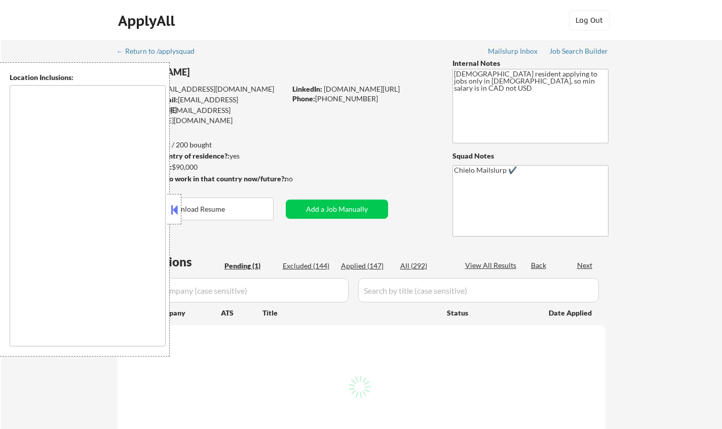
select select ""pending""
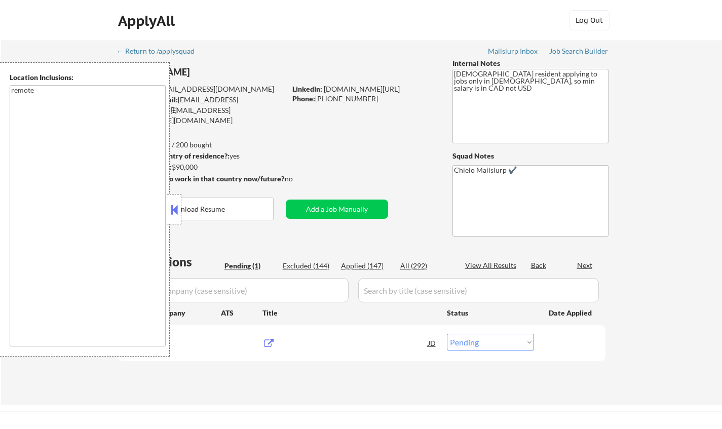
type textarea "remote"
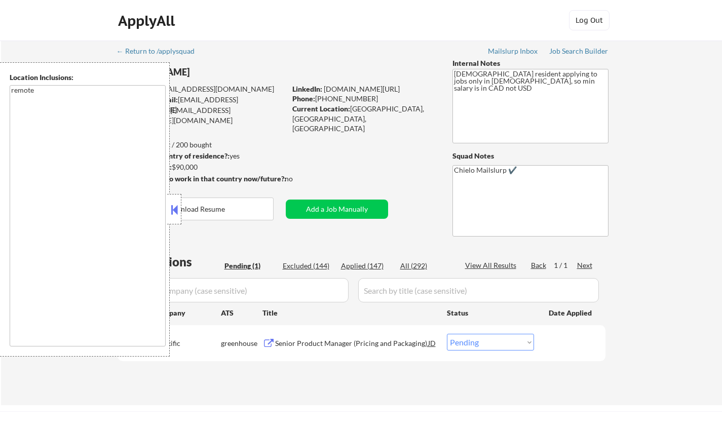
click at [172, 207] on button at bounding box center [174, 209] width 11 height 15
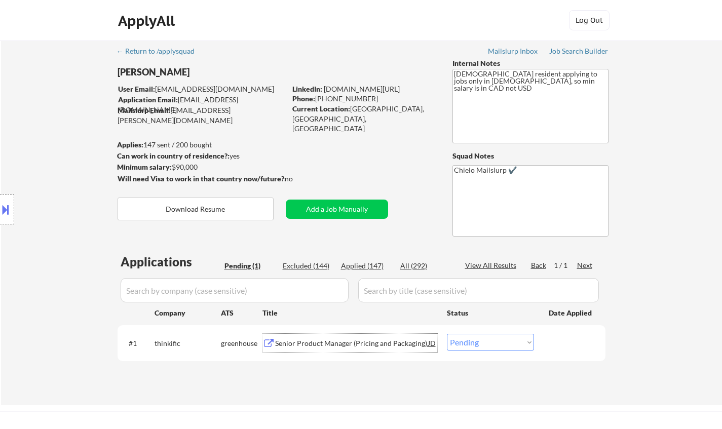
click at [358, 344] on div "Senior Product Manager (Pricing and Packaging)" at bounding box center [351, 344] width 153 height 10
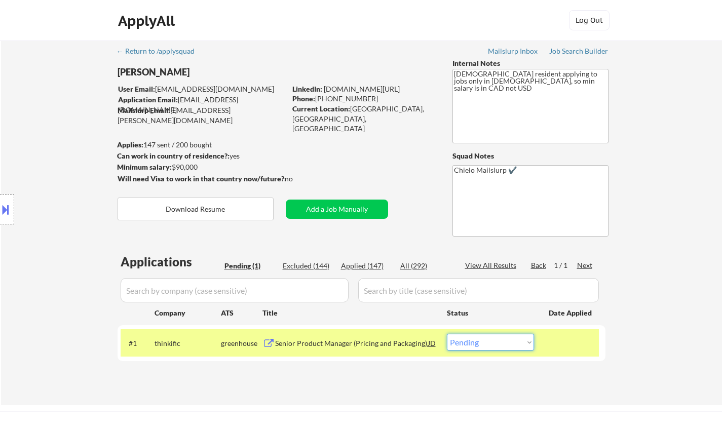
click at [496, 343] on select "Choose an option... Pending Applied Excluded (Questions) Excluded (Expired) Exc…" at bounding box center [490, 342] width 87 height 17
select select ""excluded""
click at [447, 334] on select "Choose an option... Pending Applied Excluded (Questions) Excluded (Expired) Exc…" at bounding box center [490, 342] width 87 height 17
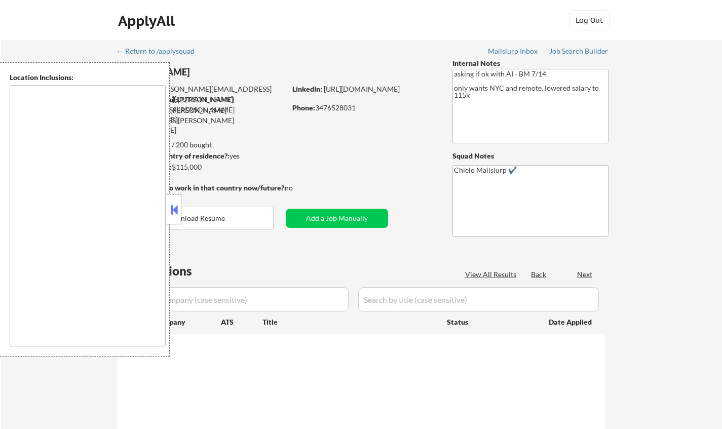
type textarea "Manhattan, NY Brooklyn, NY Queens, NY Jersey City, NJ Hoboken, NJ Weehawken, NJ…"
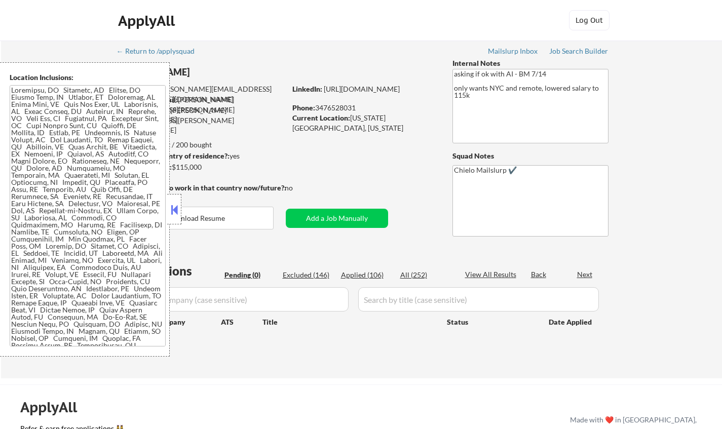
scroll to position [152, 0]
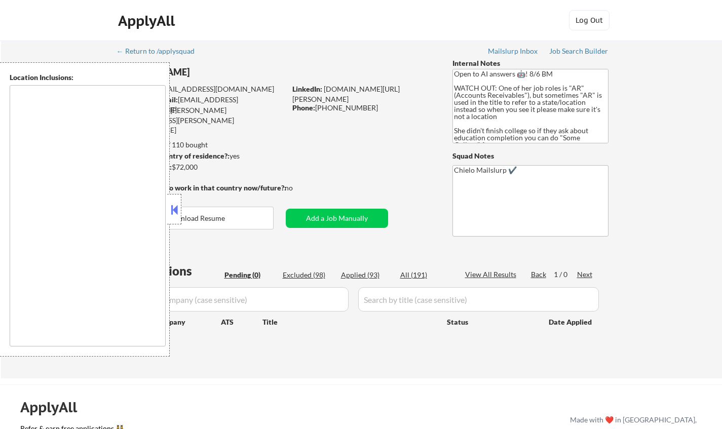
type textarea "[GEOGRAPHIC_DATA], [GEOGRAPHIC_DATA] [GEOGRAPHIC_DATA], [GEOGRAPHIC_DATA] [GEOG…"
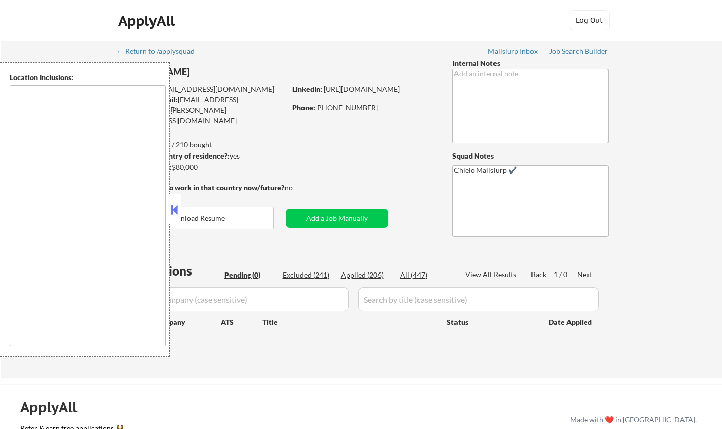
type textarea "Los Angeles, CA Glendale, CA Burbank, CA Inglewood, CA Santa Monica, CA Pasaden…"
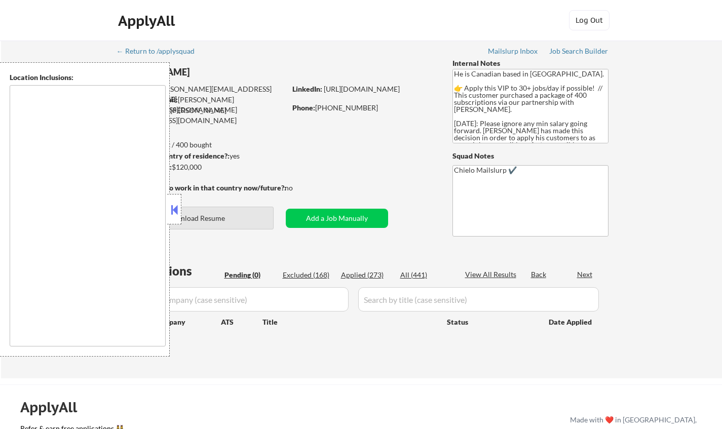
type textarea "[GEOGRAPHIC_DATA], ON [GEOGRAPHIC_DATA], ON [GEOGRAPHIC_DATA], ON [GEOGRAPHIC_D…"
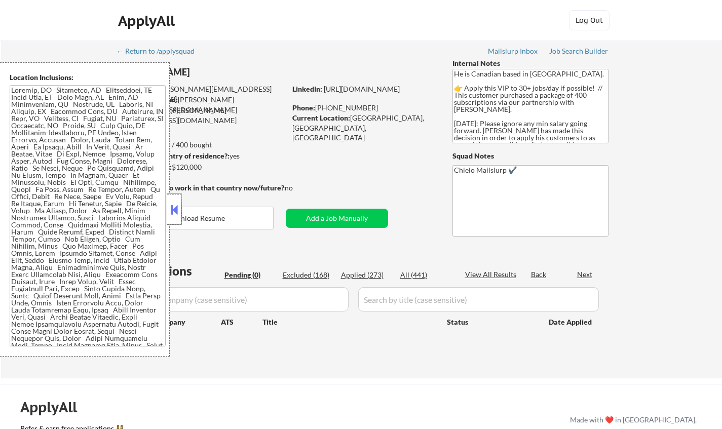
click at [175, 201] on div at bounding box center [174, 209] width 14 height 30
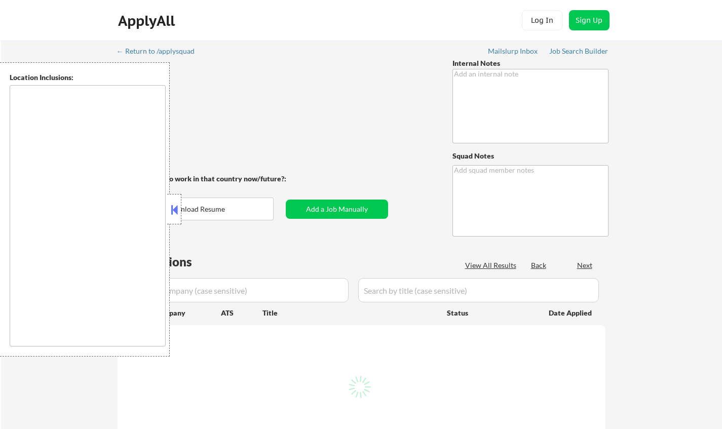
type textarea "Chielo Mailslurp ✔️"
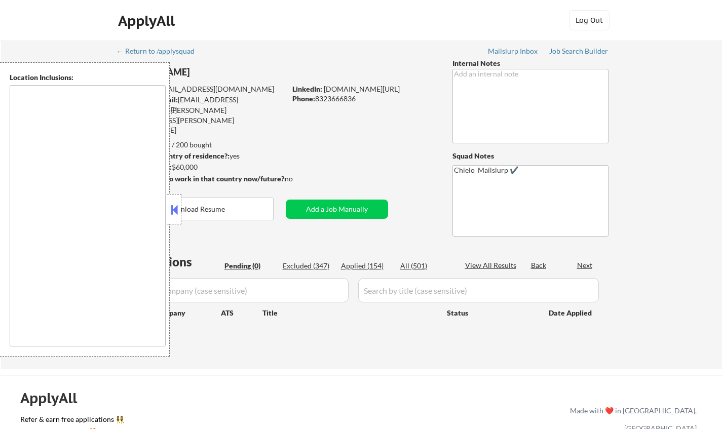
type textarea "[GEOGRAPHIC_DATA], [GEOGRAPHIC_DATA] [GEOGRAPHIC_DATA], [GEOGRAPHIC_DATA] [GEOG…"
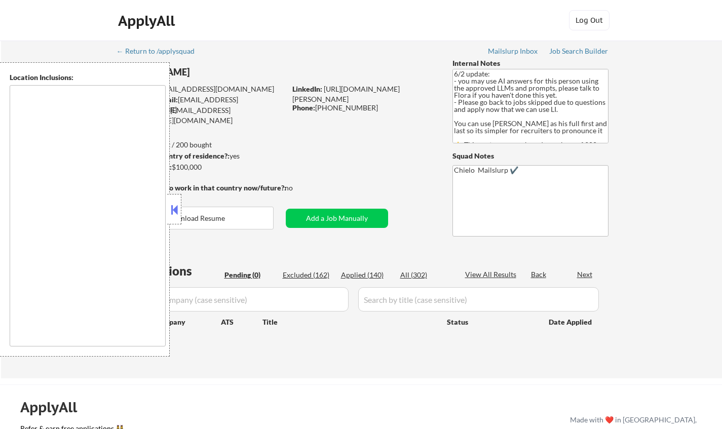
type textarea "[GEOGRAPHIC_DATA], [GEOGRAPHIC_DATA] [GEOGRAPHIC_DATA], [GEOGRAPHIC_DATA] [GEOG…"
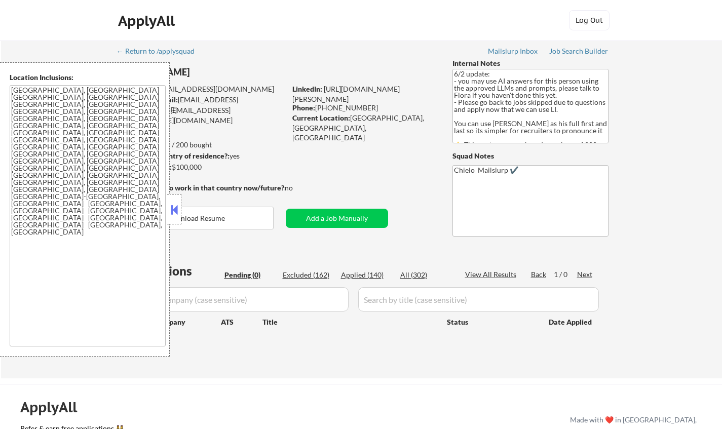
click at [173, 202] on button at bounding box center [174, 209] width 11 height 15
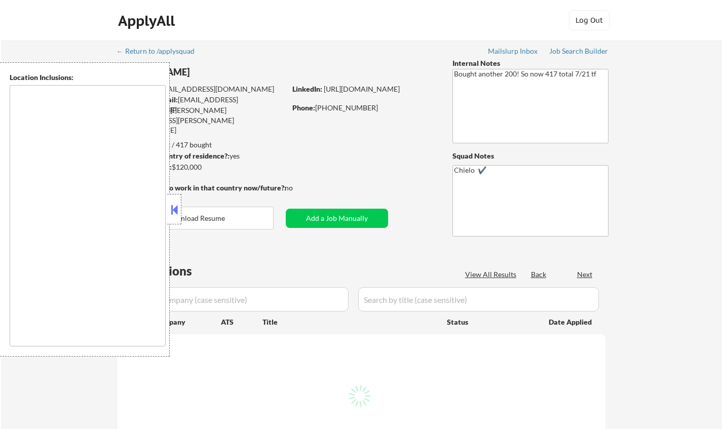
type textarea "Princeton, NJ West Windsor Township, NJ Plainsboro Township, NJ Lawrence Townsh…"
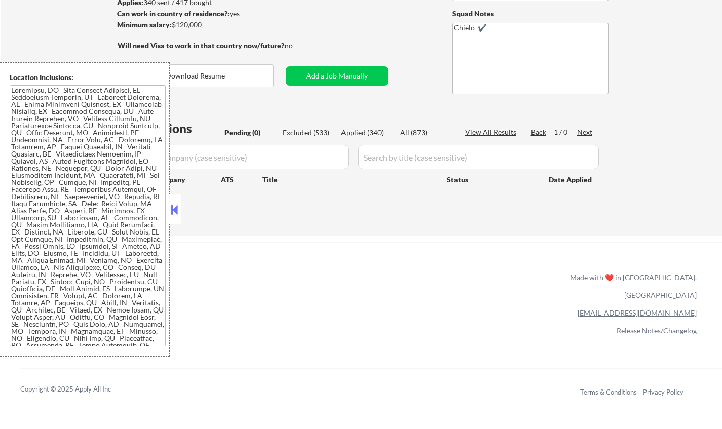
scroll to position [152, 0]
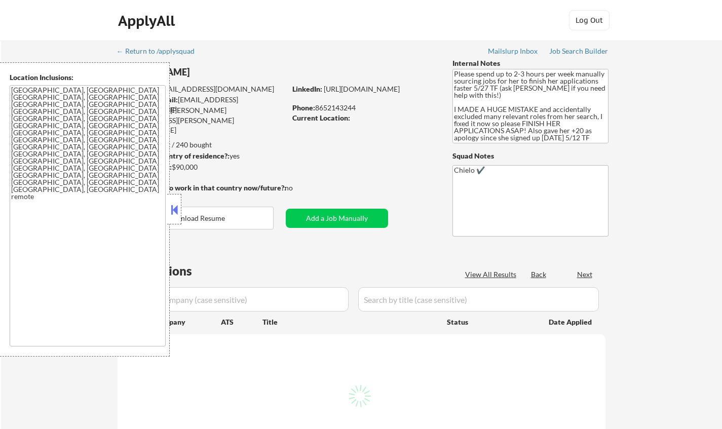
click at [170, 208] on button at bounding box center [174, 209] width 11 height 15
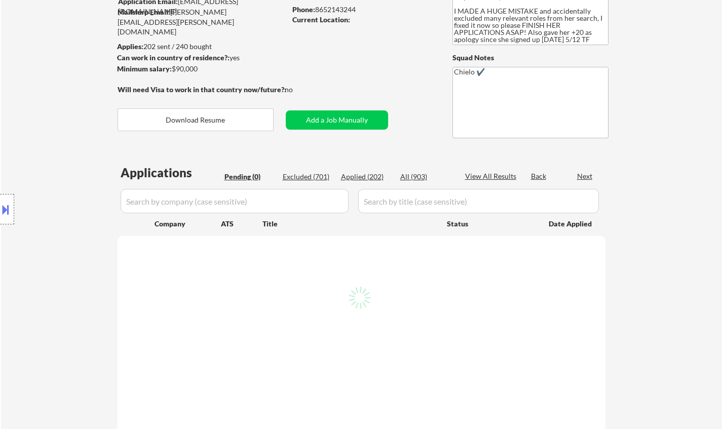
scroll to position [101, 0]
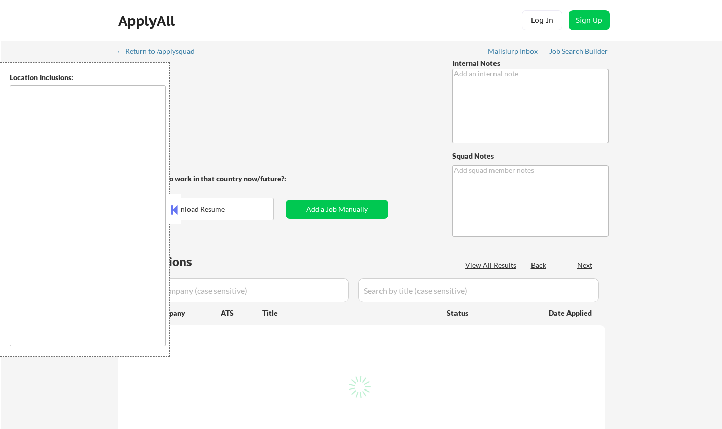
type textarea "- [DEMOGRAPHIC_DATA] Citizen - Has active Secret Clearance (note that Secret Cl…"
type textarea "Chielo ✔️"
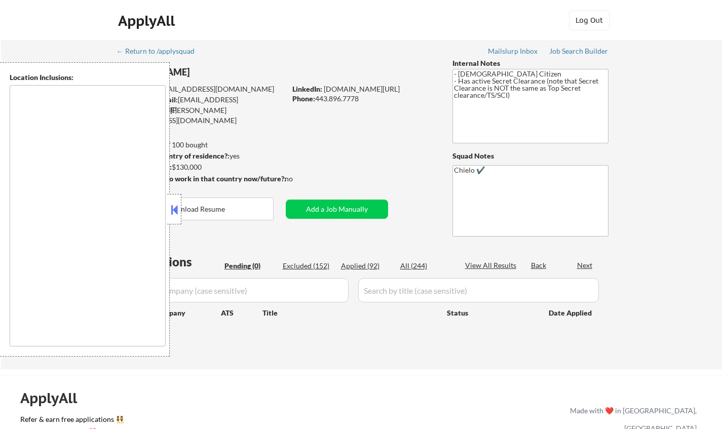
type textarea "Arlington, VA Alexandria, VA Bethesda, MD Silver Spring, MD Falls Church, VA Hy…"
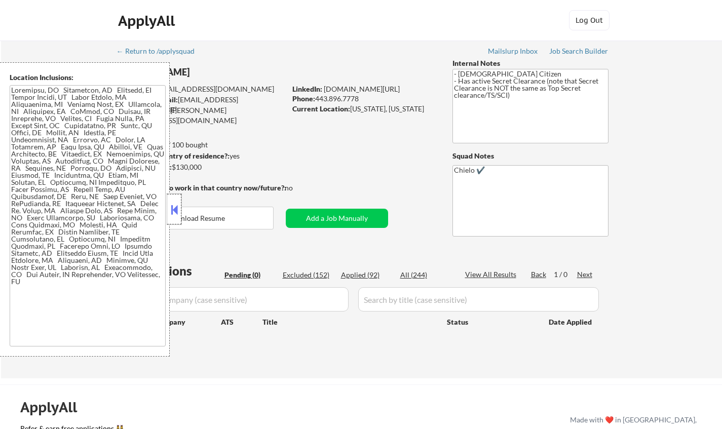
click at [178, 201] on div at bounding box center [174, 209] width 14 height 30
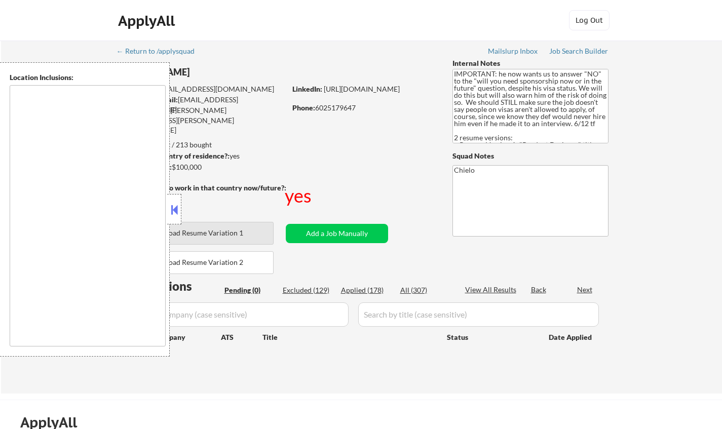
type textarea "country:[GEOGRAPHIC_DATA]"
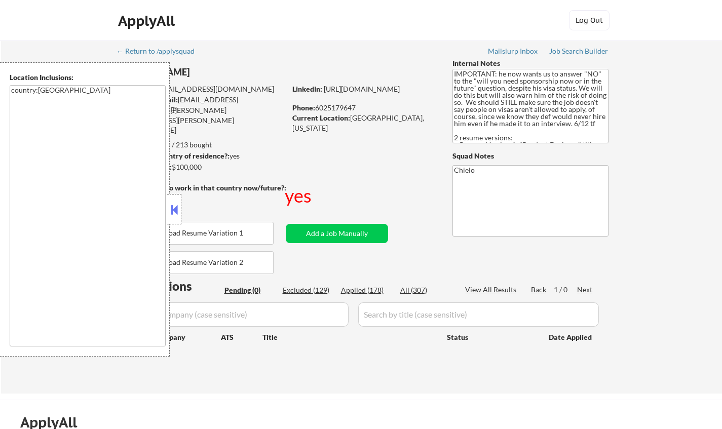
click at [174, 211] on button at bounding box center [174, 209] width 11 height 15
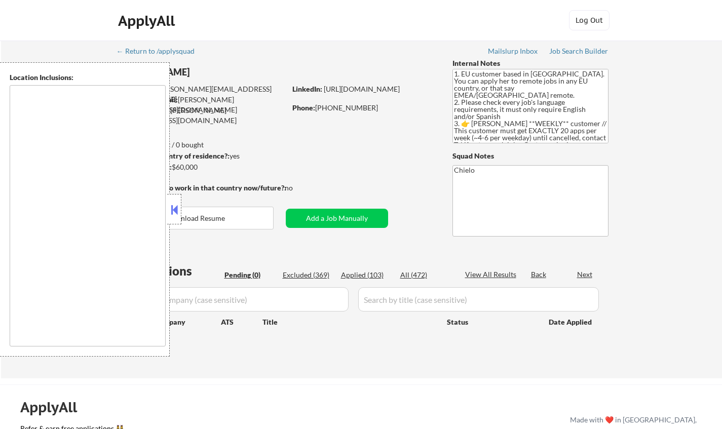
type textarea "remote"
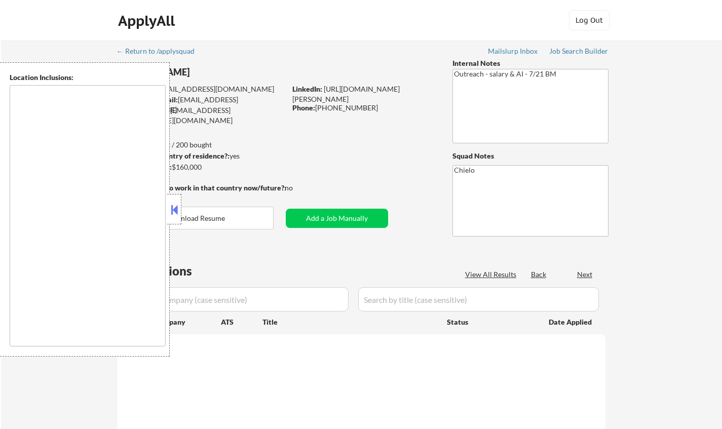
type textarea "remote"
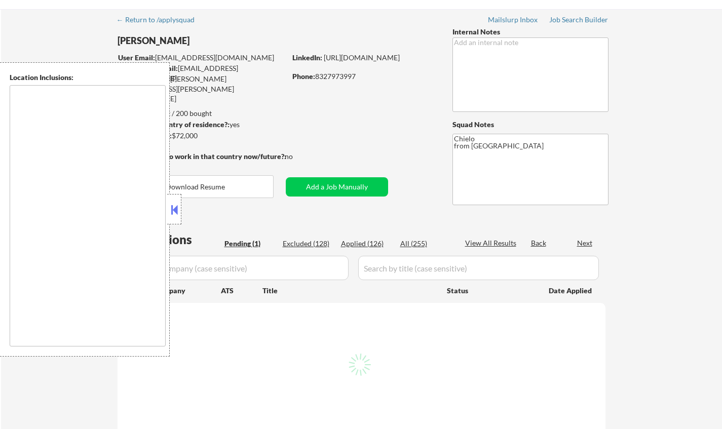
scroll to position [51, 0]
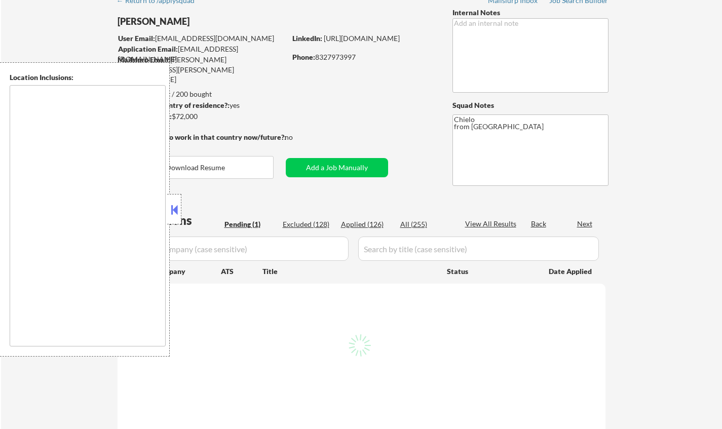
type textarea "[GEOGRAPHIC_DATA], [GEOGRAPHIC_DATA] [GEOGRAPHIC_DATA], [GEOGRAPHIC_DATA] [GEOG…"
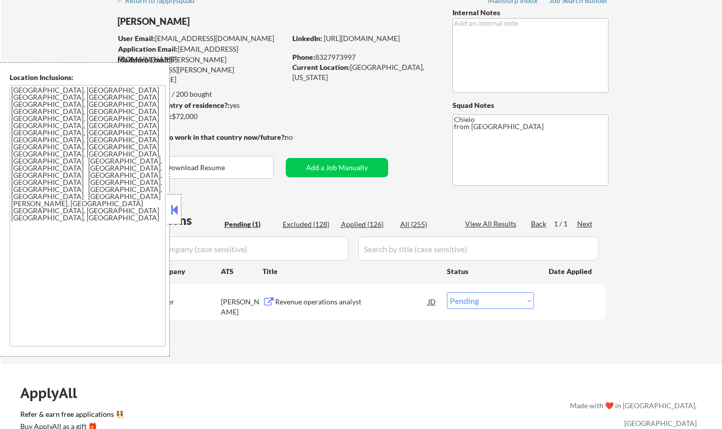
click at [175, 203] on button at bounding box center [174, 209] width 11 height 15
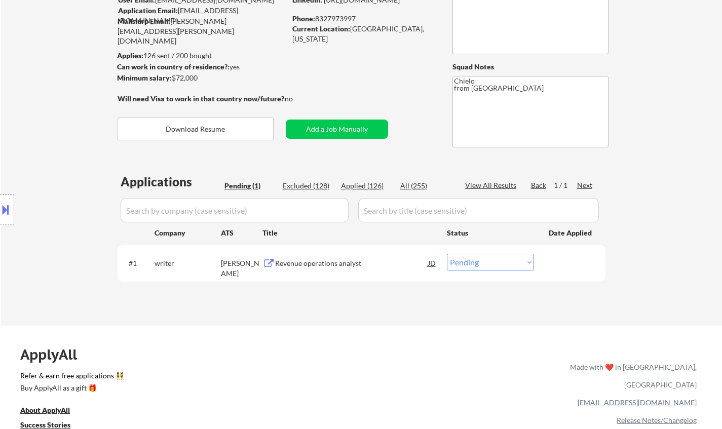
scroll to position [101, 0]
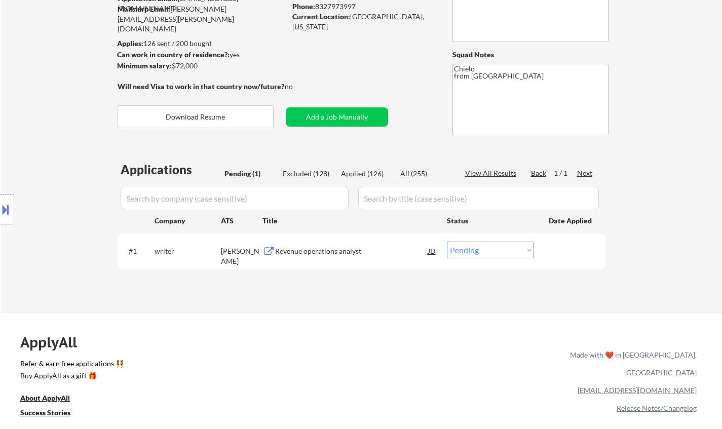
click at [314, 247] on div "Revenue operations analyst" at bounding box center [351, 251] width 153 height 10
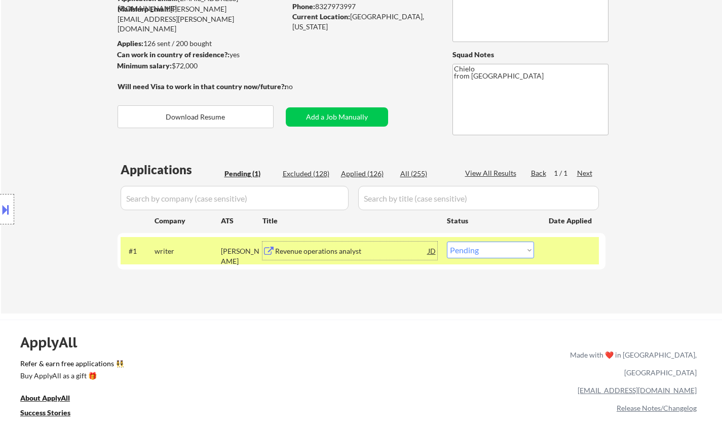
click at [7, 204] on button at bounding box center [5, 209] width 11 height 17
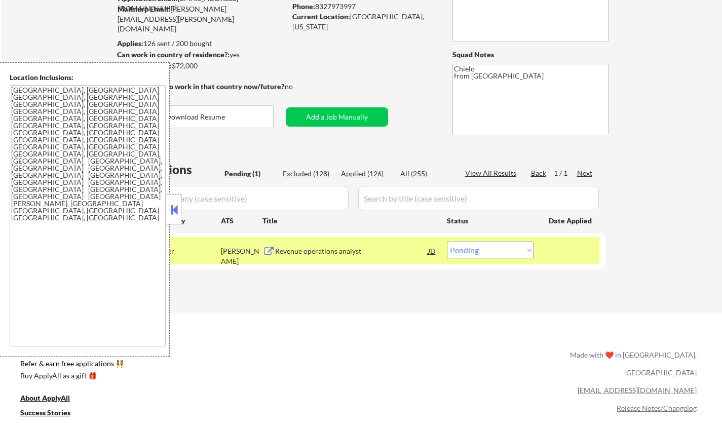
click at [175, 212] on button at bounding box center [174, 209] width 11 height 15
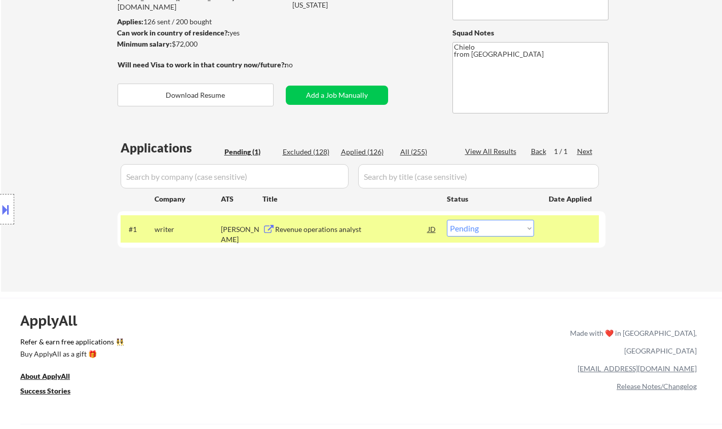
scroll to position [203, 0]
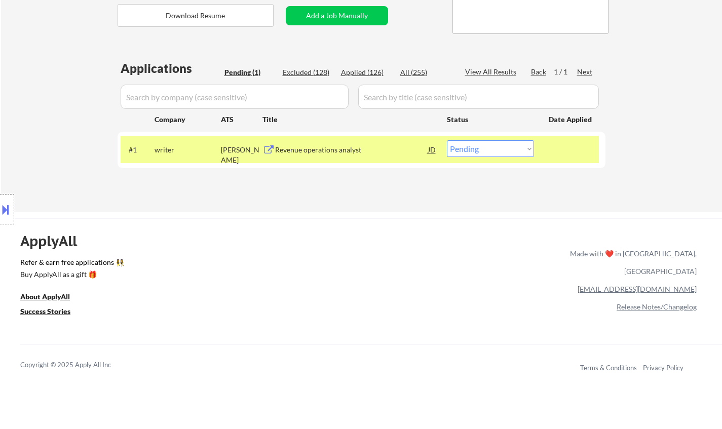
click at [498, 150] on select "Choose an option... Pending Applied Excluded (Questions) Excluded (Expired) Exc…" at bounding box center [490, 148] width 87 height 17
select select ""excluded""
click at [447, 140] on select "Choose an option... Pending Applied Excluded (Questions) Excluded (Expired) Exc…" at bounding box center [490, 148] width 87 height 17
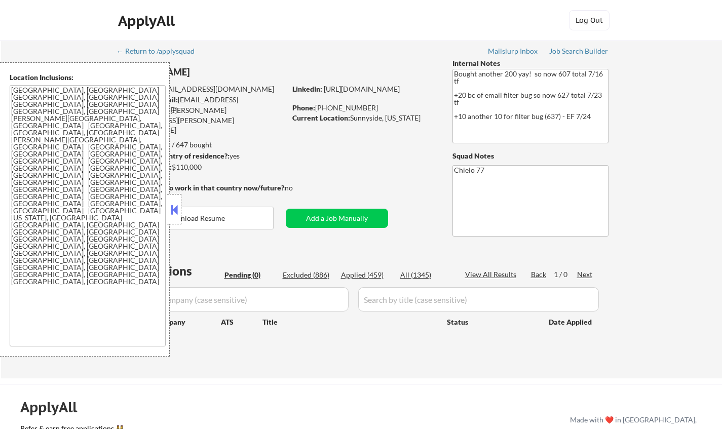
click at [178, 203] on button at bounding box center [174, 209] width 11 height 15
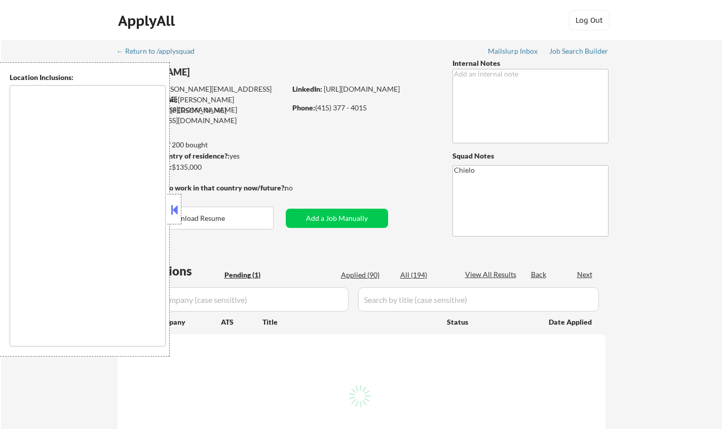
select select ""pending""
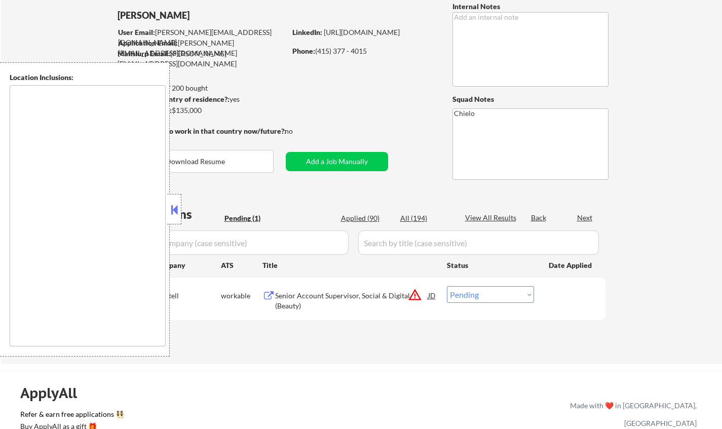
scroll to position [101, 0]
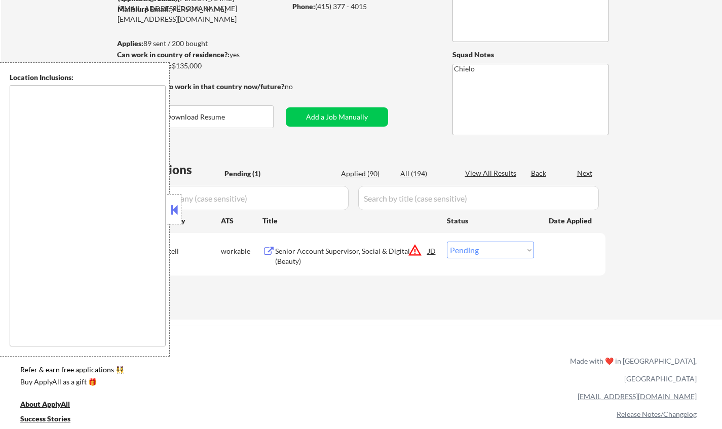
type textarea "[GEOGRAPHIC_DATA], [GEOGRAPHIC_DATA] [GEOGRAPHIC_DATA], [GEOGRAPHIC_DATA] [GEOG…"
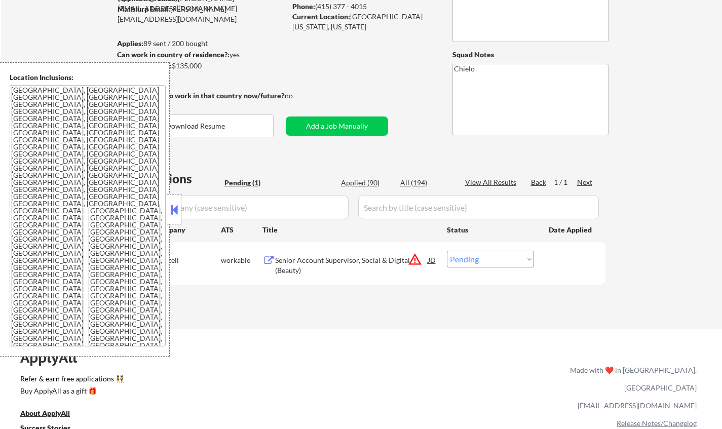
click at [434, 263] on div "JD" at bounding box center [432, 260] width 10 height 18
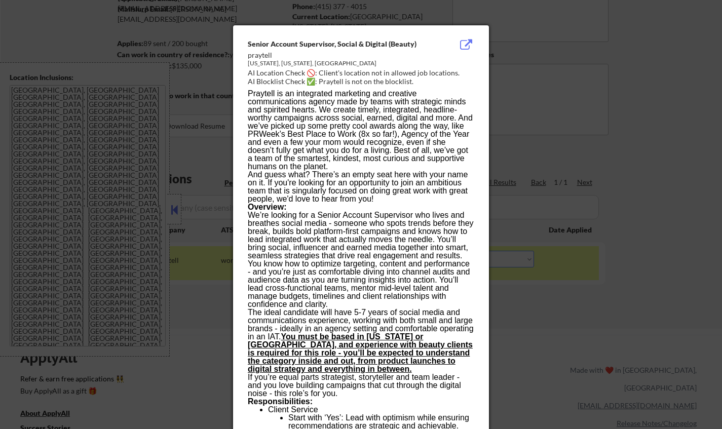
click at [655, 296] on div at bounding box center [361, 214] width 722 height 429
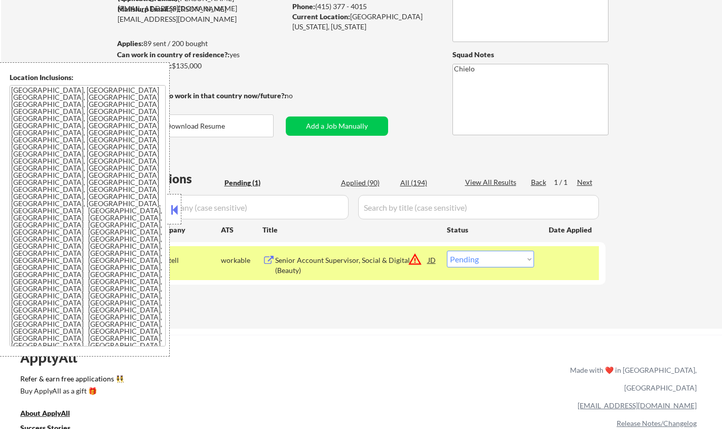
drag, startPoint x: 505, startPoint y: 256, endPoint x: 506, endPoint y: 264, distance: 7.7
click at [505, 256] on select "Choose an option... Pending Applied Excluded (Questions) Excluded (Expired) Exc…" at bounding box center [490, 259] width 87 height 17
select select ""excluded__location_""
click at [447, 251] on select "Choose an option... Pending Applied Excluded (Questions) Excluded (Expired) Exc…" at bounding box center [490, 259] width 87 height 17
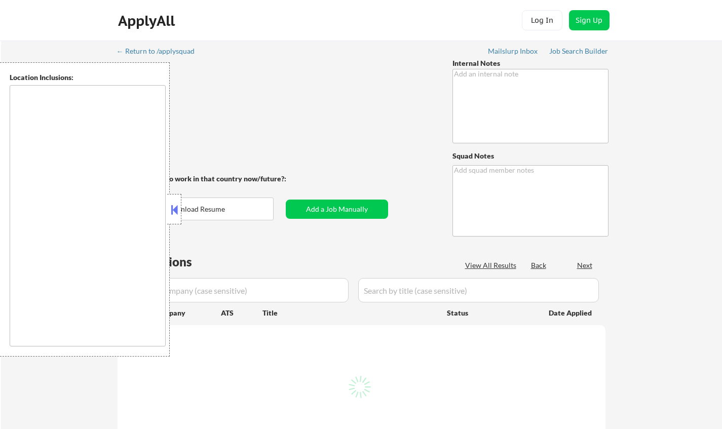
type textarea "Bought 200 more (so 430 total now) (Last package was like 1.[DATE] so probably …"
type textarea "[STREET_ADDRESS] MST Veteran [URL][DOMAIN_NAME]"
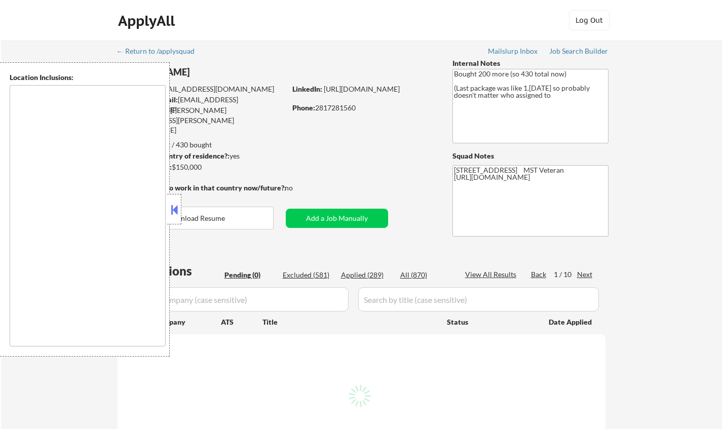
type textarea "remote"
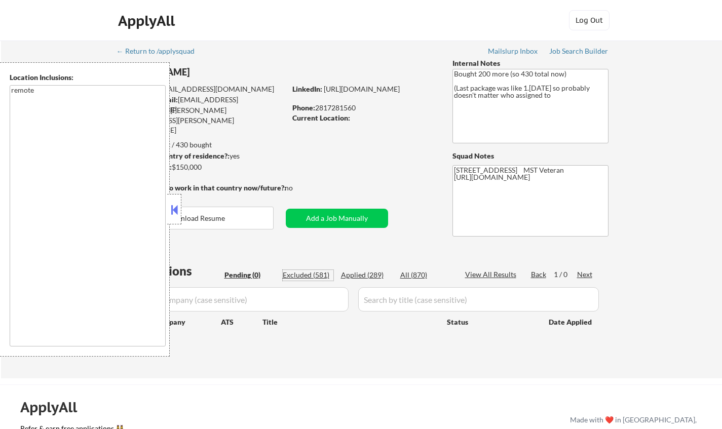
click at [312, 279] on div "Excluded (581)" at bounding box center [308, 275] width 51 height 10
click at [175, 211] on button at bounding box center [174, 209] width 11 height 15
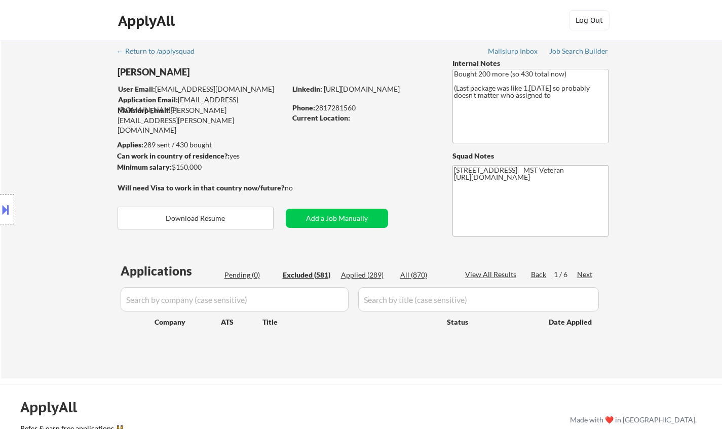
select select ""excluded__salary_""
select select ""excluded__expired_""
select select ""excluded__salary_""
select select ""excluded__expired_""
select select ""excluded__location_""
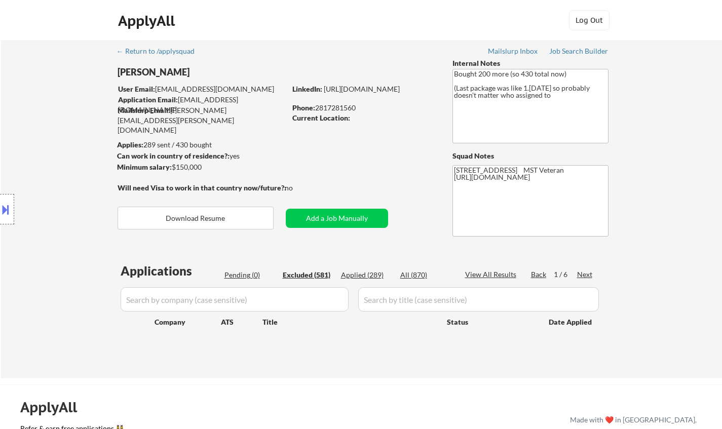
select select ""excluded""
select select ""excluded__expired_""
select select ""excluded__location_""
select select ""excluded__expired_""
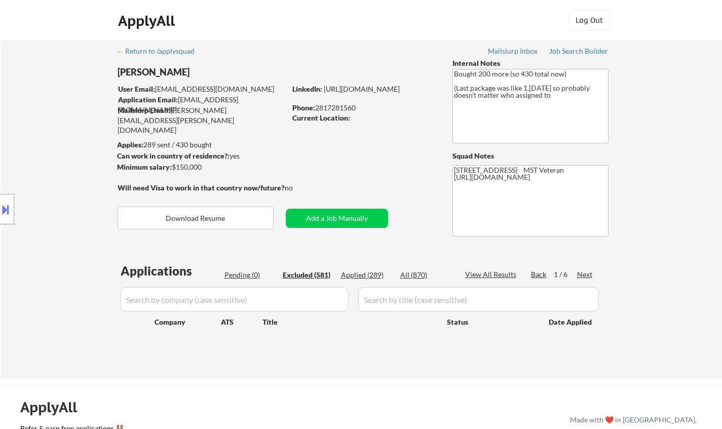
select select ""excluded""
select select ""excluded__expired_""
select select ""excluded__salary_""
select select ""excluded__location_""
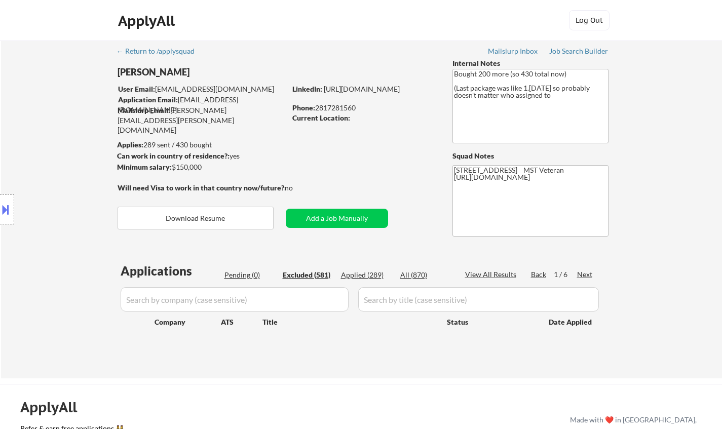
select select ""excluded__expired_""
select select ""excluded__location_""
select select ""excluded""
select select ""excluded__location_""
select select ""excluded__salary_""
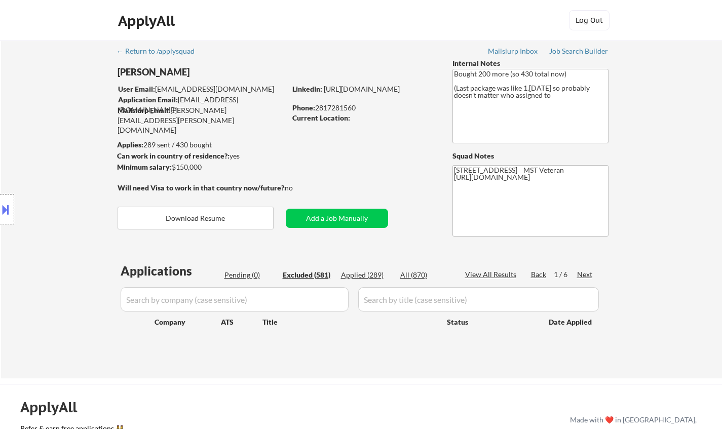
select select ""excluded__expired_""
select select ""excluded__location_""
select select ""excluded""
select select ""excluded__location_""
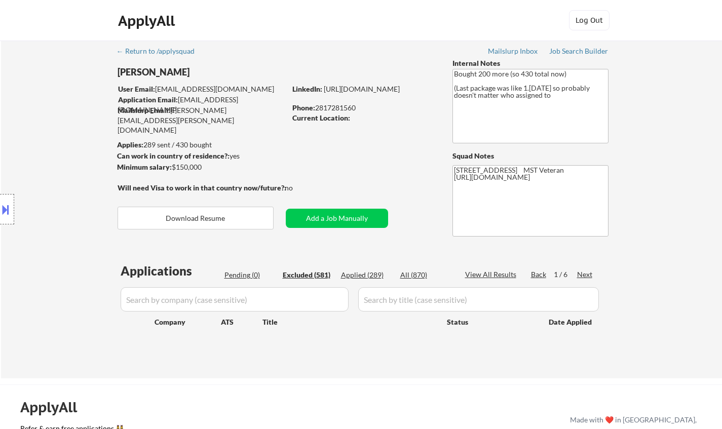
select select ""excluded__expired_""
select select ""excluded__location_""
select select ""excluded__salary_""
select select ""excluded__location_""
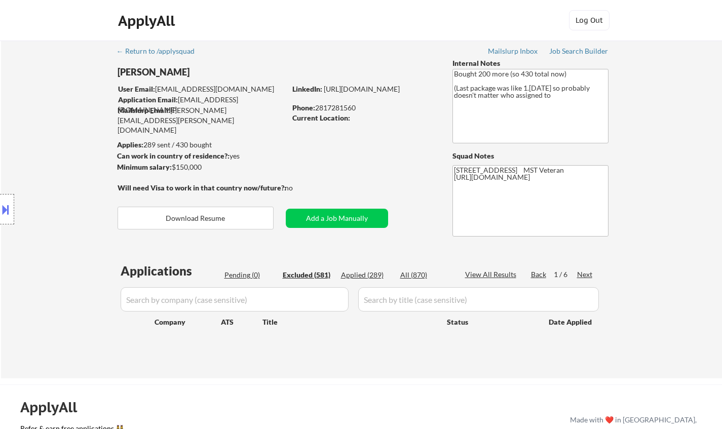
select select ""excluded__location_""
select select ""excluded""
select select ""excluded__expired_""
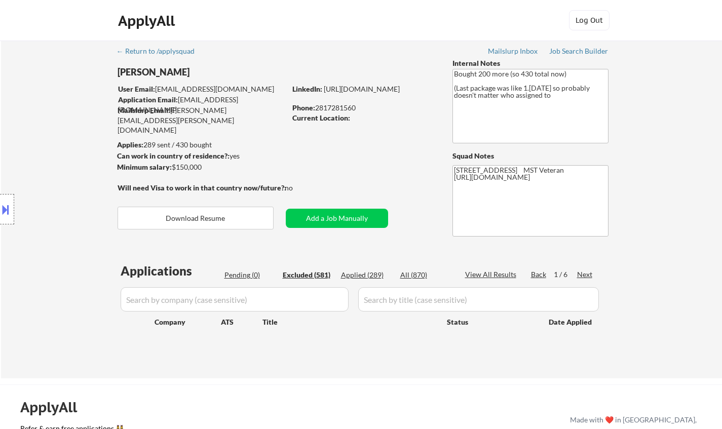
select select ""excluded__expired_""
select select ""excluded__location_""
select select ""excluded__salary_""
select select ""excluded__location_""
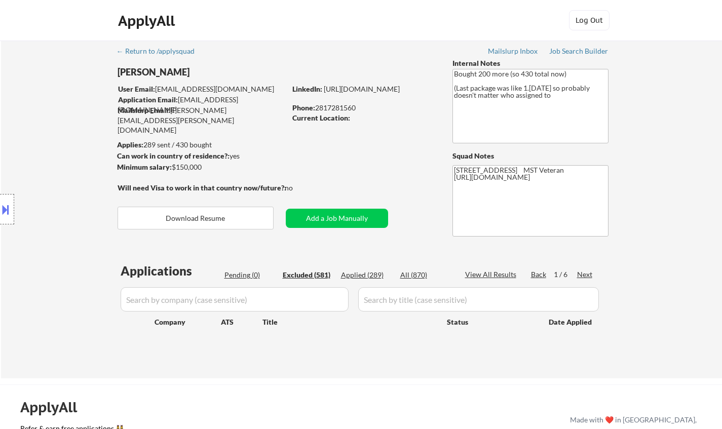
select select ""excluded__expired_""
select select ""excluded__other_""
select select ""excluded__location_""
select select ""excluded__salary_""
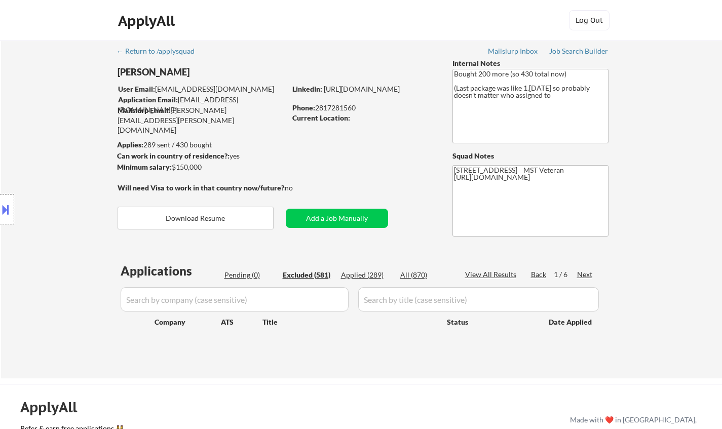
select select ""excluded__other_""
select select ""excluded""
select select ""excluded__salary_""
select select ""excluded__expired_""
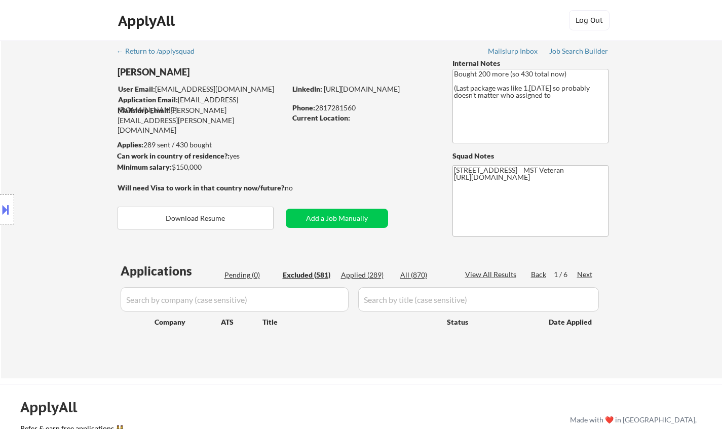
select select ""excluded""
select select ""excluded__other_""
select select ""excluded""
select select ""excluded__location_""
select select ""excluded__salary_""
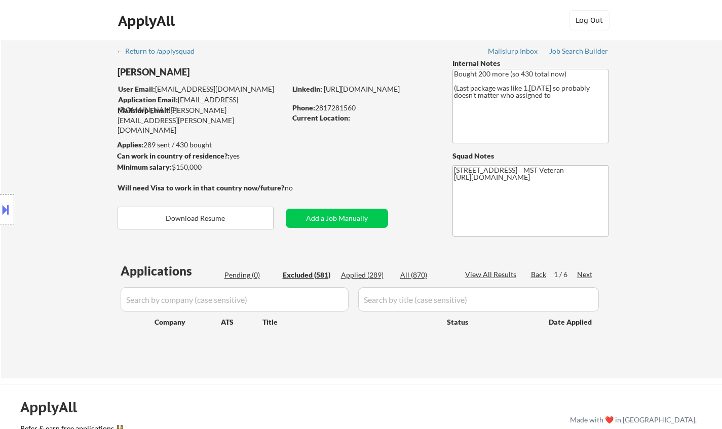
select select ""excluded""
select select ""excluded__location_""
select select ""excluded""
select select ""excluded__expired_""
select select ""excluded""
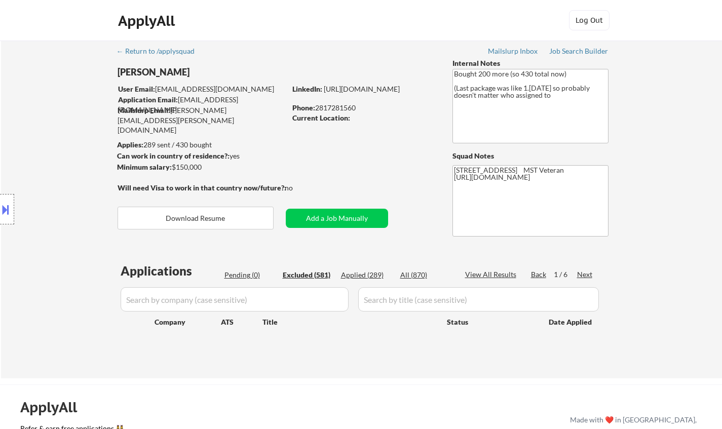
select select ""excluded__expired_""
select select ""excluded""
select select ""excluded__salary_""
select select ""excluded__location_""
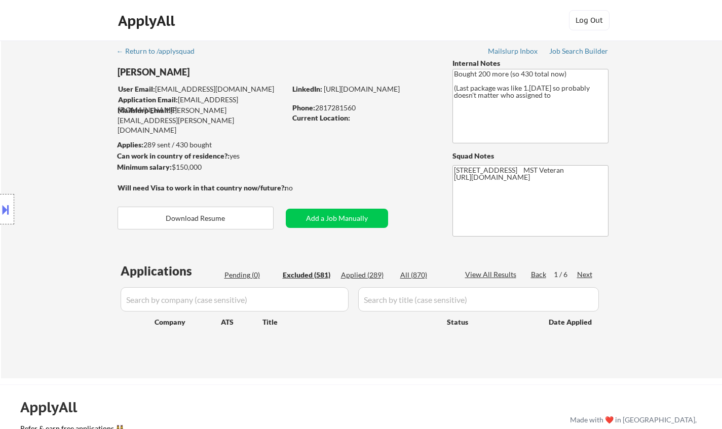
select select ""excluded__location_""
select select ""excluded__expired_""
select select ""excluded__location_""
select select ""excluded__expired_""
select select ""excluded""
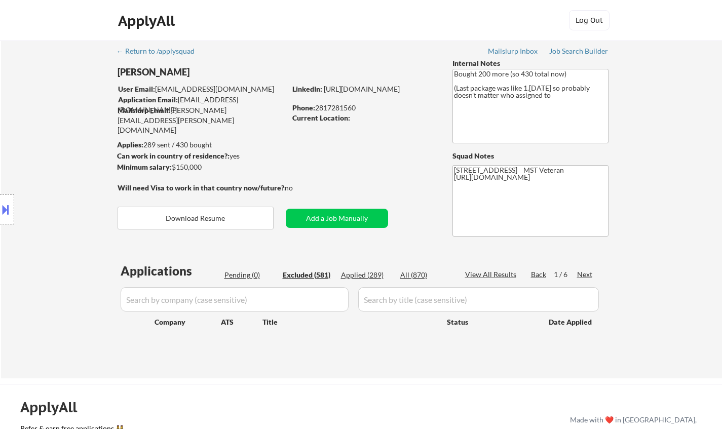
select select ""excluded__other_""
select select ""excluded__expired_""
select select ""excluded__location_""
select select ""excluded""
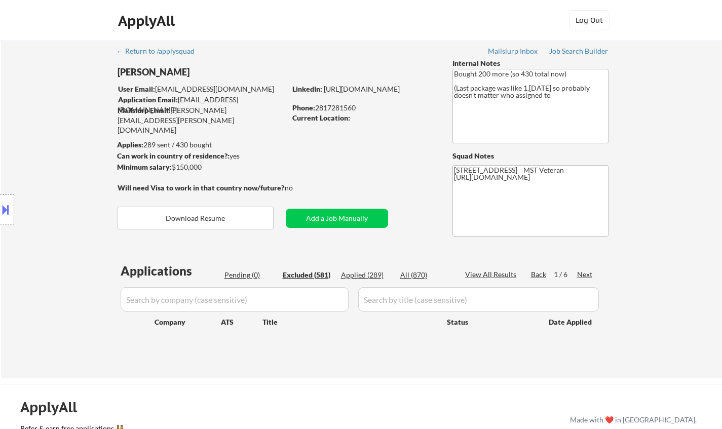
select select ""excluded__expired_""
select select ""excluded__location_""
select select ""excluded__expired_""
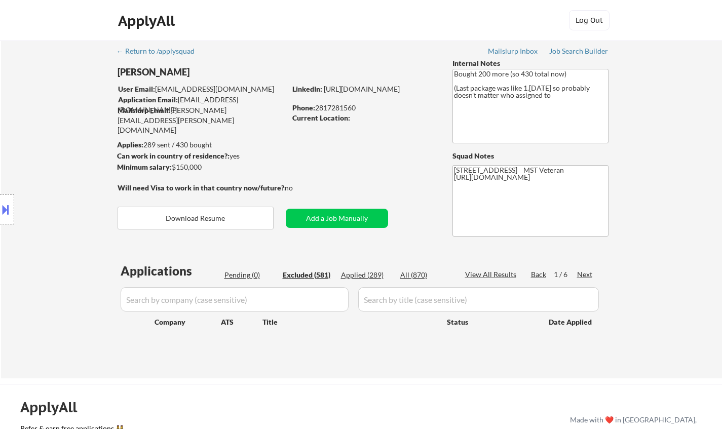
select select ""excluded__salary_""
select select ""excluded__expired_""
select select ""excluded__location_""
select select ""excluded__expired_""
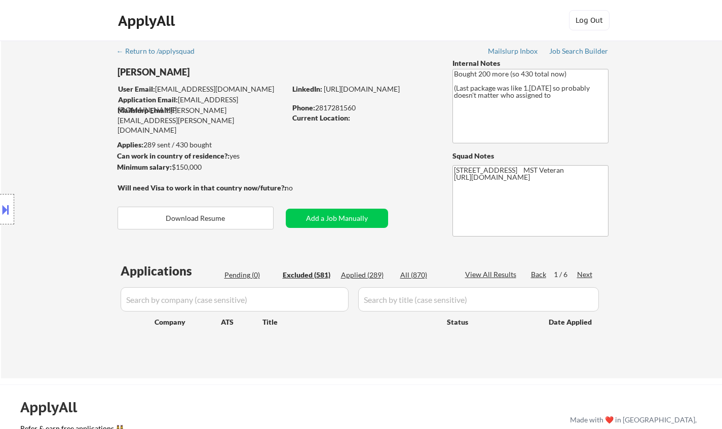
select select ""excluded""
select select ""excluded__location_""
select select ""excluded__other_""
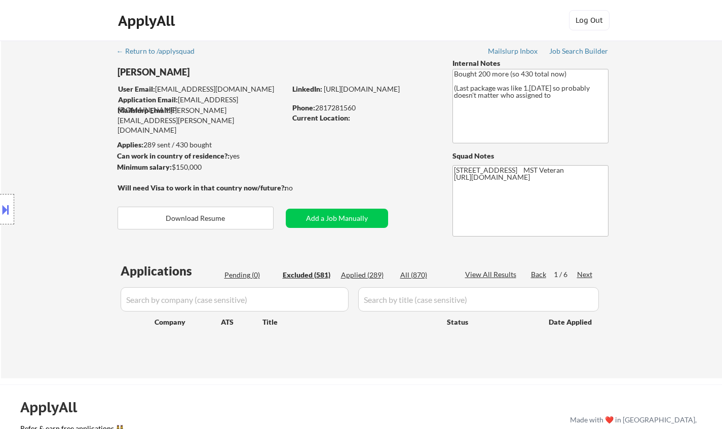
select select ""excluded__expired_""
select select ""excluded""
select select ""excluded__location_""
select select ""excluded__expired_""
select select ""excluded__location_""
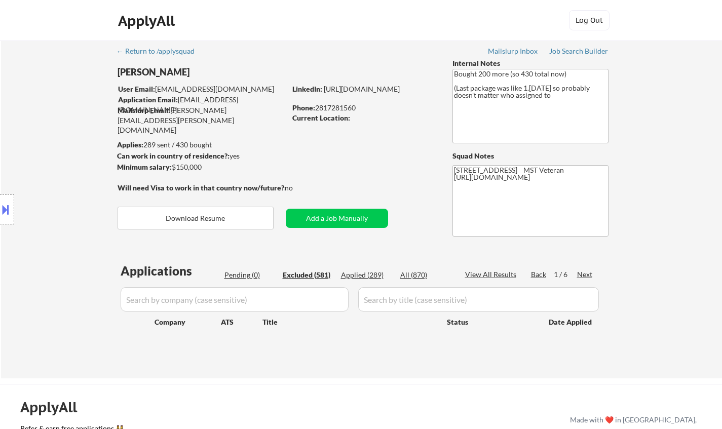
select select ""excluded__expired_""
select select ""excluded__location_""
select select ""excluded""
select select ""excluded__location_""
select select ""excluded__other_""
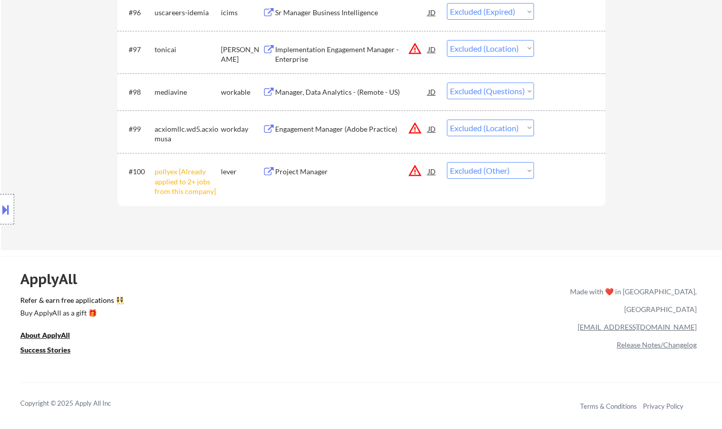
scroll to position [4308, 0]
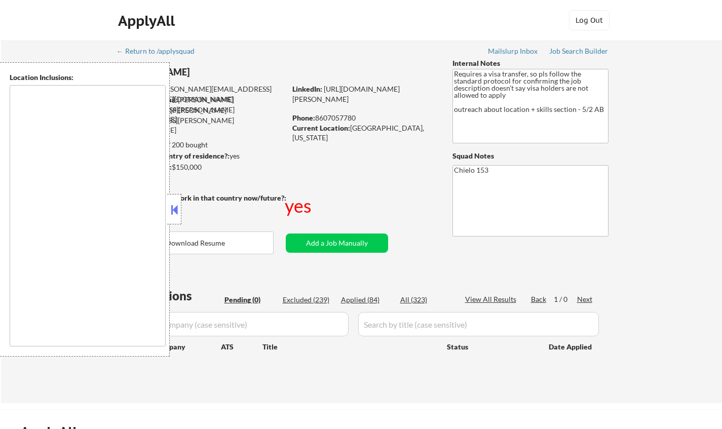
click at [177, 206] on button at bounding box center [174, 209] width 11 height 15
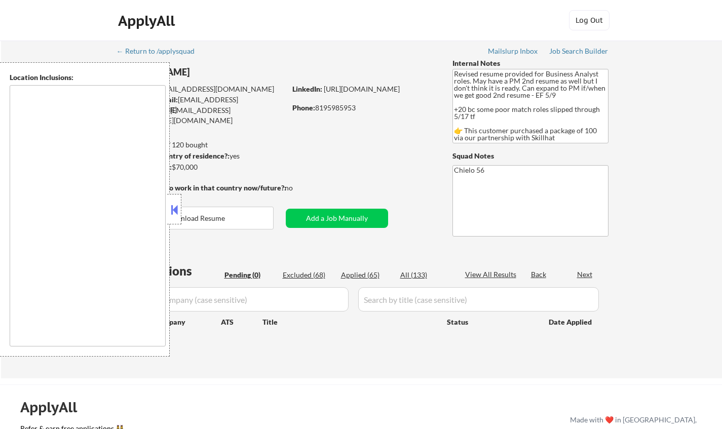
type textarea "Ottawa, ON Gatineau, QC Nepean, ON Kanata, ON Orleans, ON Gloucester, ON Stitts…"
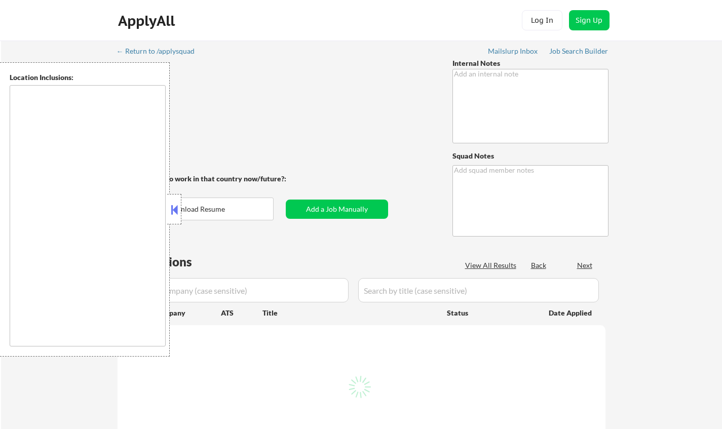
type textarea "Chielo"
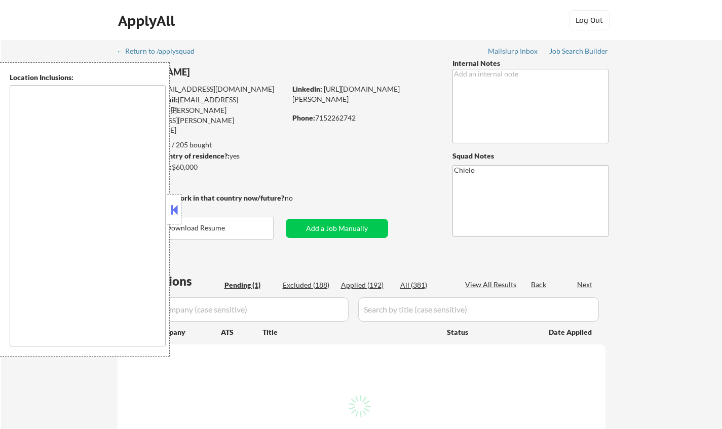
type textarea "country:[GEOGRAPHIC_DATA]"
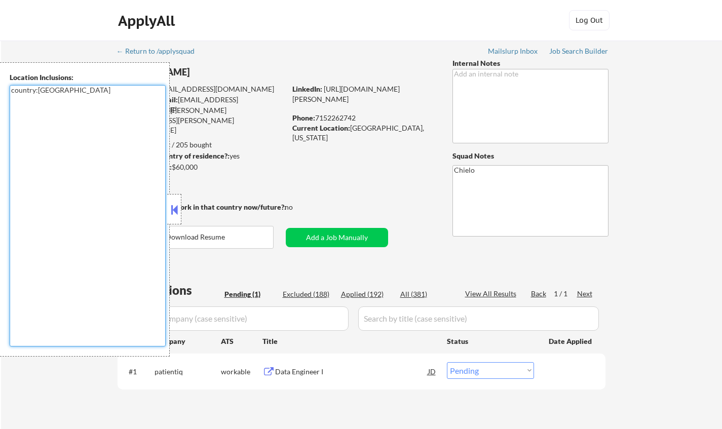
click at [76, 180] on textarea "country:[GEOGRAPHIC_DATA]" at bounding box center [88, 216] width 156 height 262
click at [175, 206] on button at bounding box center [174, 209] width 11 height 15
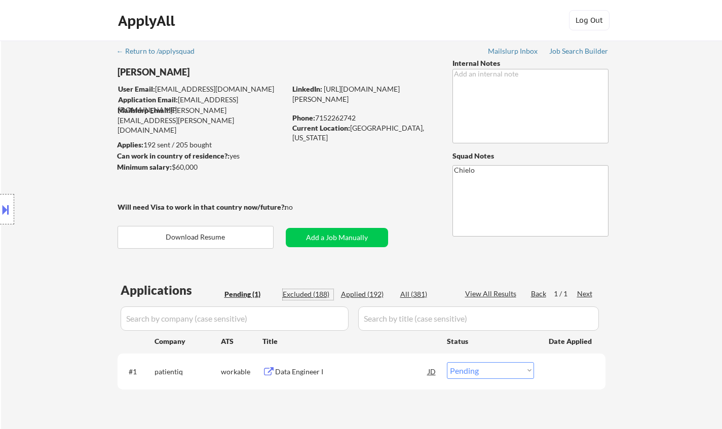
click at [314, 295] on div "Excluded (188)" at bounding box center [308, 294] width 51 height 10
select select ""excluded__other_""
select select ""excluded""
select select ""excluded__expired_""
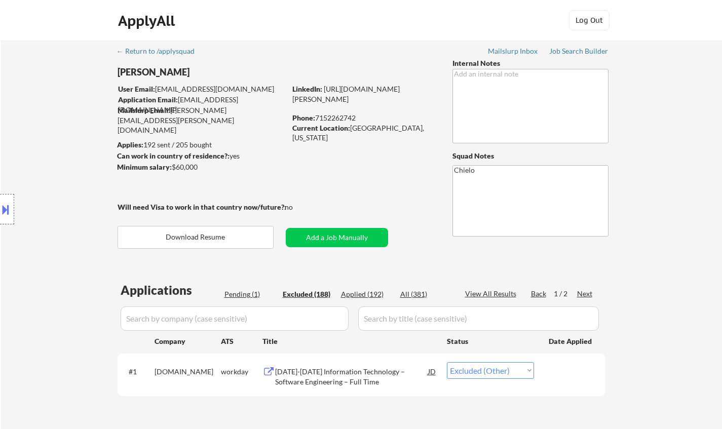
select select ""excluded__expired_""
select select ""excluded""
select select ""excluded__expired_""
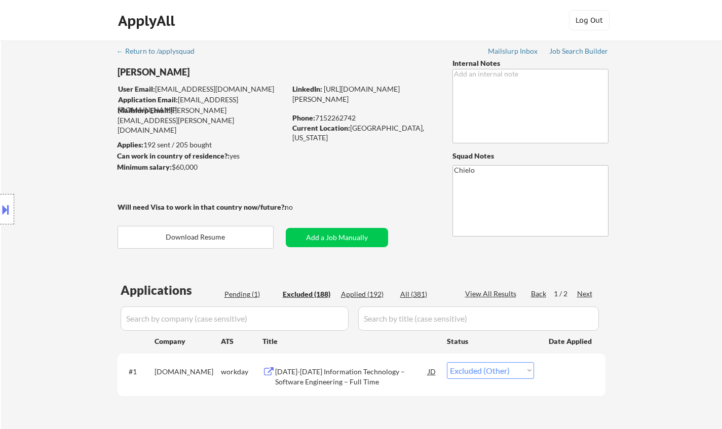
select select ""excluded""
select select ""excluded__location_""
select select ""excluded""
select select ""excluded__expired_""
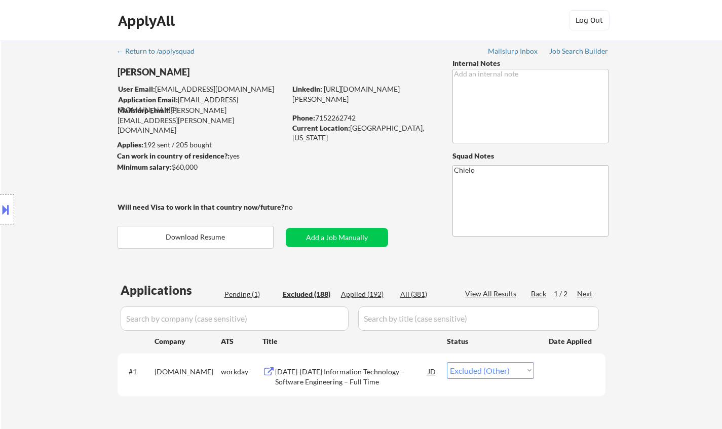
select select ""excluded__expired_""
select select ""excluded__other_""
select select ""excluded__expired_""
select select ""excluded__other_""
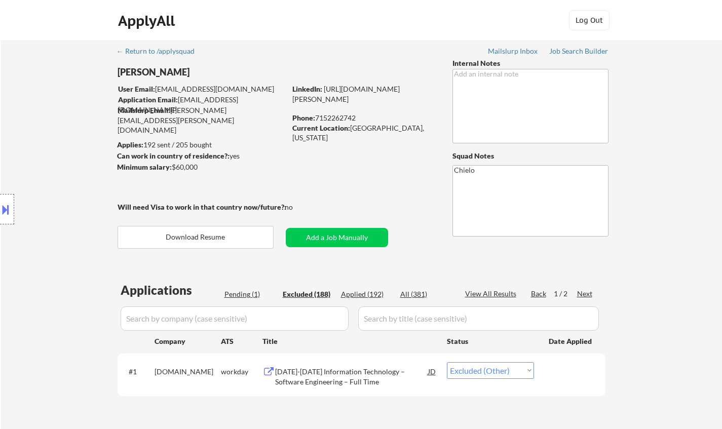
select select ""excluded""
select select ""excluded__expired_""
select select ""excluded""
select select ""excluded__expired_""
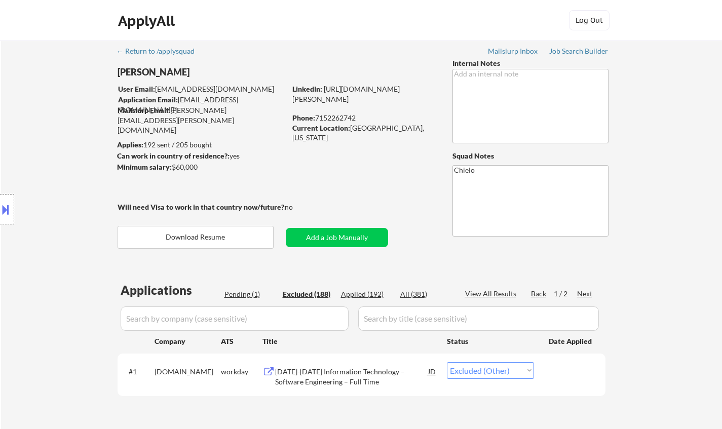
select select ""excluded__expired_""
select select ""excluded""
select select ""excluded__other_""
select select ""excluded""
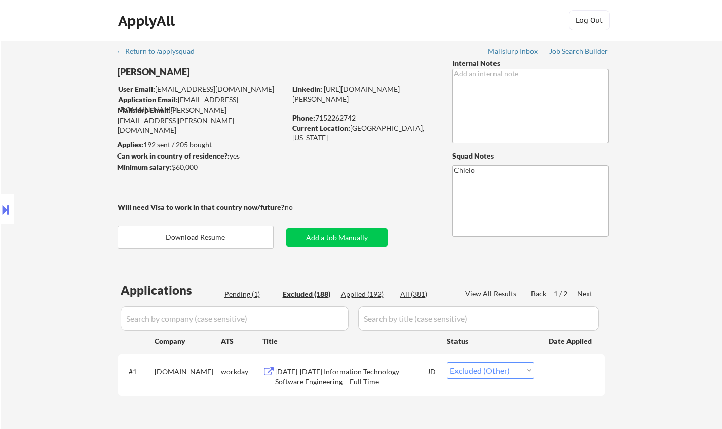
select select ""excluded__expired_""
select select ""excluded""
select select ""excluded__expired_""
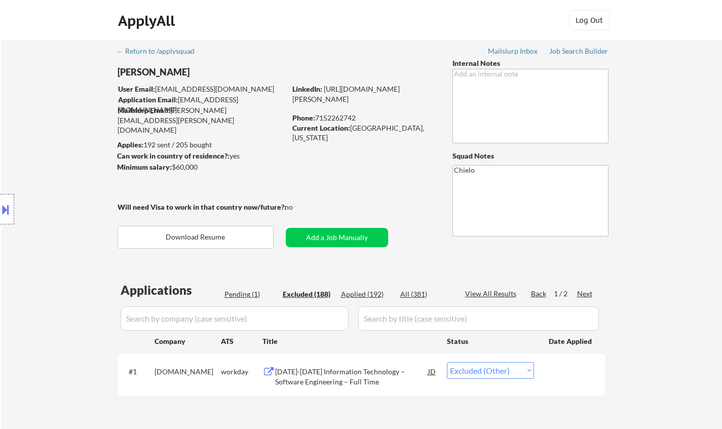
select select ""excluded__expired_""
select select ""excluded""
select select ""excluded__expired_""
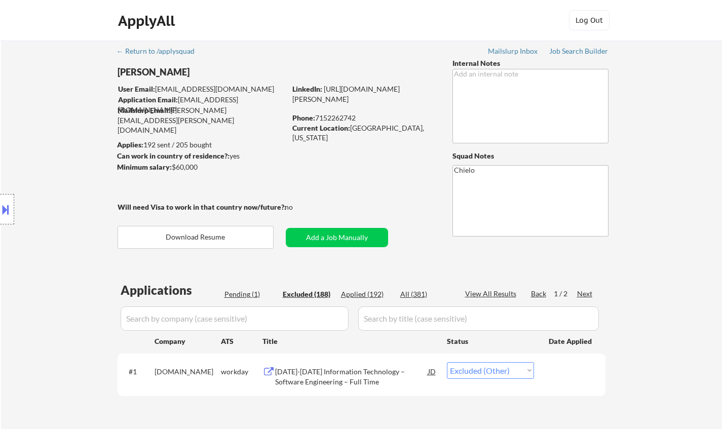
select select ""excluded__other_""
select select ""excluded__expired_""
select select ""excluded__other_""
select select ""excluded""
select select ""excluded__expired_""
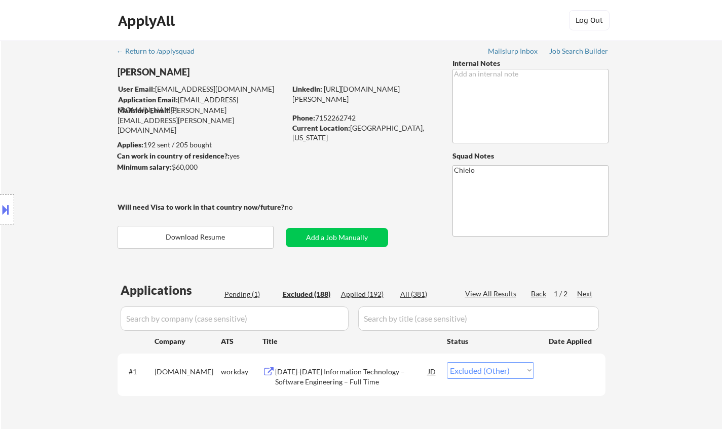
select select ""excluded__expired_""
select select ""excluded""
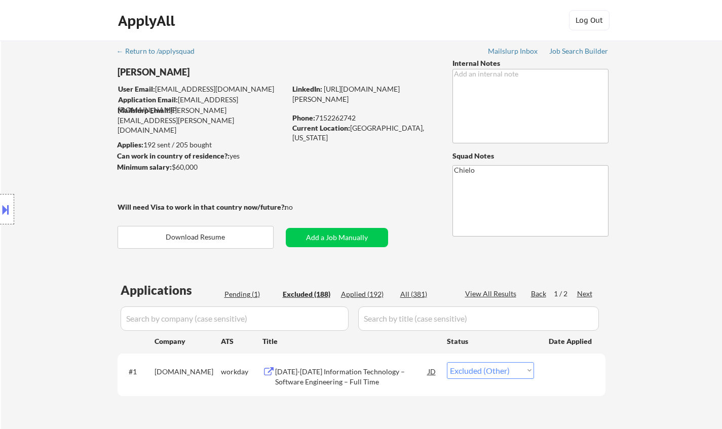
select select ""excluded__expired_""
select select ""excluded__other_""
select select ""excluded__expired_""
select select ""excluded""
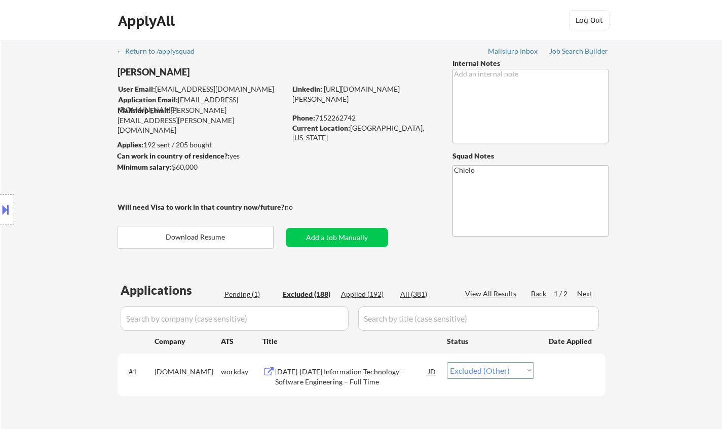
select select ""excluded__expired_""
select select ""excluded__other_""
select select ""excluded__expired_""
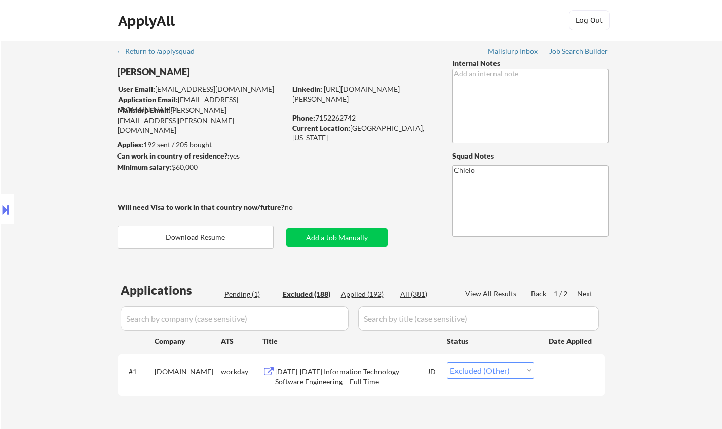
select select ""excluded__expired_""
select select ""excluded""
select select ""excluded__expired_""
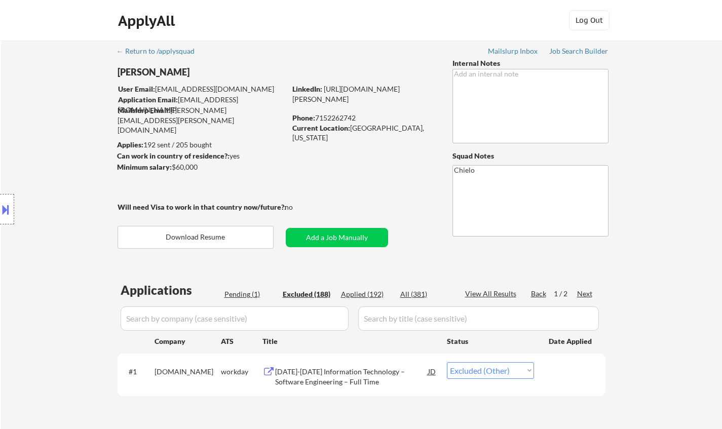
select select ""excluded__other_""
select select ""excluded__expired_""
select select ""excluded__other_""
select select ""excluded__expired_""
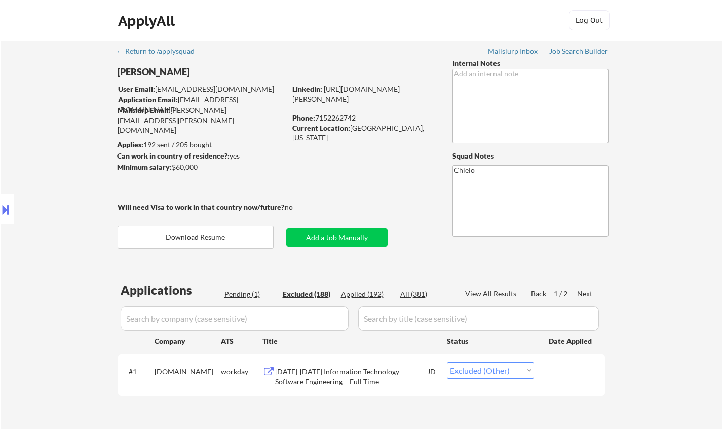
select select ""excluded""
select select ""excluded__other_""
select select ""excluded__expired_""
select select ""excluded__other_""
select select ""excluded__expired_""
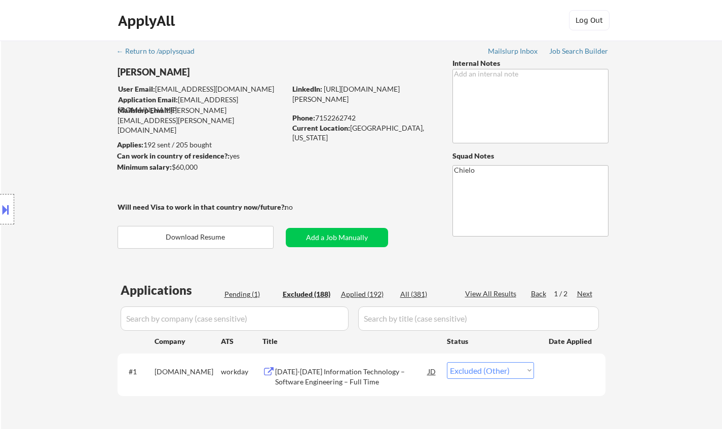
select select ""excluded__expired_""
select select ""excluded__other_""
select select ""excluded__expired_""
select select ""excluded""
select select ""excluded__other_""
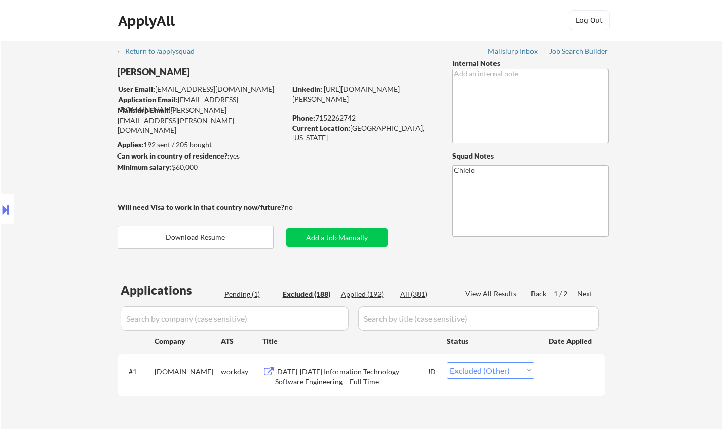
select select ""excluded__expired_""
select select ""excluded""
select select ""excluded__expired_""
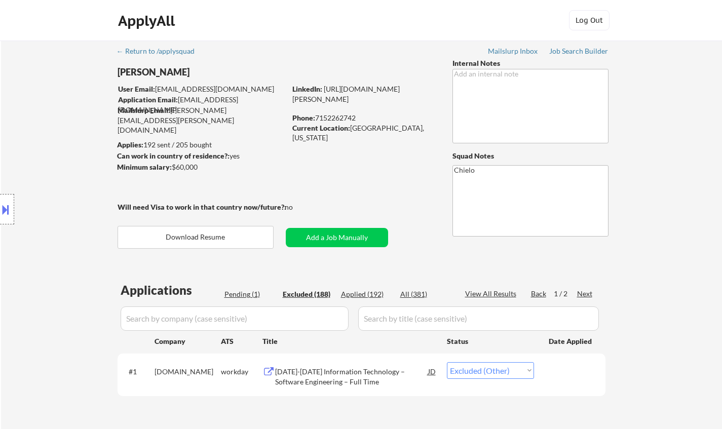
select select ""excluded__expired_""
select select ""excluded__other_""
select select ""excluded""
select select ""excluded__expired_""
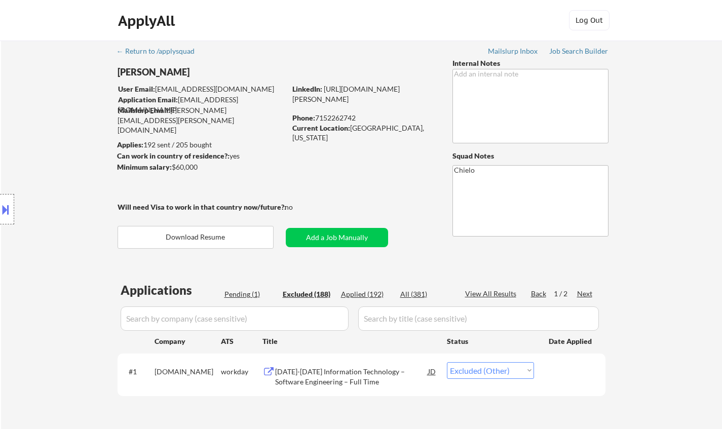
select select ""excluded__other_""
select select ""excluded__expired_""
select select ""excluded""
select select ""excluded__expired_""
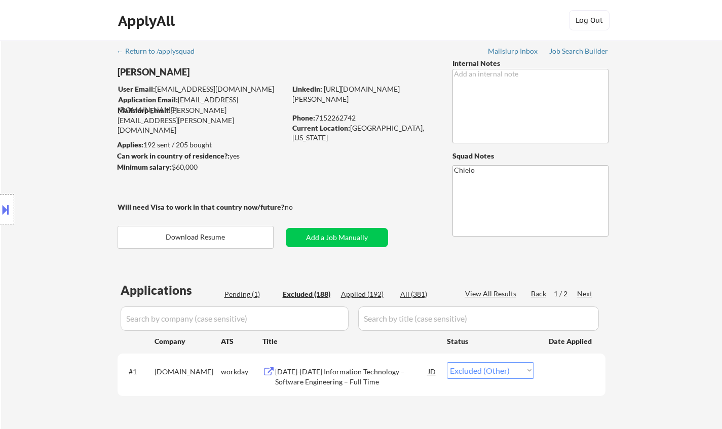
select select ""excluded__other_""
select select ""excluded__expired_""
select select ""excluded""
select select ""excluded__expired_""
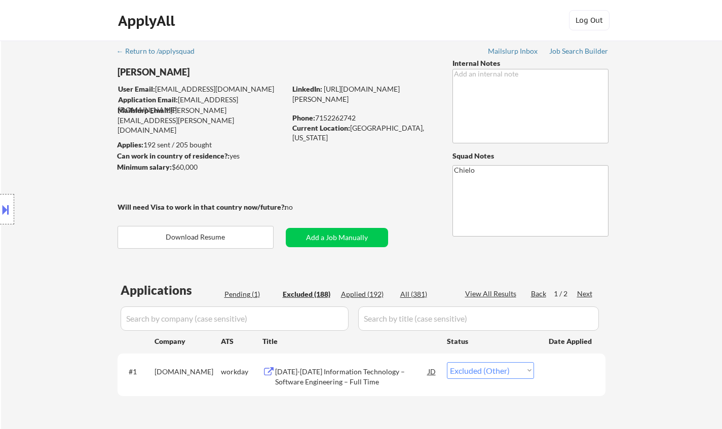
select select ""excluded__other_""
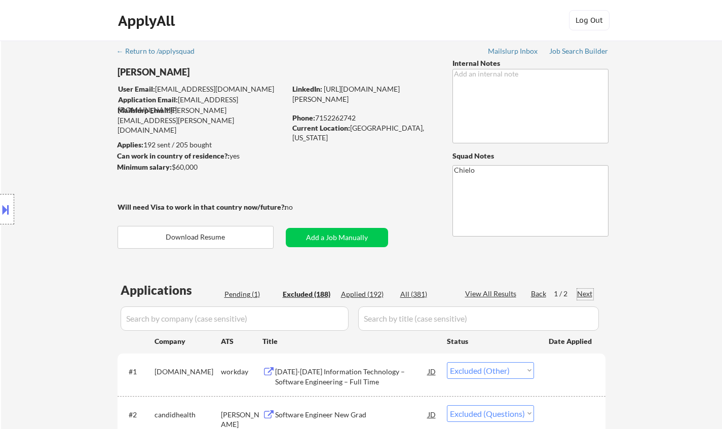
click at [580, 294] on div "Next" at bounding box center [585, 294] width 16 height 10
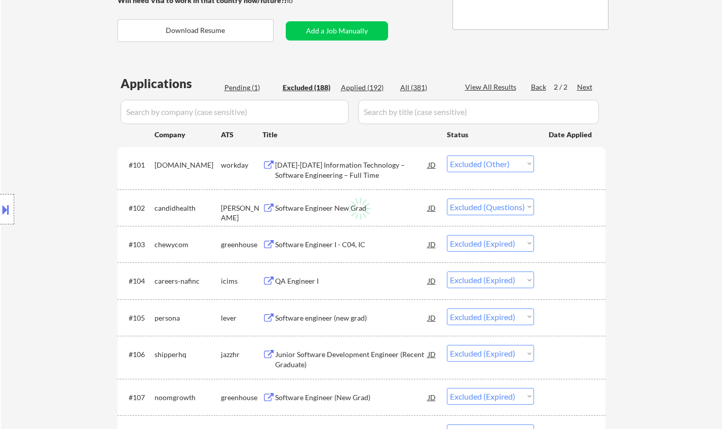
scroll to position [253, 0]
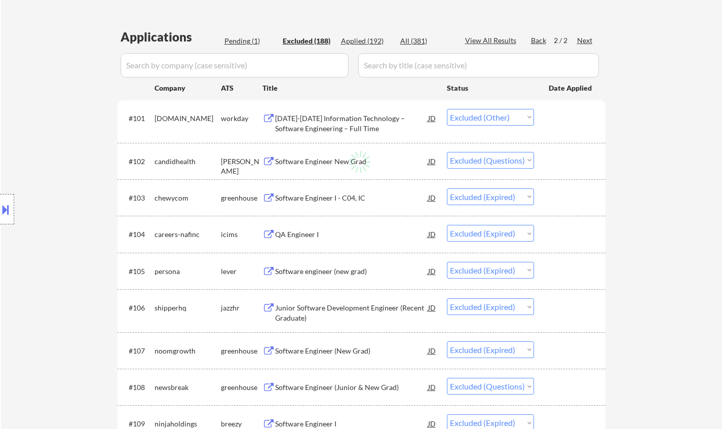
select select ""excluded__other_""
select select ""excluded__expired_""
select select ""excluded__other_""
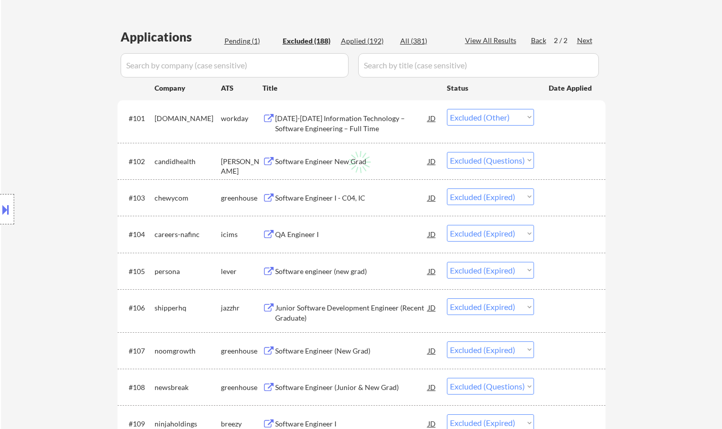
select select ""excluded""
select select ""excluded__expired_""
select select ""excluded""
select select ""excluded__expired_""
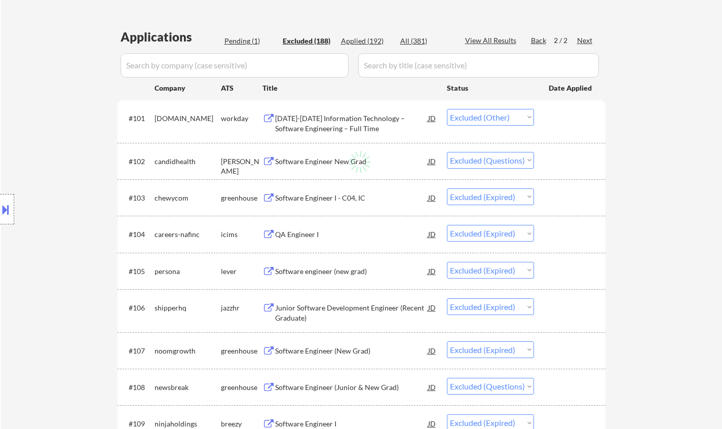
select select ""excluded__expired_""
select select ""excluded""
select select ""excluded__other_""
select select ""excluded""
select select ""excluded__other_""
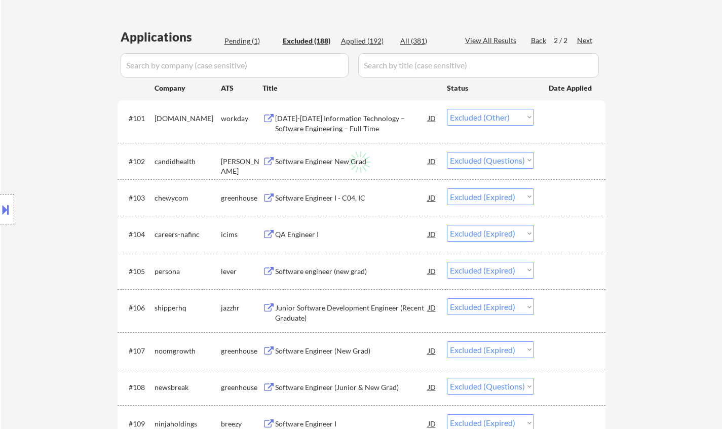
select select ""excluded__other_""
select select ""excluded""
select select ""excluded__other_""
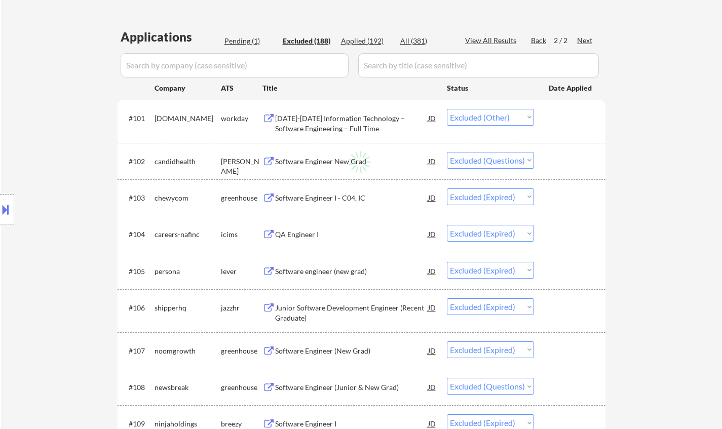
select select ""excluded__other_""
select select ""excluded""
select select ""excluded__location_""
select select ""excluded__other_""
select select ""excluded""
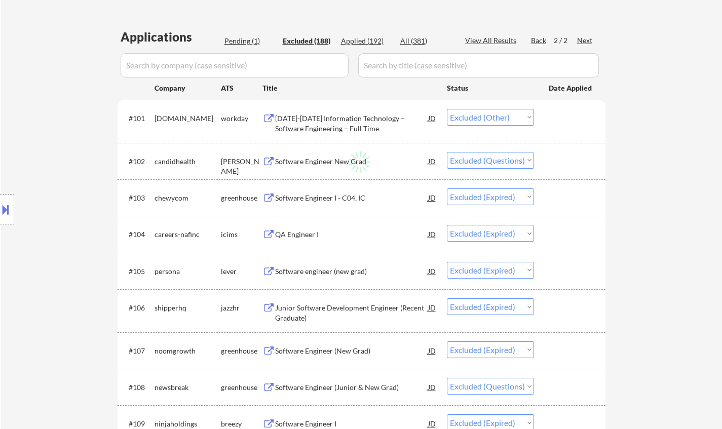
select select ""excluded__other_""
select select ""excluded__expired_""
select select ""excluded__other_""
select select ""excluded""
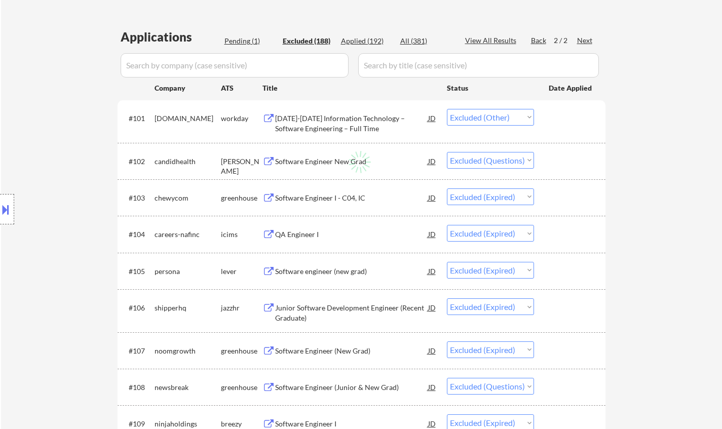
select select ""excluded""
select select ""excluded__location_""
select select ""excluded__salary_""
select select ""excluded__other_""
select select ""excluded__expired_""
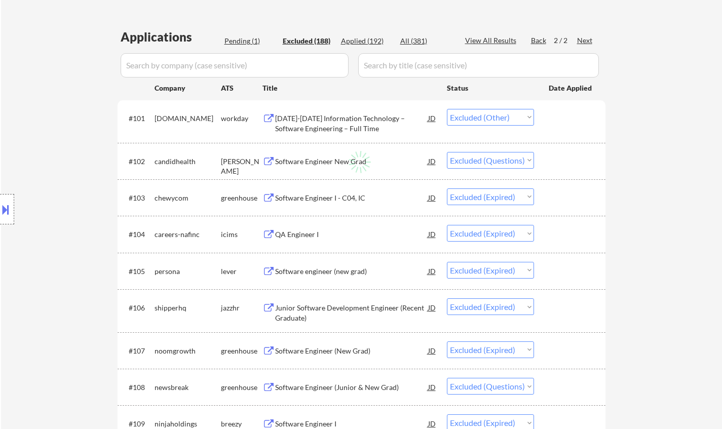
select select ""excluded""
select select ""excluded__expired_""
select select ""excluded__other_""
select select ""excluded__salary_""
select select ""excluded__expired_""
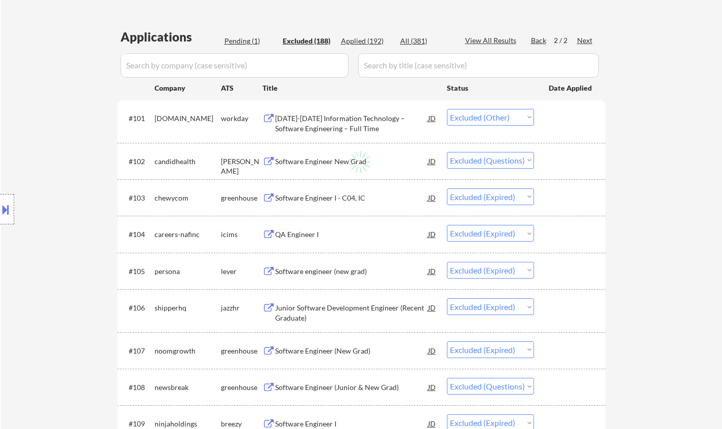
select select ""excluded__expired_""
select select ""excluded__salary_""
select select ""excluded__expired_""
select select ""excluded__other_""
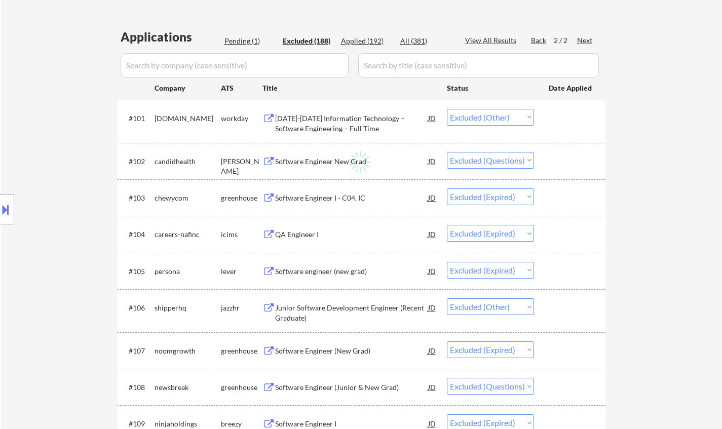
select select ""excluded__other_""
select select ""excluded__expired_""
select select ""excluded__location_""
select select ""excluded""
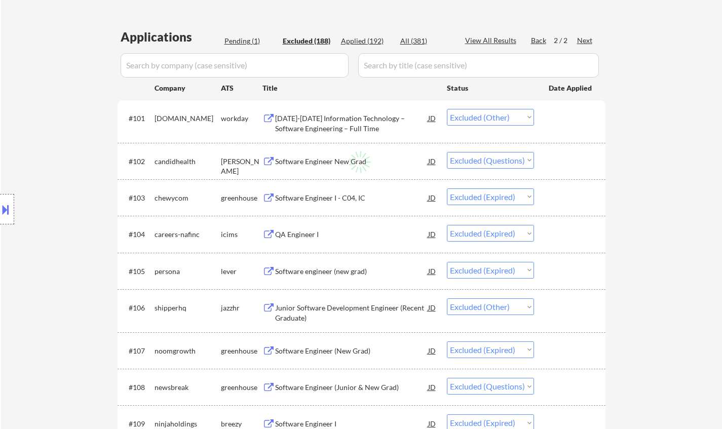
select select ""excluded""
select select ""excluded__expired_""
select select ""excluded__other_""
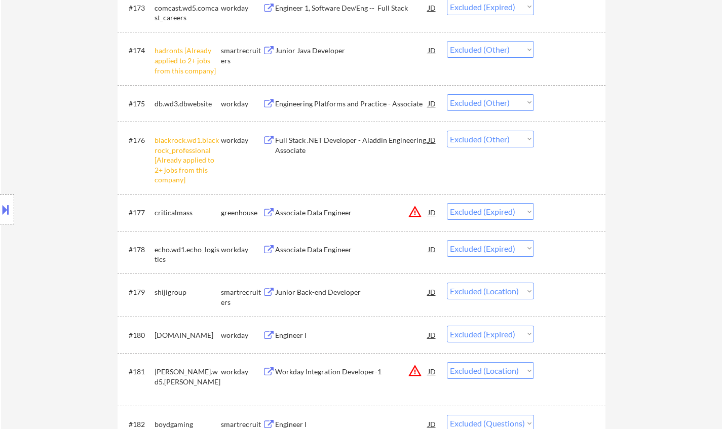
scroll to position [3548, 0]
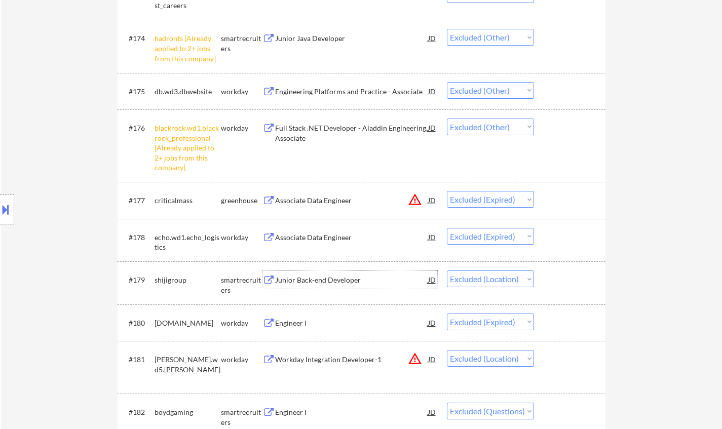
click at [301, 282] on div "Junior Back-end Developer" at bounding box center [351, 280] width 153 height 10
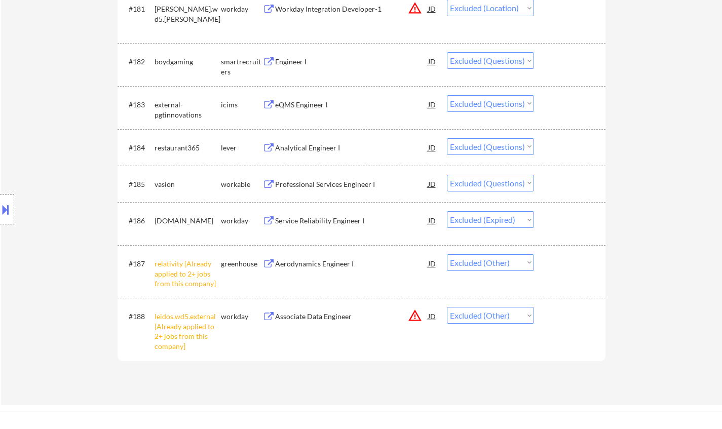
scroll to position [4004, 0]
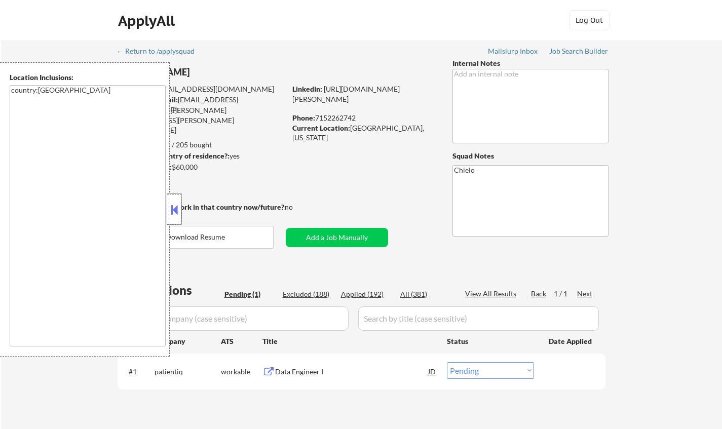
click at [171, 202] on div at bounding box center [174, 209] width 14 height 30
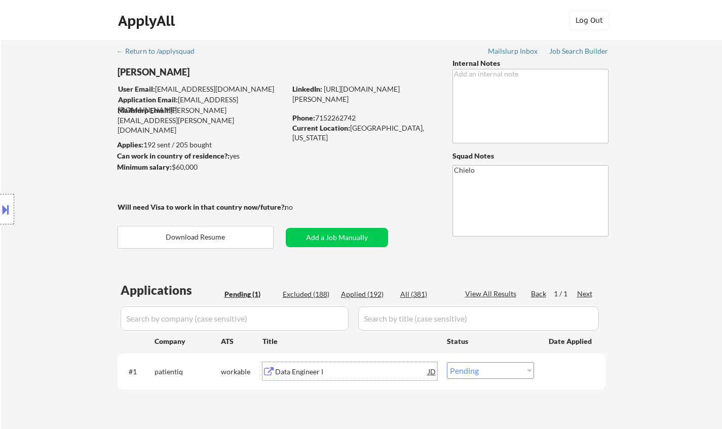
click at [306, 370] on div "Data Engineer I" at bounding box center [351, 372] width 153 height 10
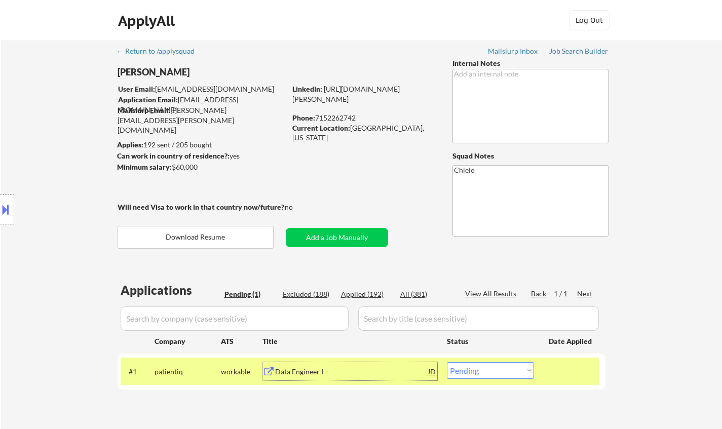
click at [0, 205] on button at bounding box center [5, 209] width 11 height 17
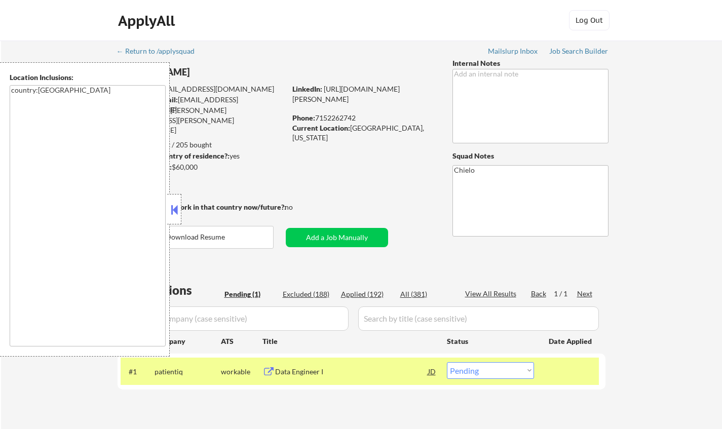
click at [178, 207] on button at bounding box center [174, 209] width 11 height 15
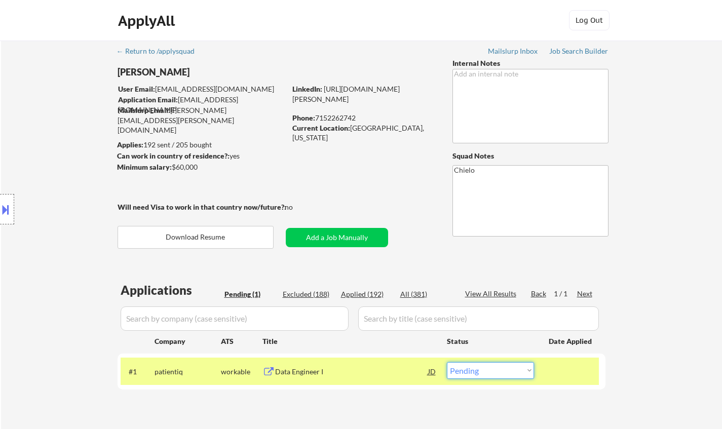
click at [523, 370] on select "Choose an option... Pending Applied Excluded (Questions) Excluded (Expired) Exc…" at bounding box center [490, 370] width 87 height 17
select select ""excluded""
click at [447, 362] on select "Choose an option... Pending Applied Excluded (Questions) Excluded (Expired) Exc…" at bounding box center [490, 370] width 87 height 17
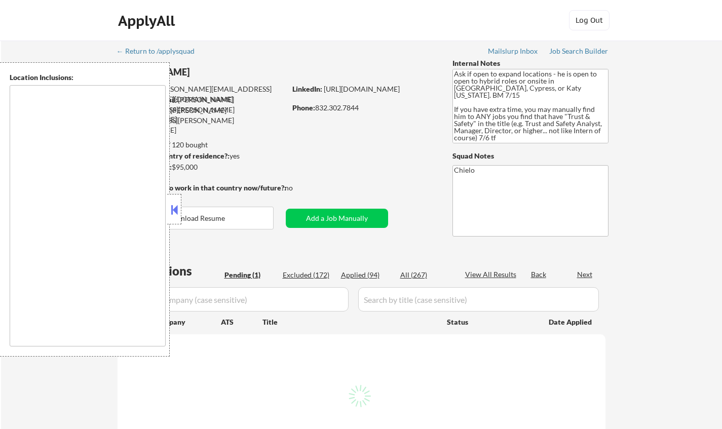
select select ""pending""
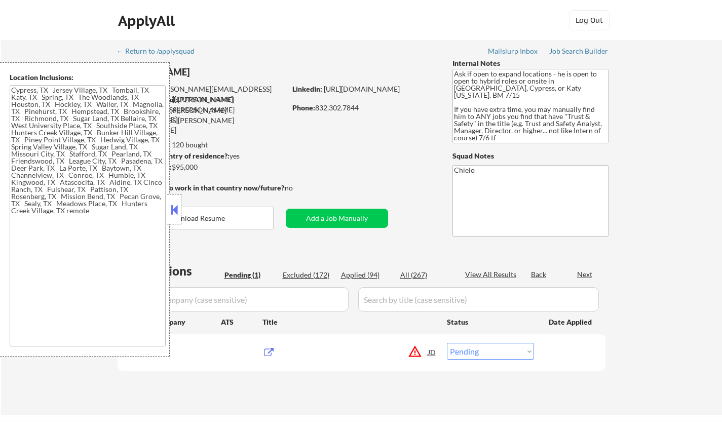
type textarea "Cypress, TX Jersey Village, TX Tomball, TX Katy, TX Spring, TX The Woodlands, T…"
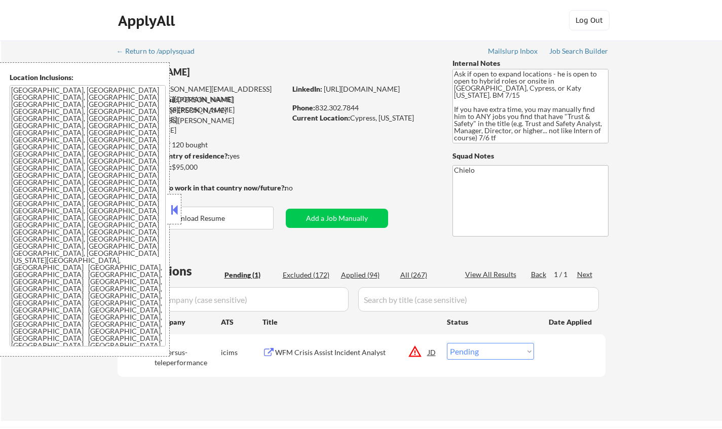
click at [178, 215] on button at bounding box center [174, 209] width 11 height 15
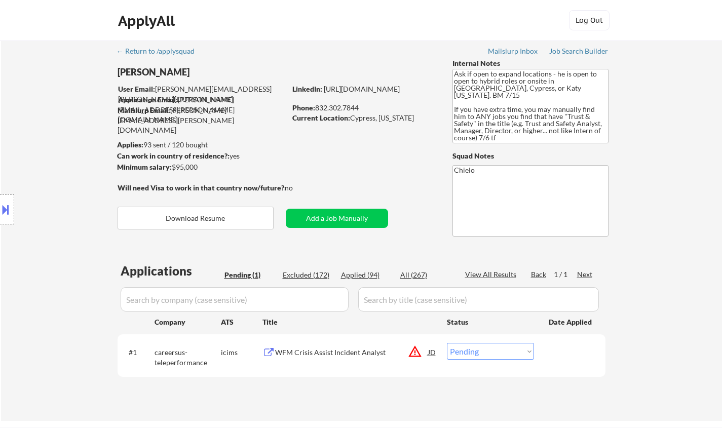
drag, startPoint x: 511, startPoint y: 350, endPoint x: 512, endPoint y: 355, distance: 5.2
click at [510, 351] on select "Choose an option... Pending Applied Excluded (Questions) Excluded (Expired) Exc…" at bounding box center [490, 351] width 87 height 17
select select ""excluded__location_""
click at [447, 343] on select "Choose an option... Pending Applied Excluded (Questions) Excluded (Expired) Exc…" at bounding box center [490, 351] width 87 height 17
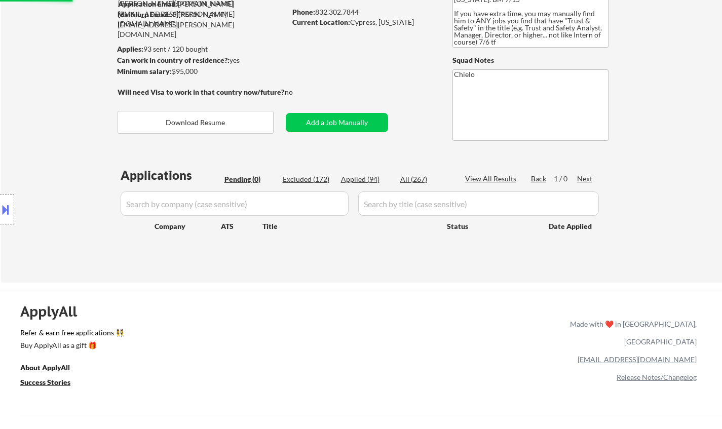
scroll to position [51, 0]
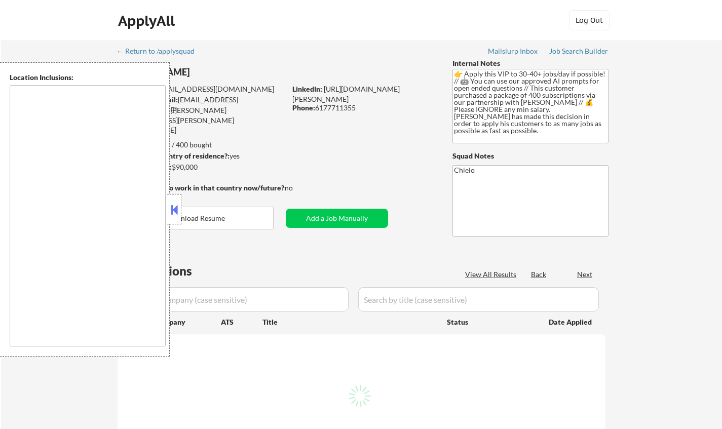
type textarea "[GEOGRAPHIC_DATA], [GEOGRAPHIC_DATA] [GEOGRAPHIC_DATA], [GEOGRAPHIC_DATA] [GEOG…"
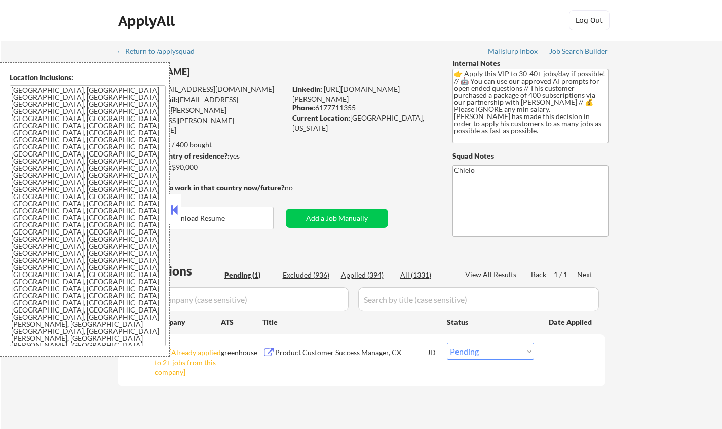
click at [170, 207] on button at bounding box center [174, 209] width 11 height 15
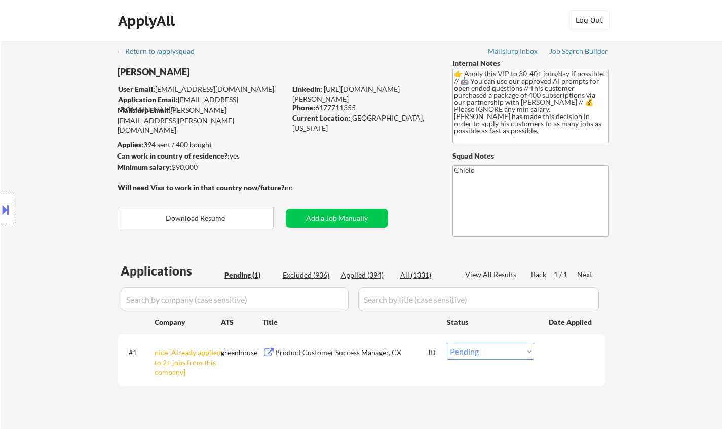
click at [476, 359] on select "Choose an option... Pending Applied Excluded (Questions) Excluded (Expired) Exc…" at bounding box center [490, 351] width 87 height 17
select select ""excluded__other_""
click at [447, 343] on select "Choose an option... Pending Applied Excluded (Questions) Excluded (Expired) Exc…" at bounding box center [490, 351] width 87 height 17
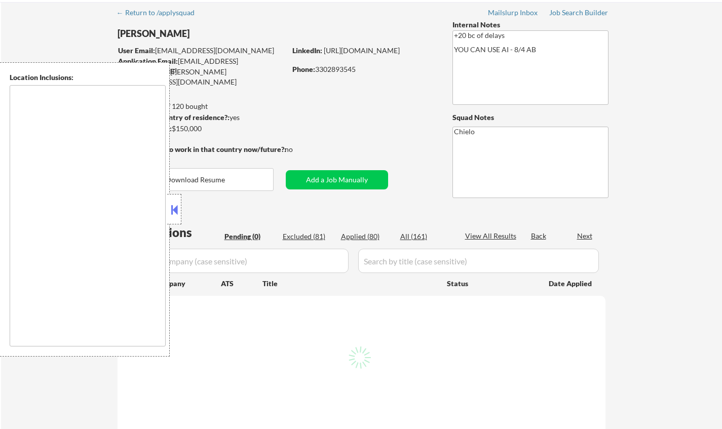
scroll to position [51, 0]
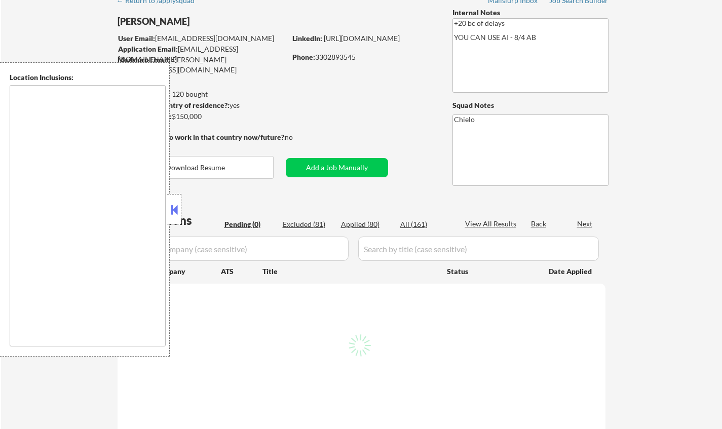
type textarea "remote"
click at [177, 202] on button at bounding box center [174, 209] width 11 height 15
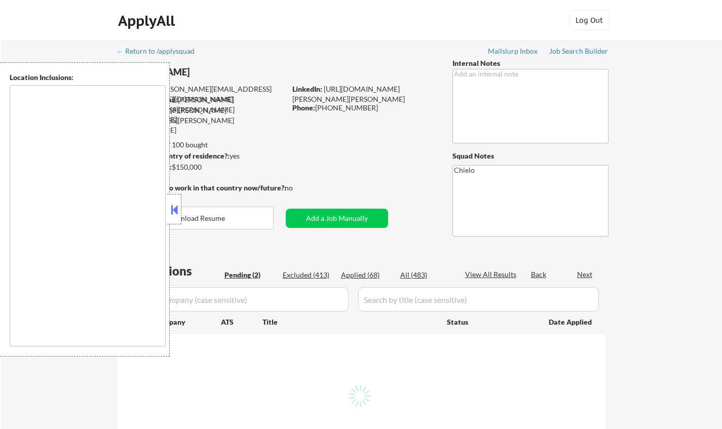
type textarea "[GEOGRAPHIC_DATA], [GEOGRAPHIC_DATA] [GEOGRAPHIC_DATA], [GEOGRAPHIC_DATA] [GEOG…"
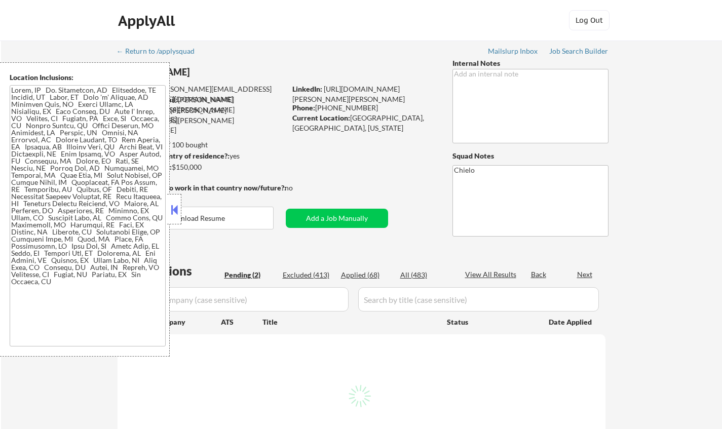
select select ""pending""
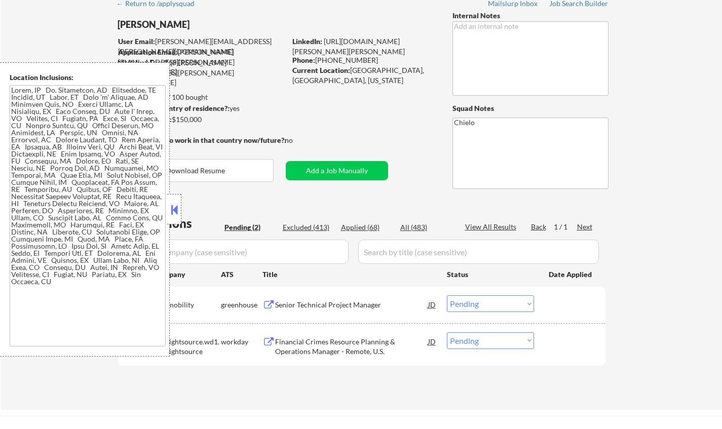
scroll to position [152, 0]
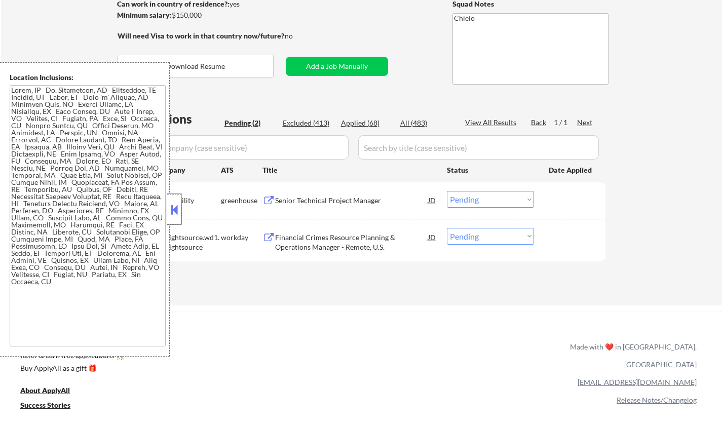
click at [168, 197] on div at bounding box center [174, 209] width 14 height 30
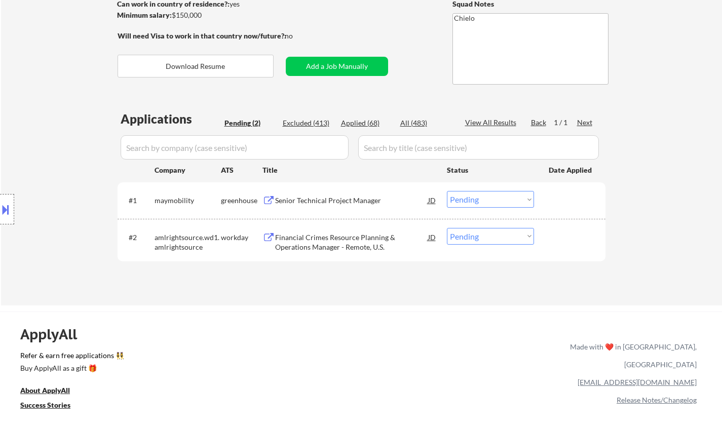
click at [338, 199] on div "Senior Technical Project Manager" at bounding box center [351, 201] width 153 height 10
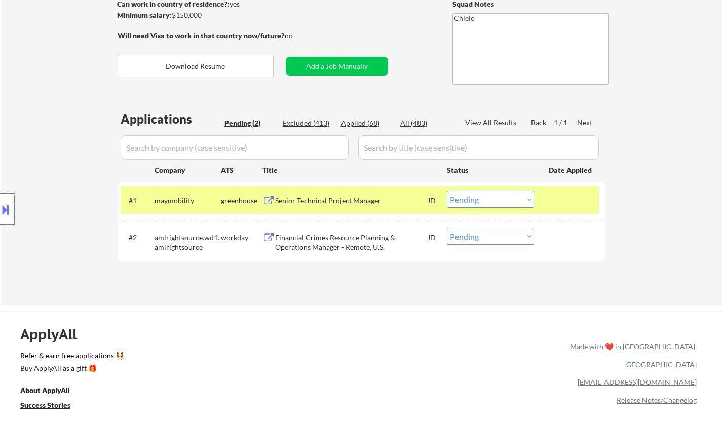
click at [8, 222] on div at bounding box center [7, 209] width 14 height 30
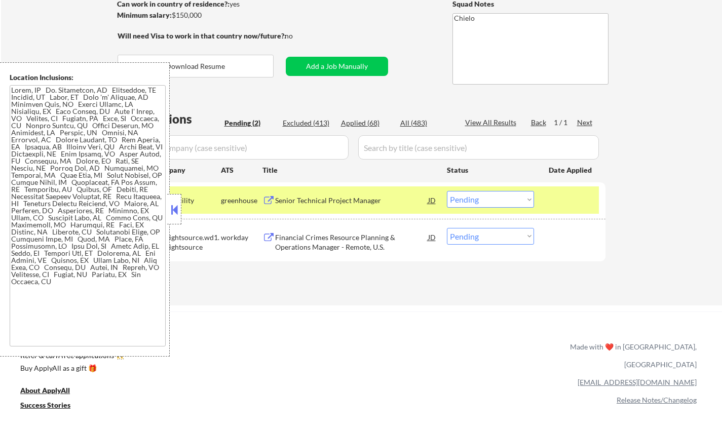
click at [173, 205] on button at bounding box center [174, 209] width 11 height 15
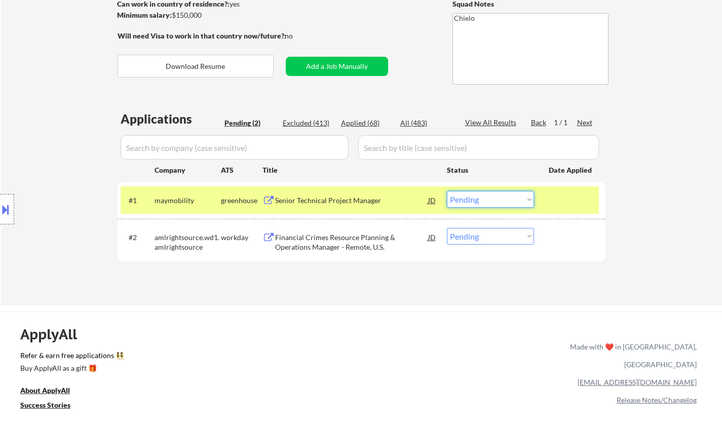
click at [506, 198] on select "Choose an option... Pending Applied Excluded (Questions) Excluded (Expired) Exc…" at bounding box center [490, 199] width 87 height 17
click at [447, 191] on select "Choose an option... Pending Applied Excluded (Questions) Excluded (Expired) Exc…" at bounding box center [490, 199] width 87 height 17
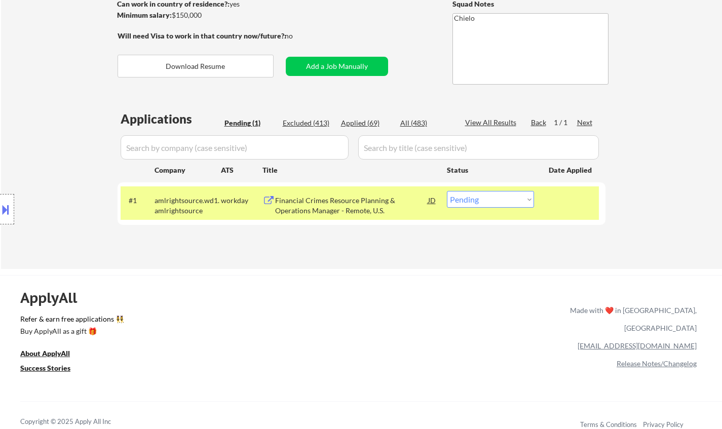
click at [346, 196] on div "Financial Crimes Resource Planning & Operations Manager - Remote, U.S." at bounding box center [351, 206] width 153 height 20
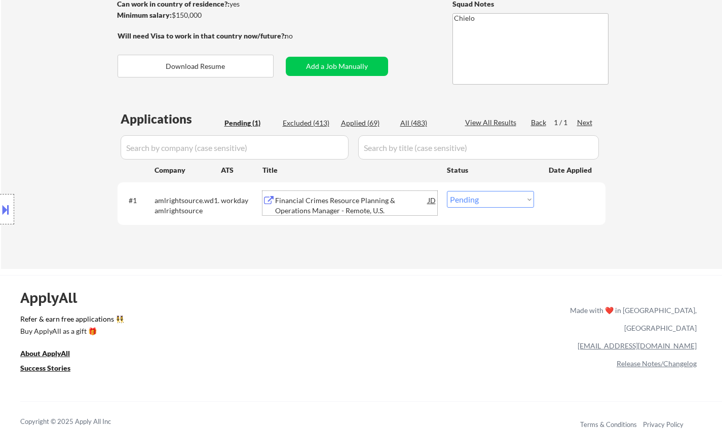
drag, startPoint x: 498, startPoint y: 196, endPoint x: 501, endPoint y: 204, distance: 9.1
click at [498, 196] on select "Choose an option... Pending Applied Excluded (Questions) Excluded (Expired) Exc…" at bounding box center [490, 199] width 87 height 17
select select ""excluded__bad_match_""
click at [447, 191] on select "Choose an option... Pending Applied Excluded (Questions) Excluded (Expired) Exc…" at bounding box center [490, 199] width 87 height 17
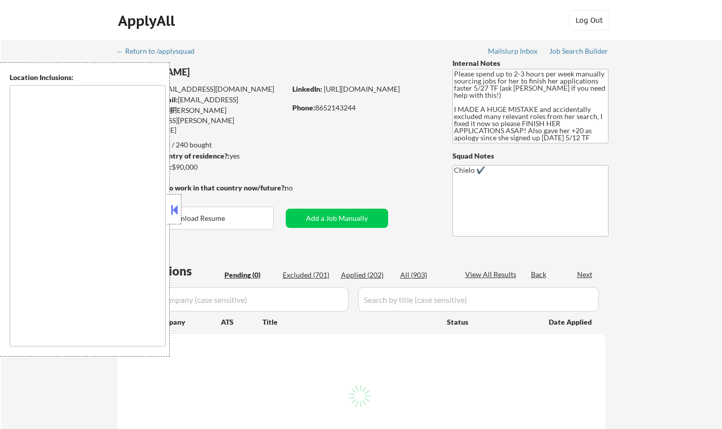
type textarea "[GEOGRAPHIC_DATA], [GEOGRAPHIC_DATA] [GEOGRAPHIC_DATA], [GEOGRAPHIC_DATA] [GEOG…"
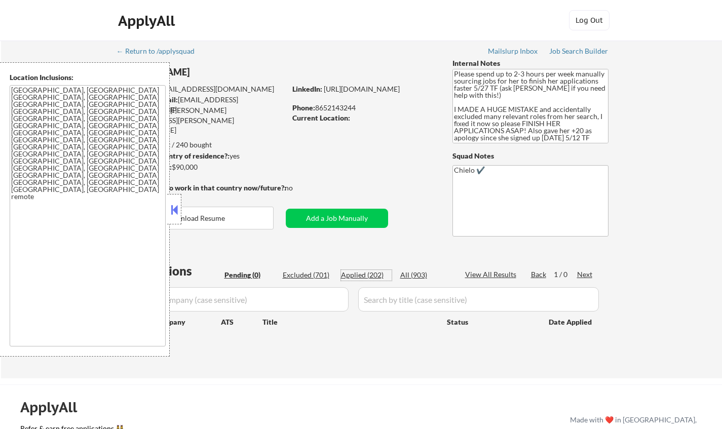
click at [357, 271] on div "Applied (202)" at bounding box center [366, 275] width 51 height 10
select select ""applied""
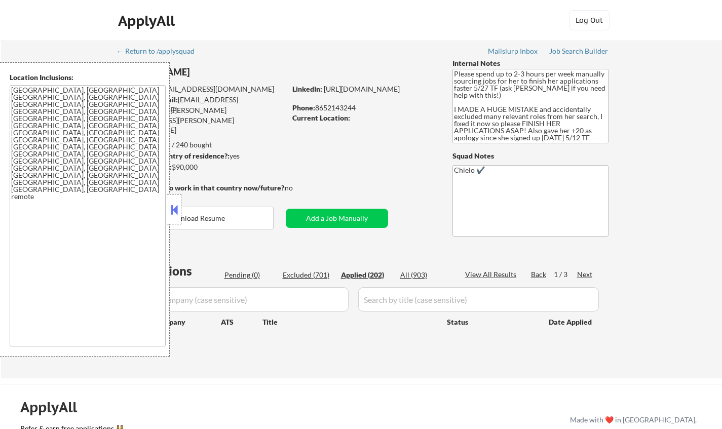
select select ""applied""
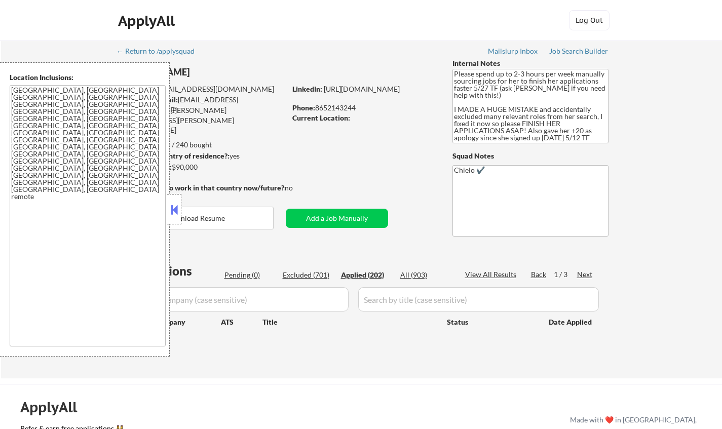
select select ""applied""
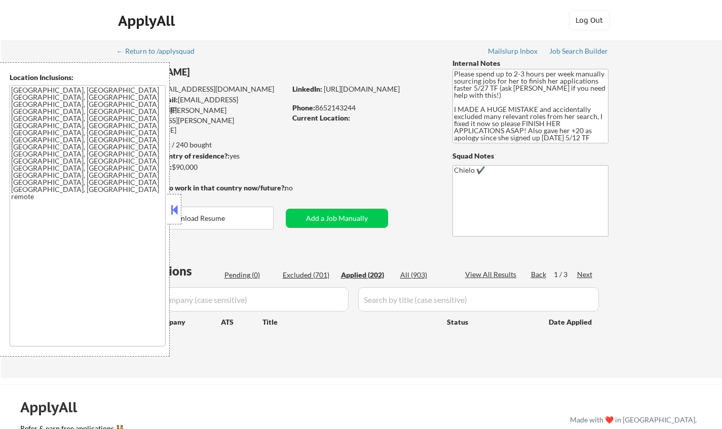
select select ""applied""
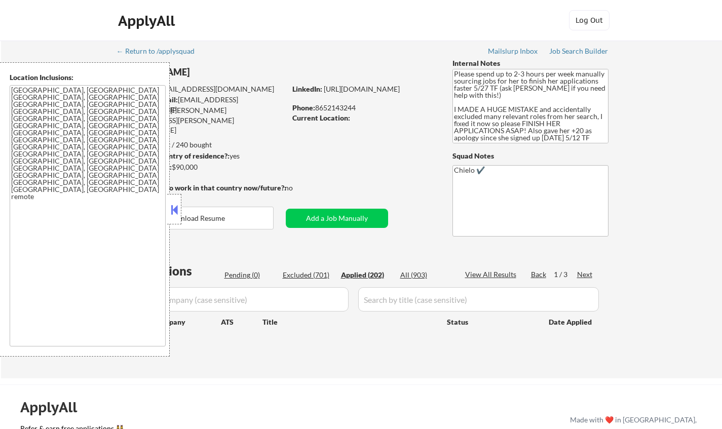
select select ""applied""
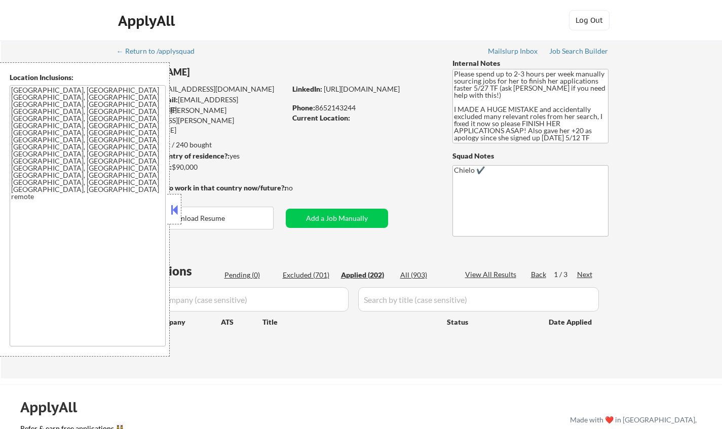
select select ""applied""
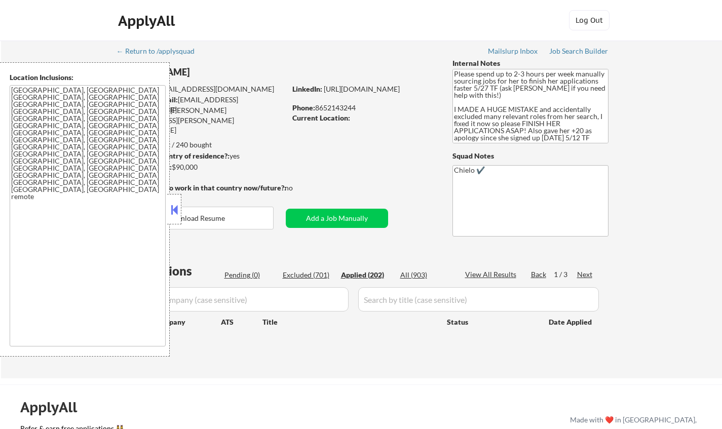
select select ""applied""
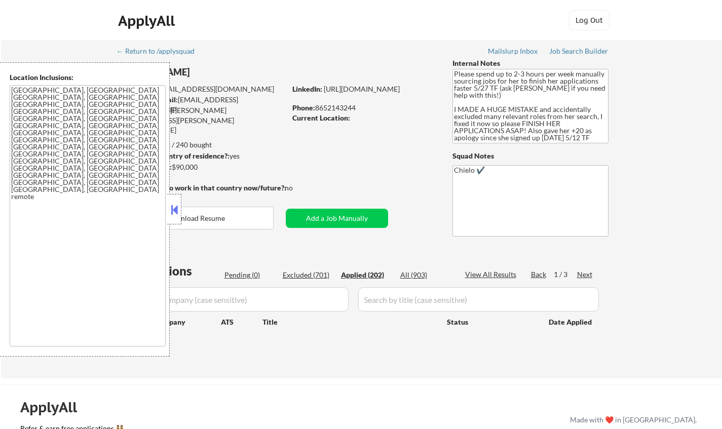
select select ""applied""
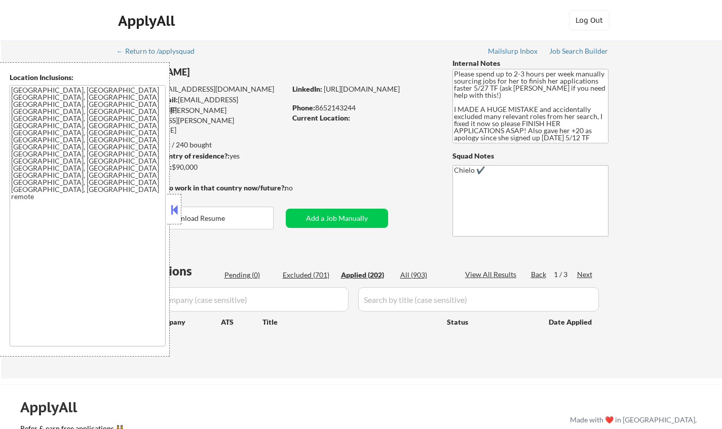
select select ""applied""
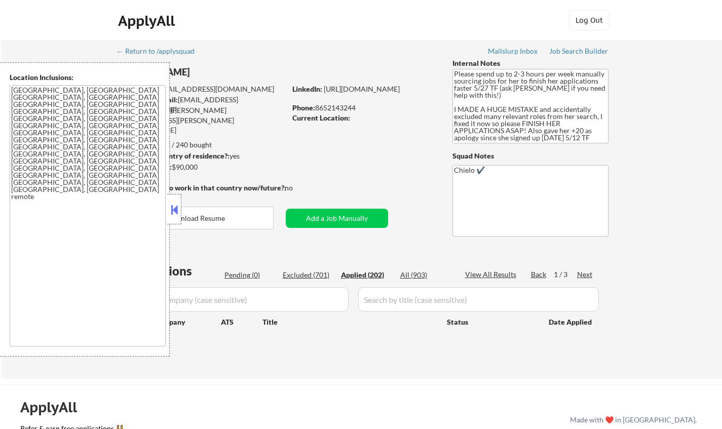
select select ""applied""
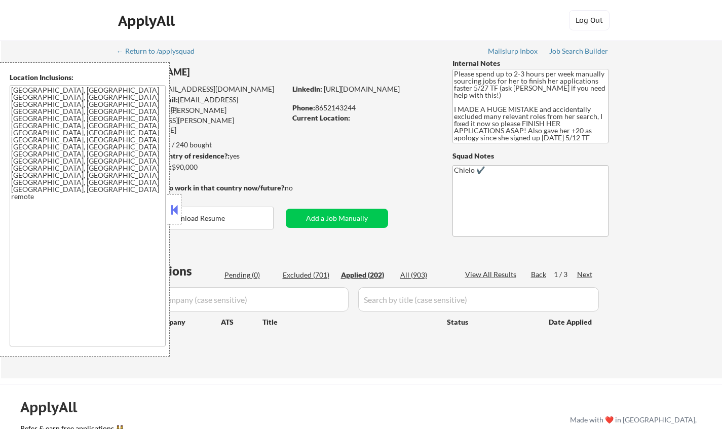
select select ""applied""
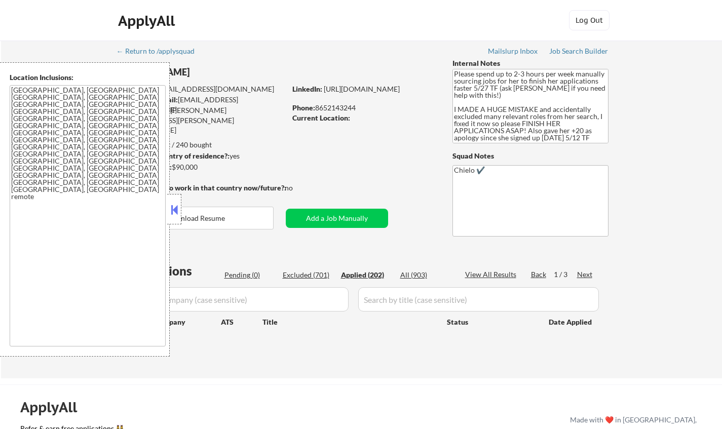
select select ""applied""
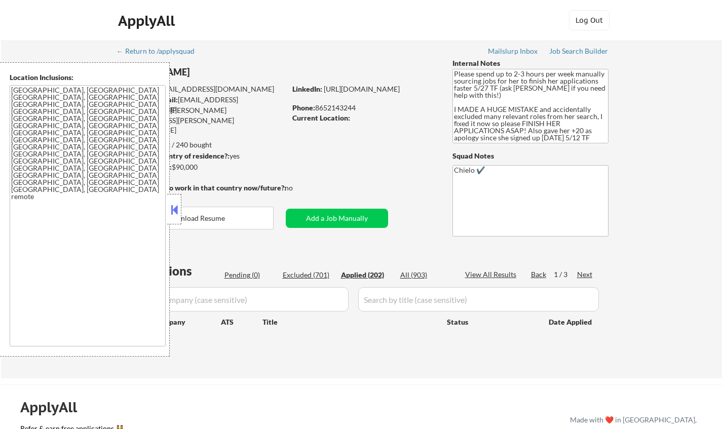
select select ""applied""
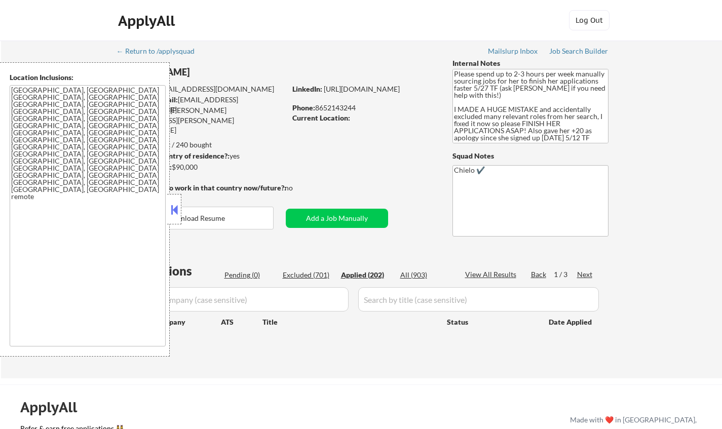
select select ""applied""
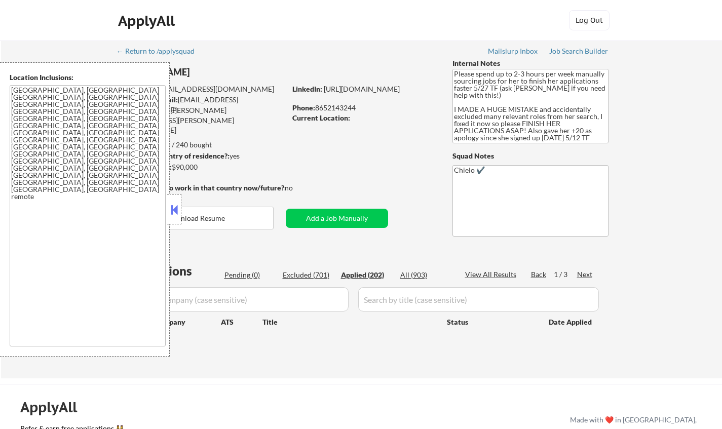
select select ""applied""
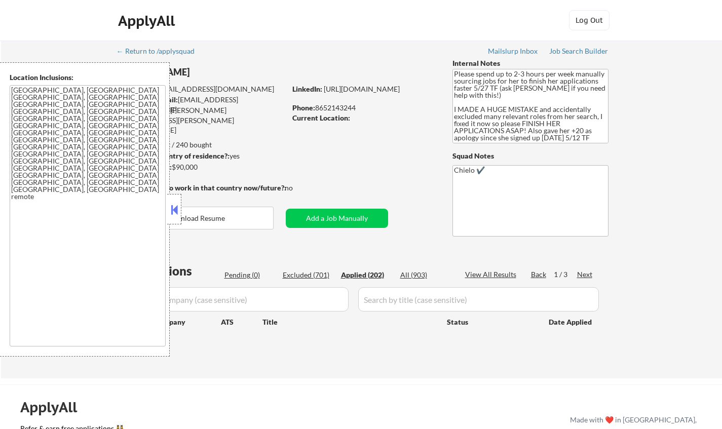
select select ""applied""
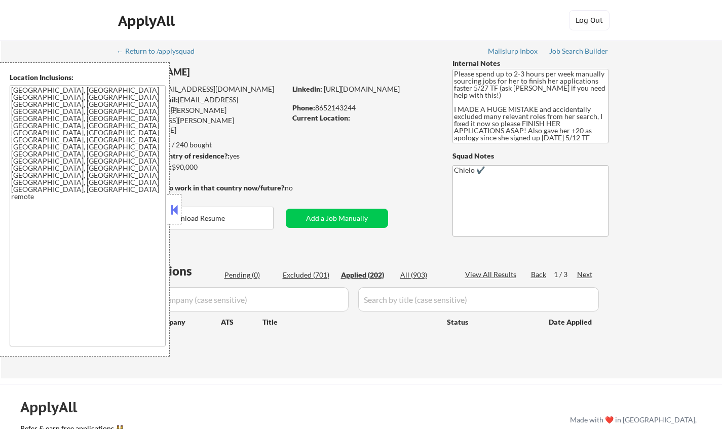
select select ""applied""
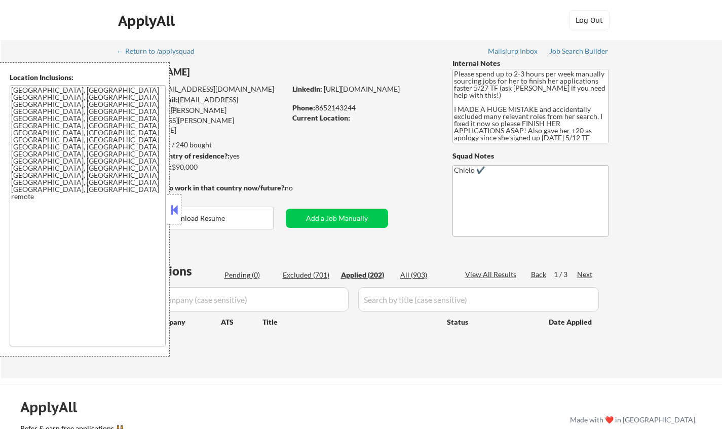
select select ""applied""
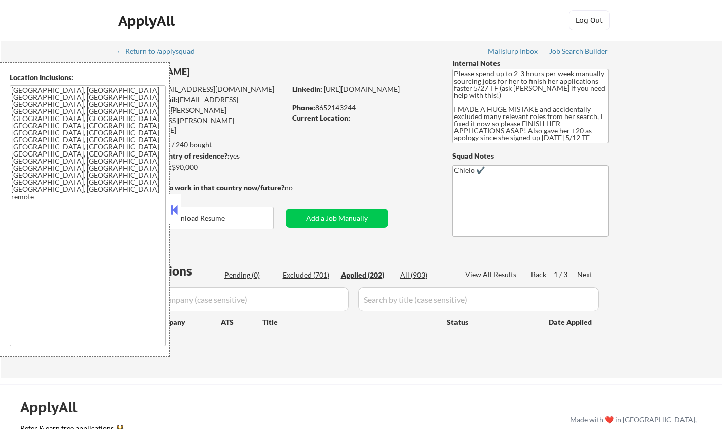
select select ""applied""
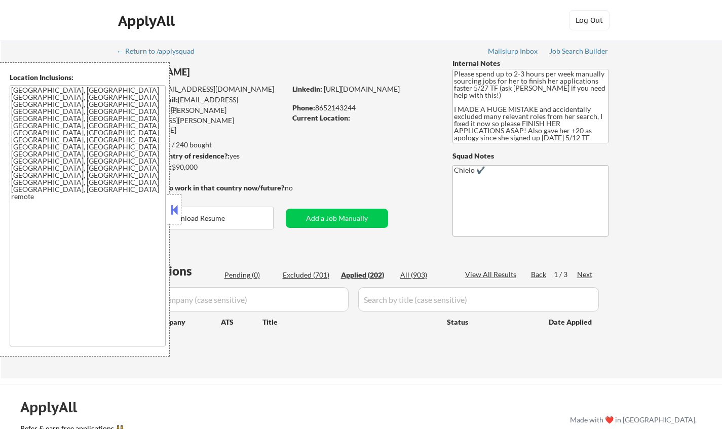
select select ""applied""
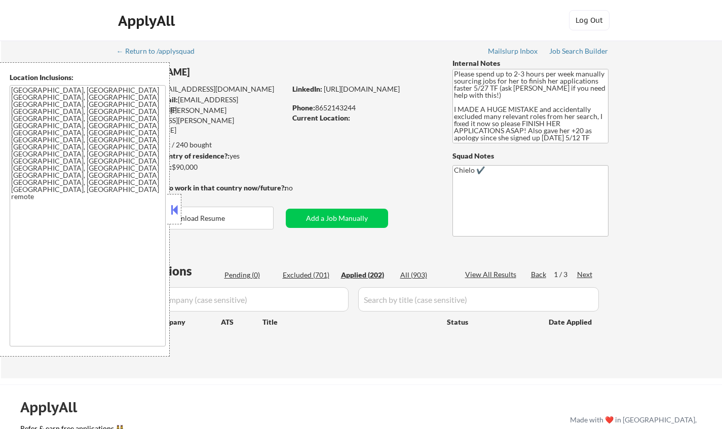
select select ""applied""
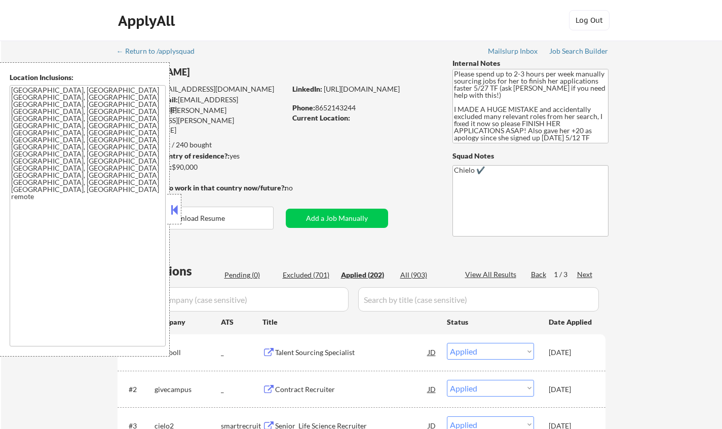
click at [489, 275] on div "View All Results" at bounding box center [492, 275] width 54 height 10
click at [173, 206] on button at bounding box center [174, 209] width 11 height 15
select select ""applied""
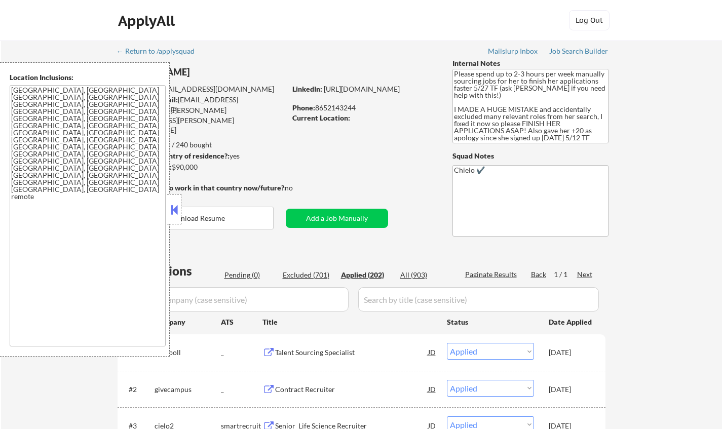
select select ""applied""
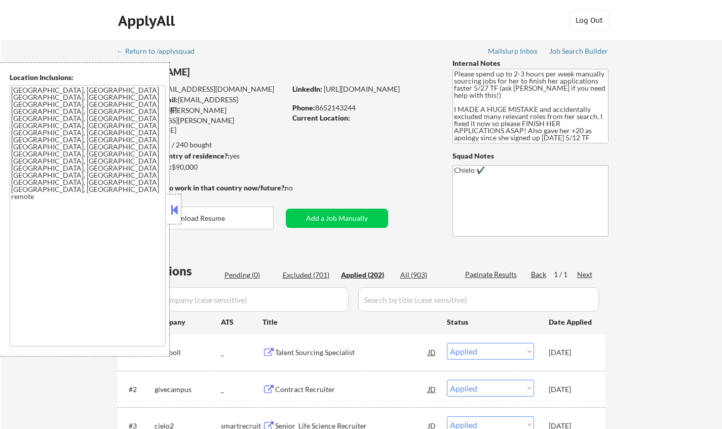
select select ""applied""
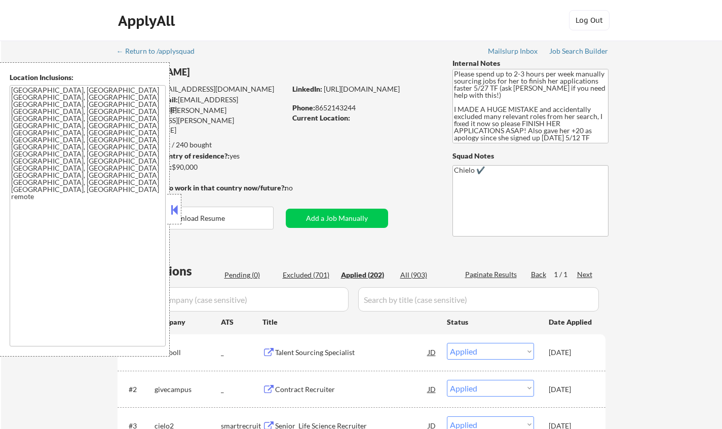
select select ""applied""
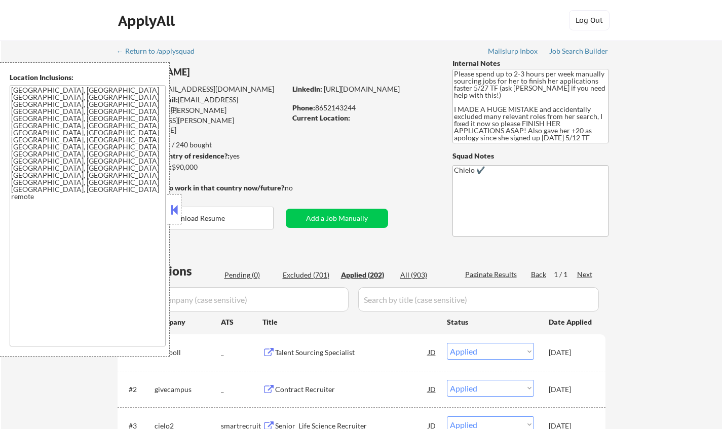
select select ""applied""
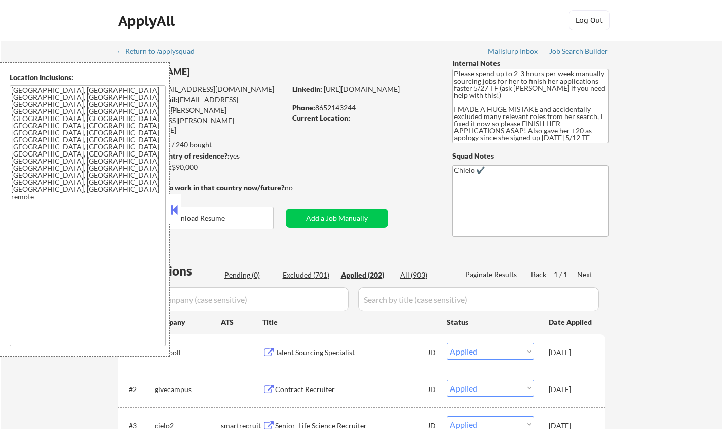
select select ""applied""
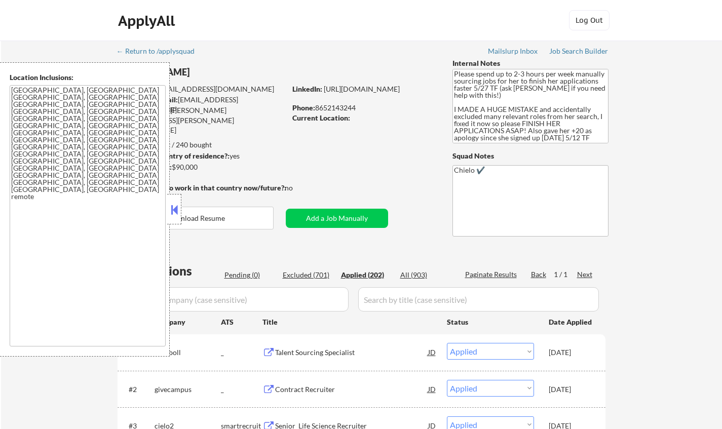
select select ""applied""
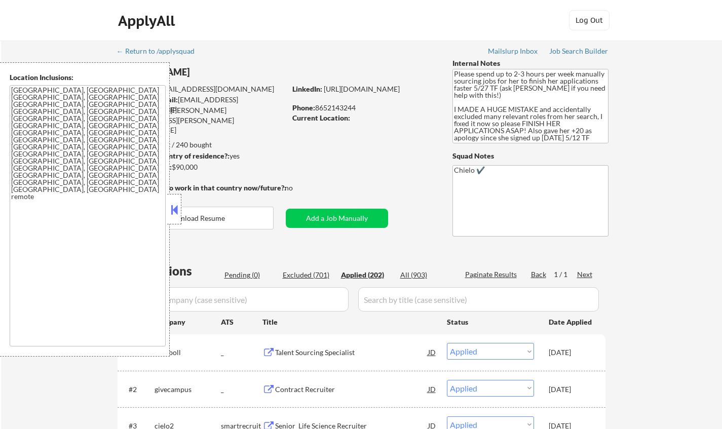
select select ""applied""
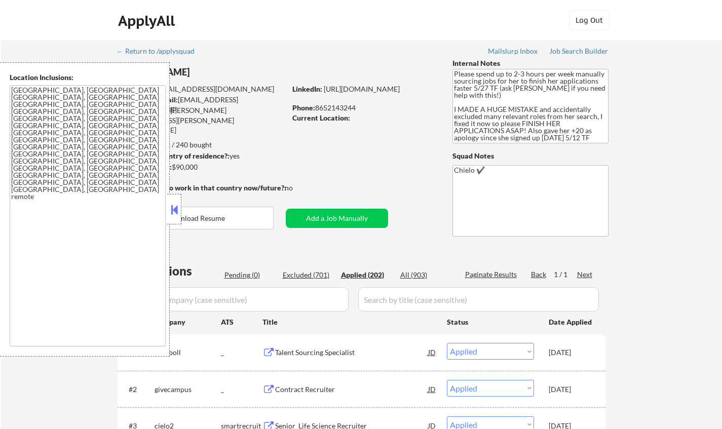
select select ""applied""
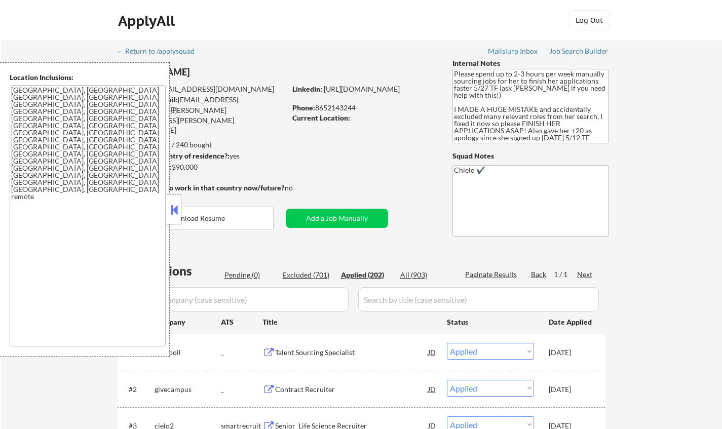
select select ""applied""
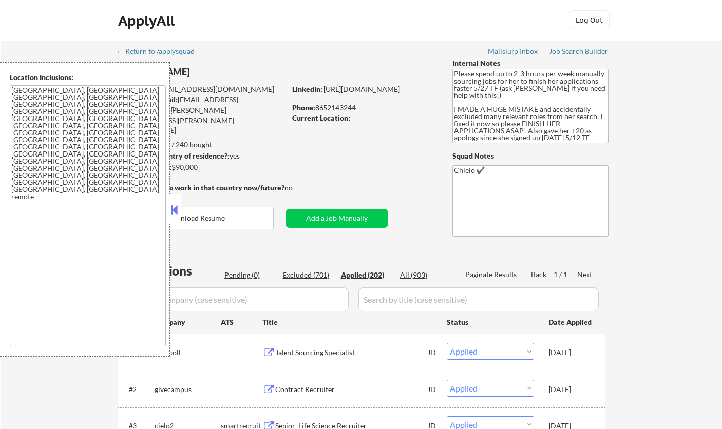
select select ""applied""
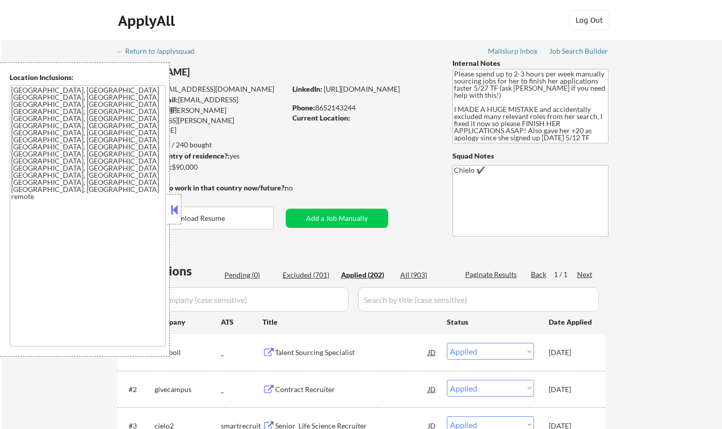
select select ""applied""
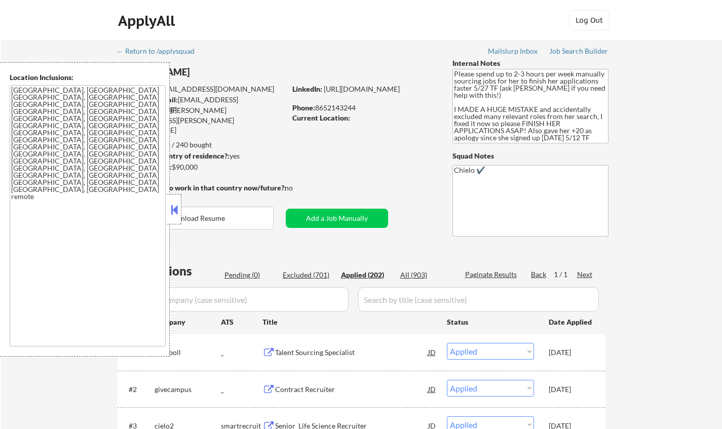
select select ""applied""
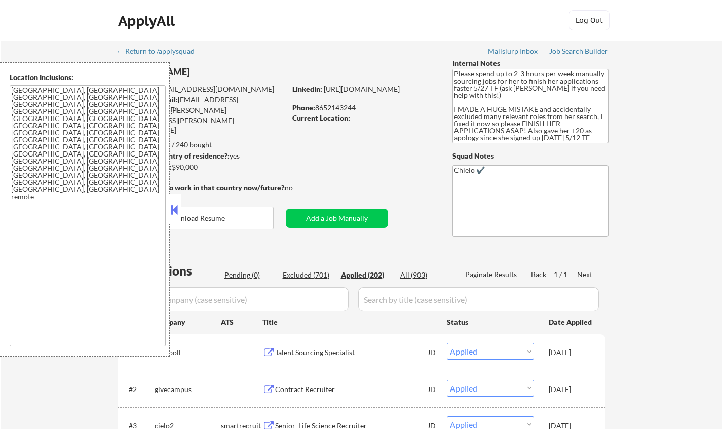
select select ""applied""
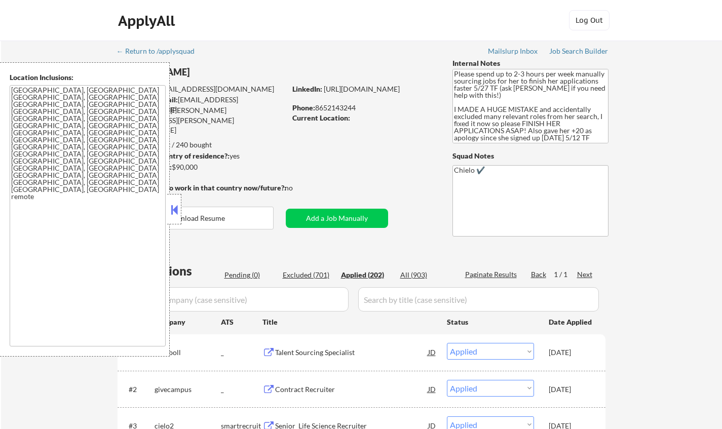
select select ""applied""
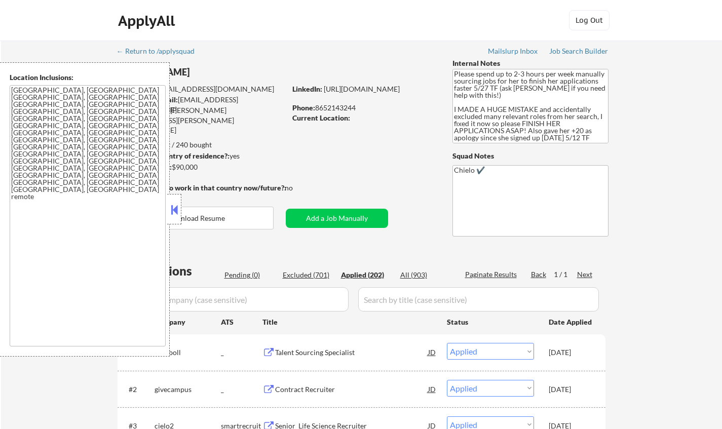
select select ""applied""
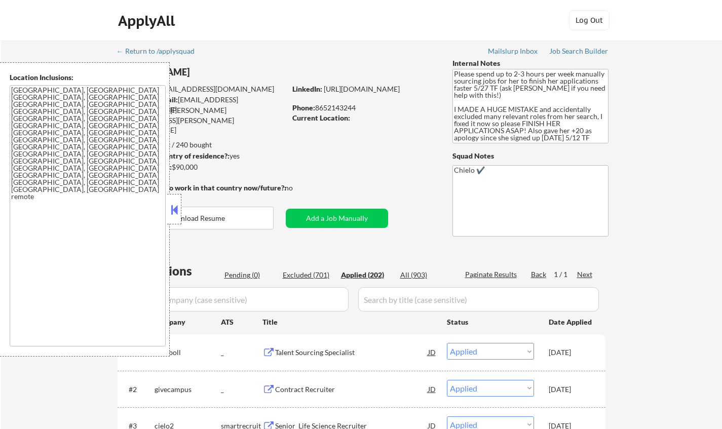
select select ""applied""
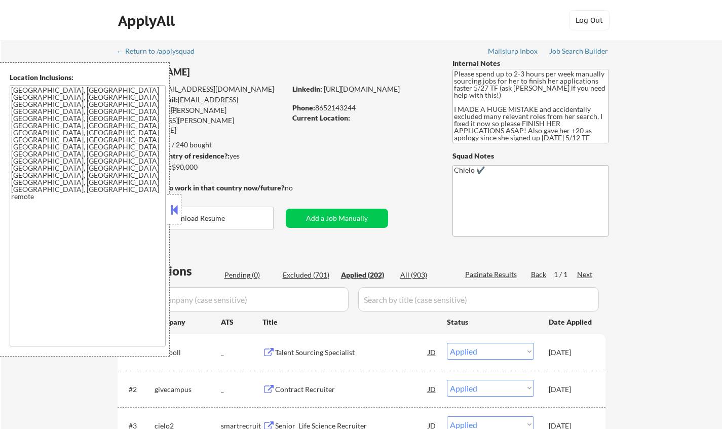
select select ""applied""
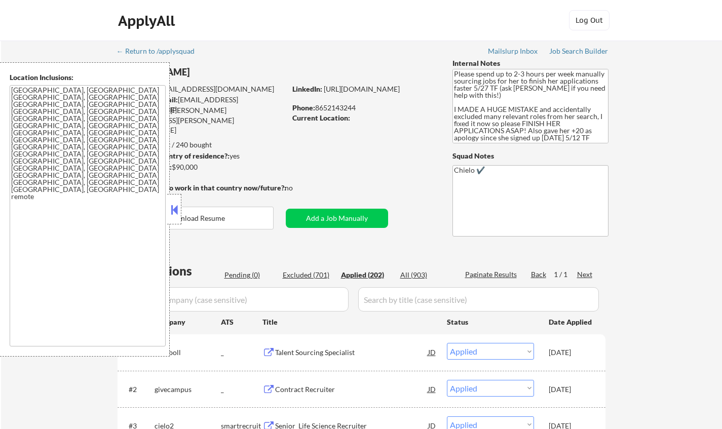
select select ""applied""
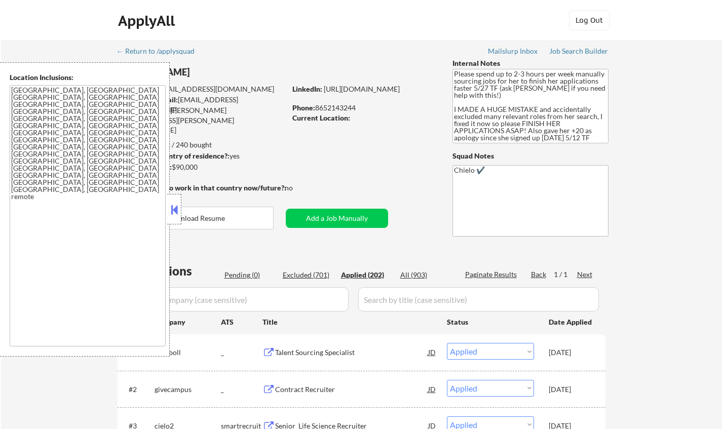
select select ""applied""
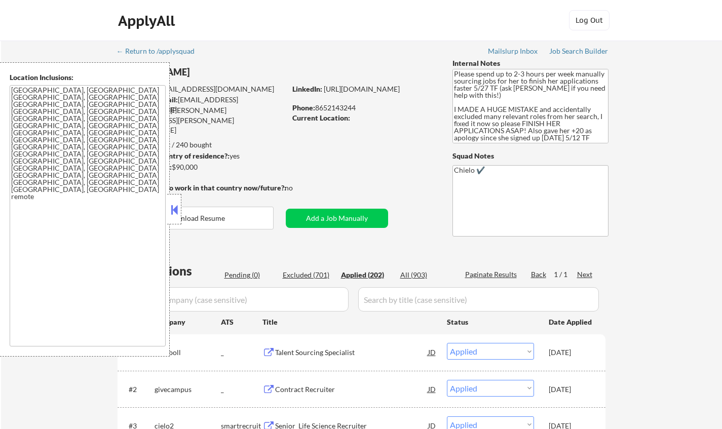
select select ""applied""
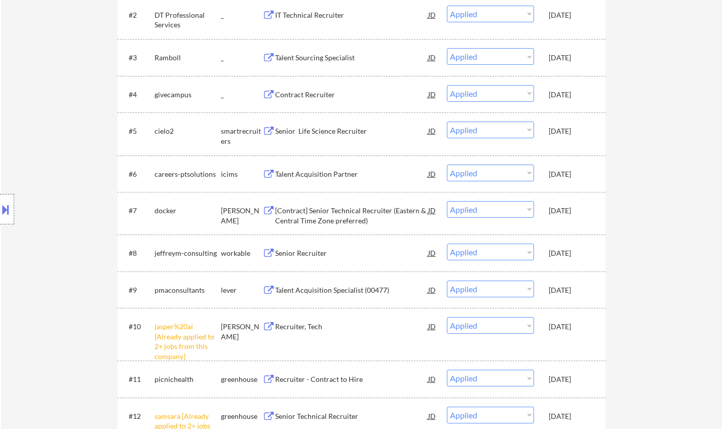
scroll to position [355, 0]
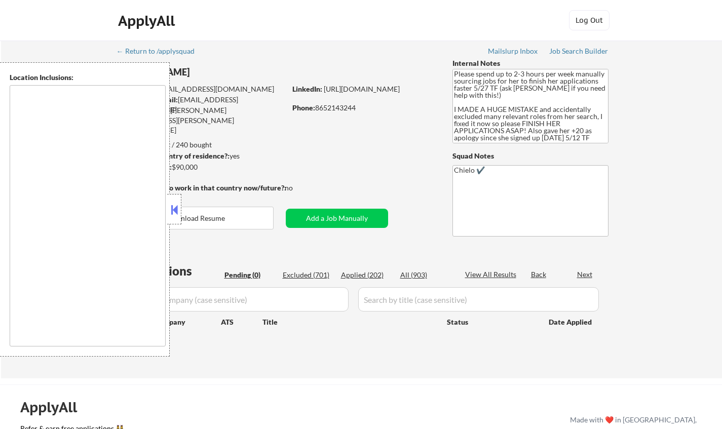
type textarea "[GEOGRAPHIC_DATA], [GEOGRAPHIC_DATA] [GEOGRAPHIC_DATA], [GEOGRAPHIC_DATA] [GEOG…"
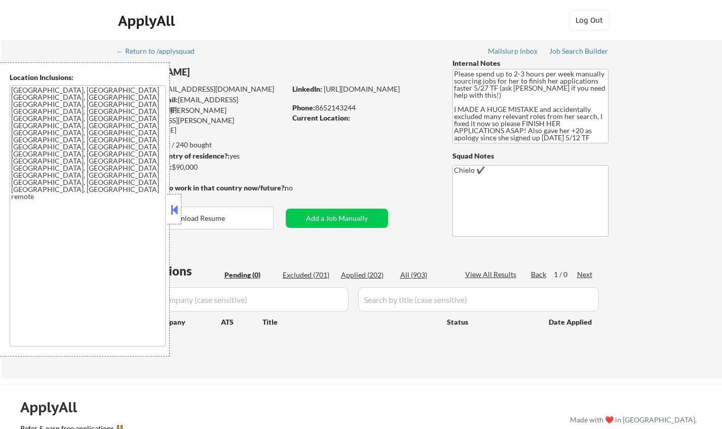
click at [173, 211] on button at bounding box center [174, 209] width 11 height 15
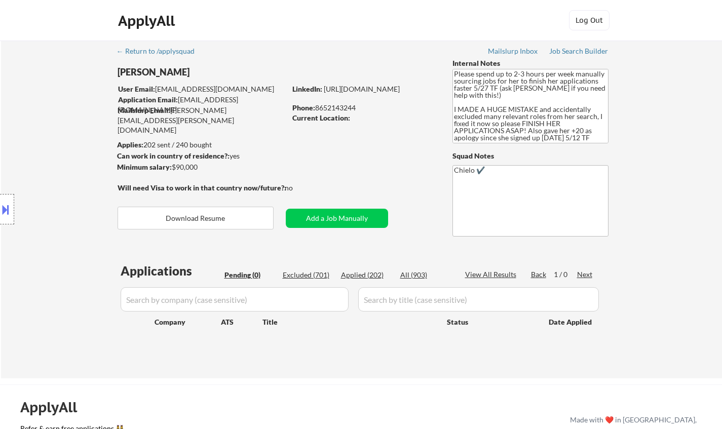
select select ""pending""
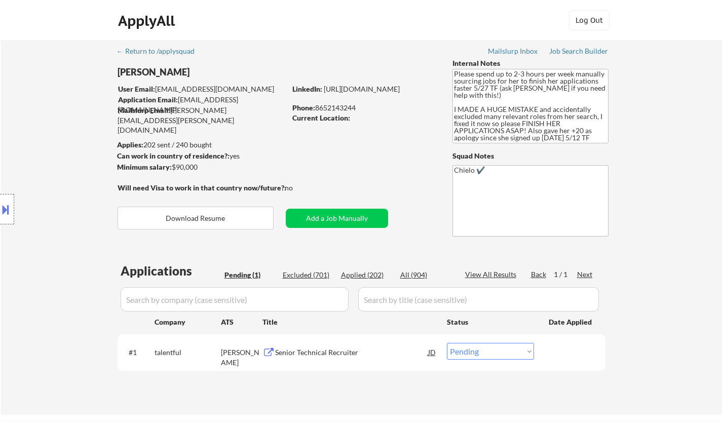
click at [338, 223] on button "Add a Job Manually" at bounding box center [337, 218] width 102 height 19
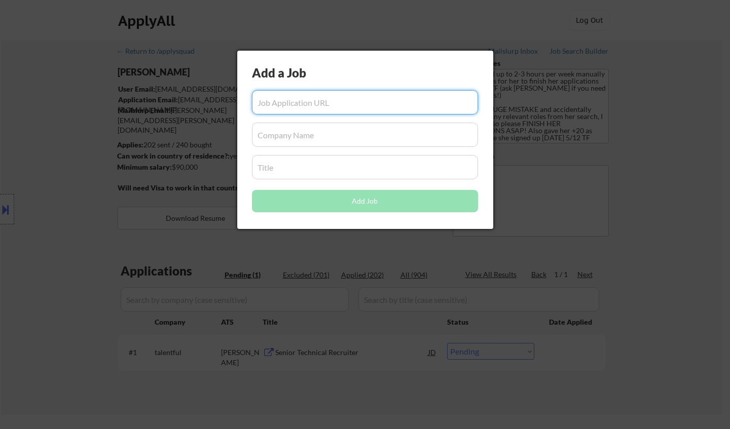
click at [340, 101] on input "input" at bounding box center [365, 102] width 226 height 24
paste input "[URL][DOMAIN_NAME]"
type input "[URL][DOMAIN_NAME]"
click at [327, 140] on input "input" at bounding box center [365, 135] width 226 height 24
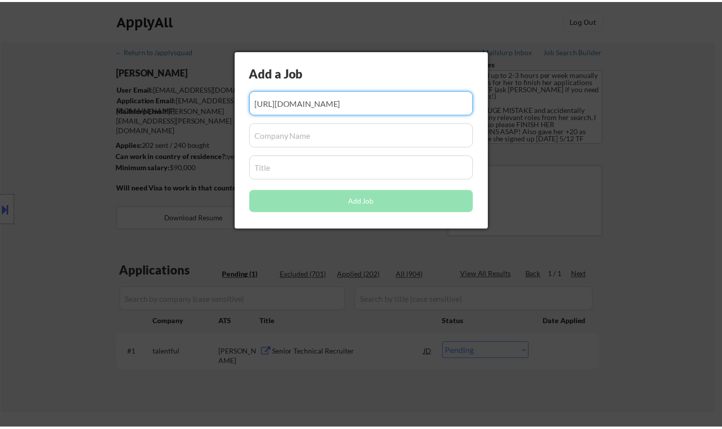
scroll to position [0, 0]
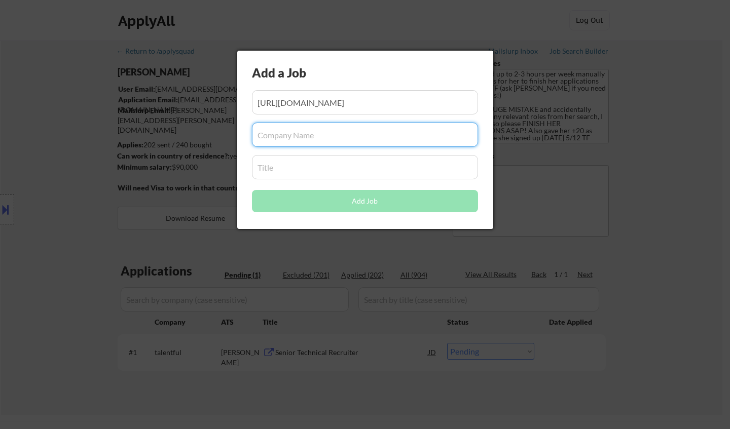
click at [293, 141] on input "input" at bounding box center [365, 135] width 226 height 24
paste input "brand logo"
drag, startPoint x: 262, startPoint y: 135, endPoint x: 208, endPoint y: 133, distance: 54.3
click at [209, 134] on body "← Return to /applysquad Mailslurp Inbox Job Search Builder [PERSON_NAME] User E…" at bounding box center [365, 214] width 730 height 429
type input "d logo"
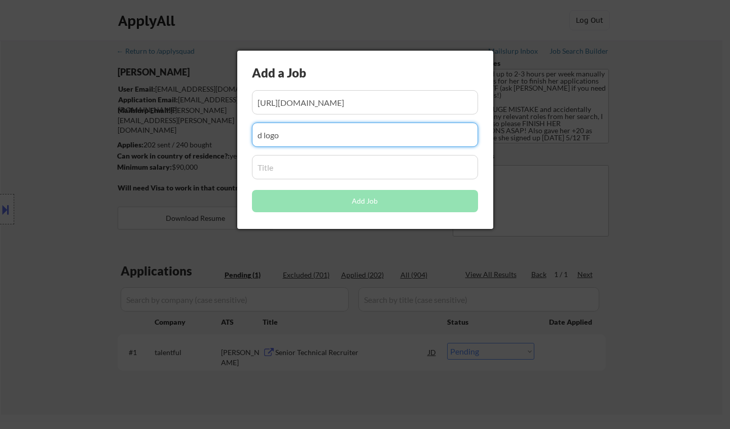
drag, startPoint x: 332, startPoint y: 137, endPoint x: 99, endPoint y: 108, distance: 234.9
click at [99, 108] on body "← Return to /applysquad Mailslurp Inbox Job Search Builder [PERSON_NAME] User E…" at bounding box center [365, 214] width 730 height 429
type input "DT Professional Services"
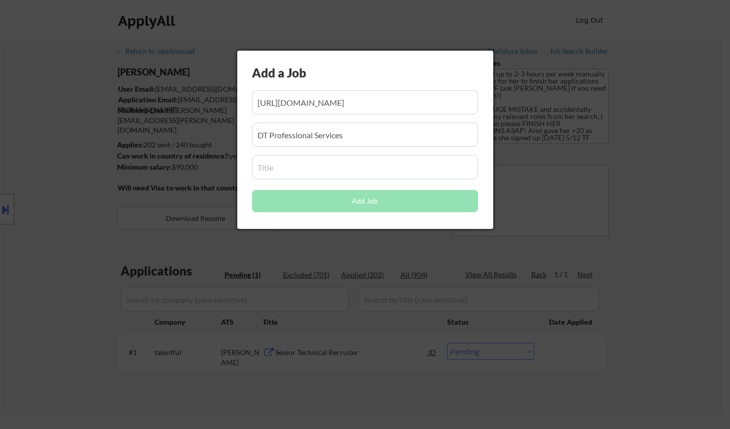
click at [287, 168] on input "input" at bounding box center [365, 167] width 226 height 24
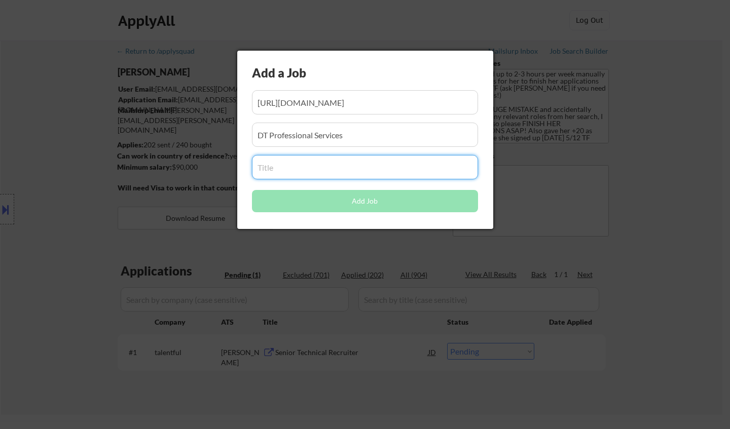
paste input "IT Technical Recruiter"
type input "IT Technical Recruiter"
click at [320, 138] on input "input" at bounding box center [365, 135] width 226 height 24
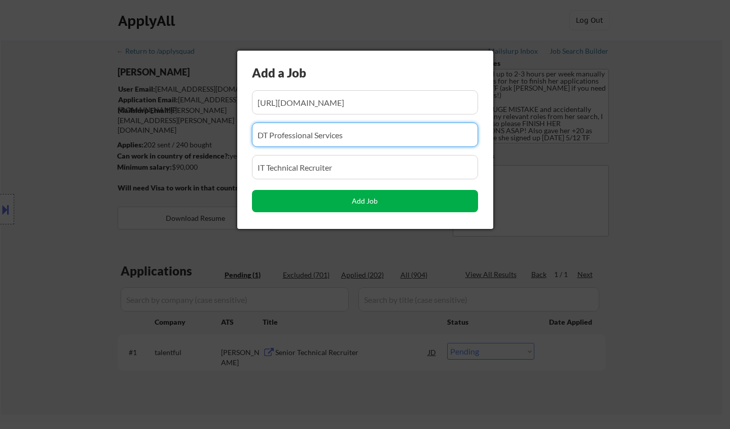
click at [383, 204] on button "Add Job" at bounding box center [365, 201] width 226 height 22
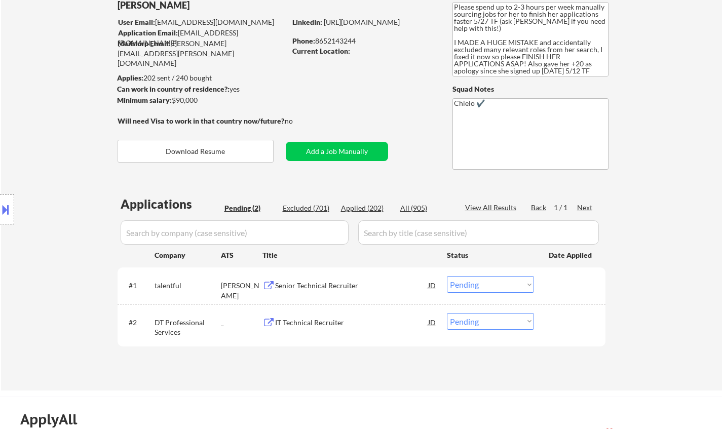
scroll to position [152, 0]
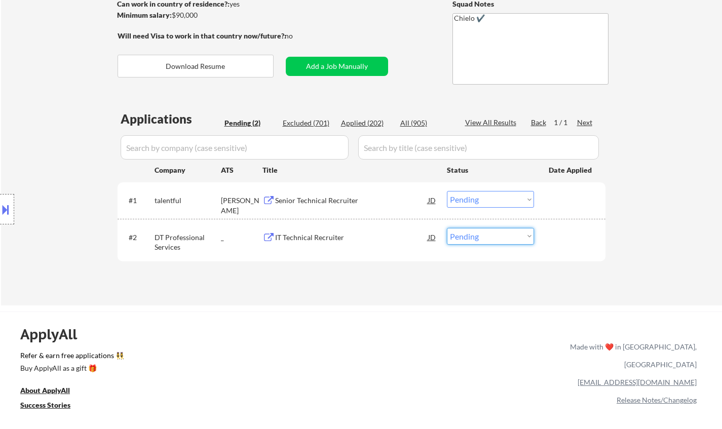
click at [474, 239] on select "Choose an option... Pending Applied Excluded (Questions) Excluded (Expired) Exc…" at bounding box center [490, 236] width 87 height 17
select select ""applied""
click at [447, 228] on select "Choose an option... Pending Applied Excluded (Questions) Excluded (Expired) Exc…" at bounding box center [490, 236] width 87 height 17
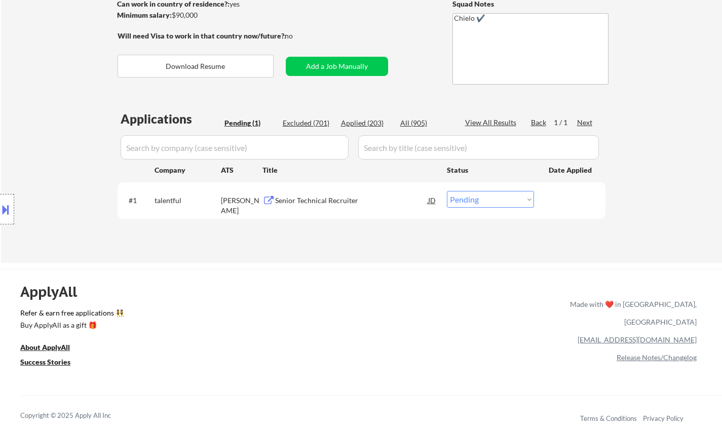
click at [307, 200] on div "Senior Technical Recruiter" at bounding box center [351, 201] width 153 height 10
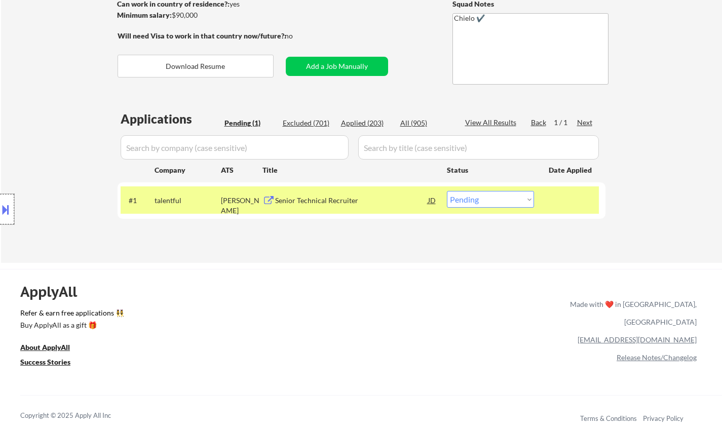
click at [0, 198] on div at bounding box center [7, 209] width 14 height 30
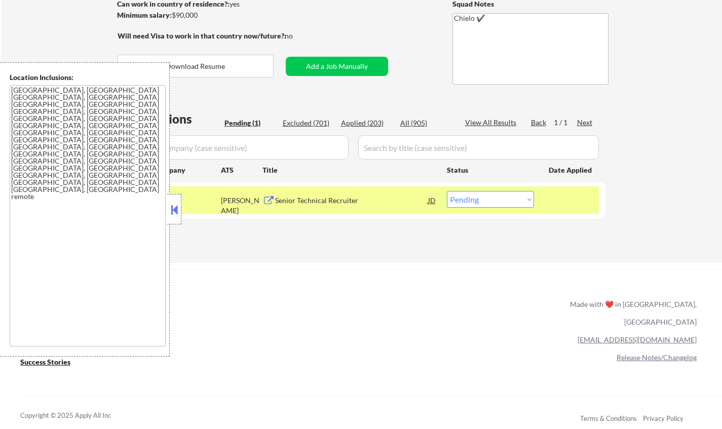
drag, startPoint x: 511, startPoint y: 201, endPoint x: 510, endPoint y: 206, distance: 5.7
click at [511, 201] on select "Choose an option... Pending Applied Excluded (Questions) Excluded (Expired) Exc…" at bounding box center [490, 199] width 87 height 17
select select ""excluded__location_""
click at [447, 191] on select "Choose an option... Pending Applied Excluded (Questions) Excluded (Expired) Exc…" at bounding box center [490, 199] width 87 height 17
click at [167, 211] on div at bounding box center [174, 209] width 14 height 30
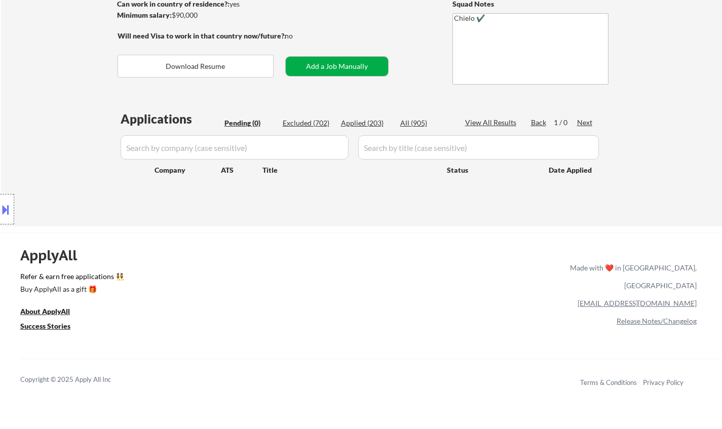
click at [320, 63] on button "Add a Job Manually" at bounding box center [337, 66] width 102 height 19
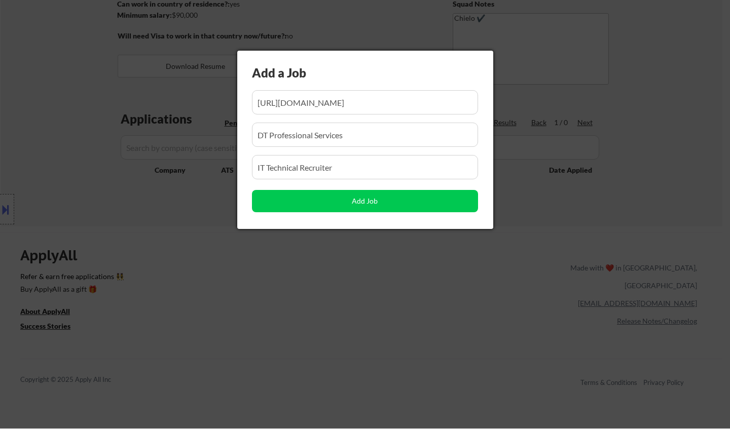
scroll to position [0, 44]
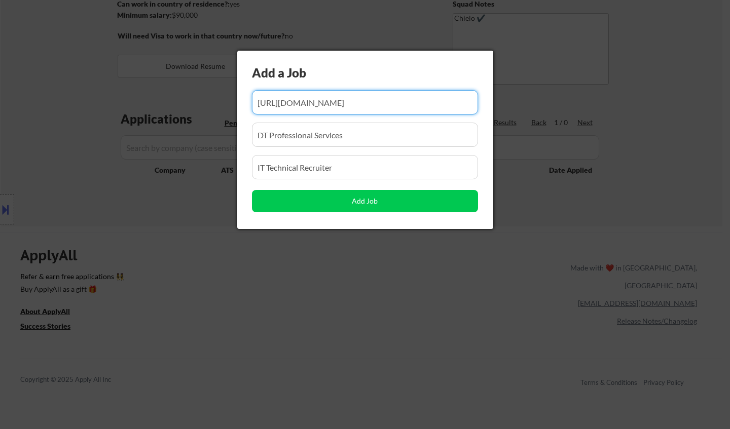
click at [346, 102] on input "input" at bounding box center [365, 102] width 226 height 24
click at [345, 101] on input "input" at bounding box center [365, 102] width 226 height 24
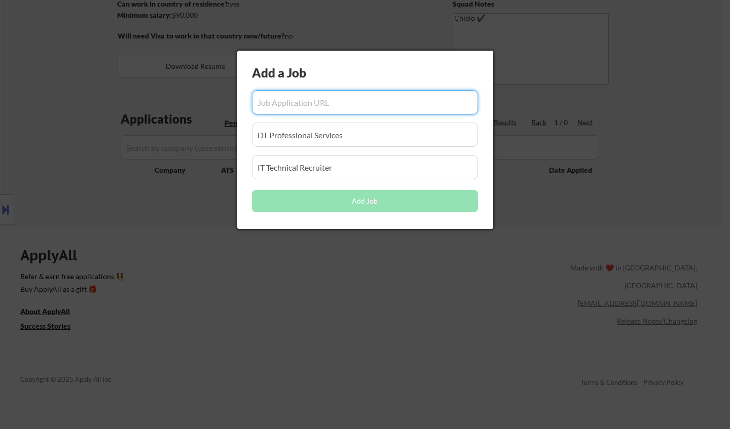
drag, startPoint x: 258, startPoint y: 138, endPoint x: 168, endPoint y: 142, distance: 90.3
click at [192, 142] on body "← Return to /applysquad Mailslurp Inbox Job Search Builder [PERSON_NAME] User E…" at bounding box center [365, 62] width 730 height 429
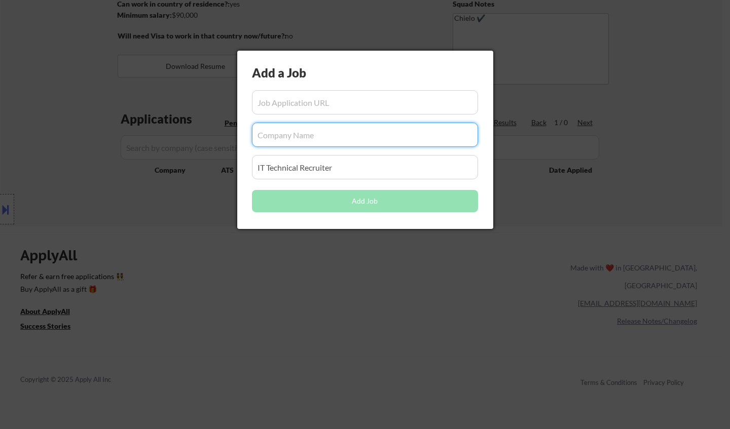
click at [180, 159] on body "← Return to /applysquad Mailslurp Inbox Job Search Builder [PERSON_NAME] User E…" at bounding box center [365, 62] width 730 height 429
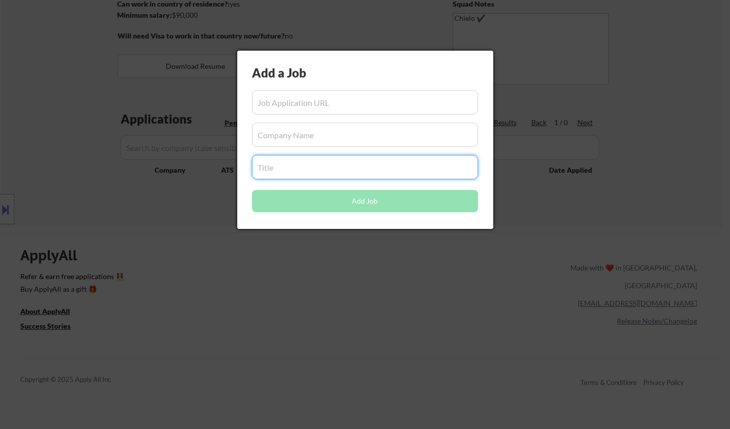
click at [288, 105] on input "input" at bounding box center [365, 102] width 226 height 24
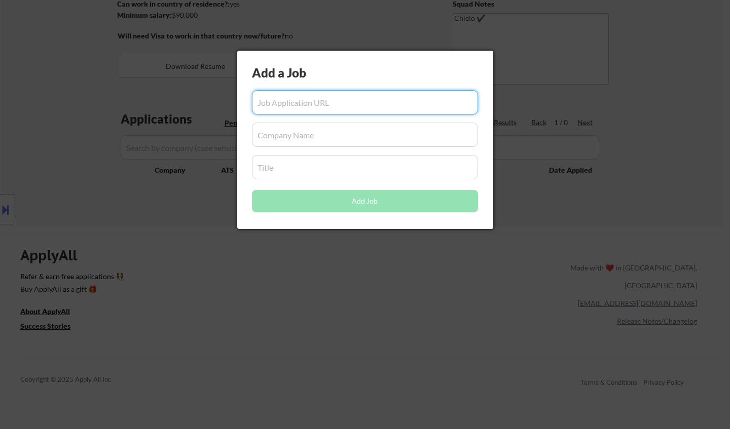
paste input "[URL][DOMAIN_NAME]"
type input "[URL][DOMAIN_NAME]"
click at [308, 131] on input "input" at bounding box center [365, 135] width 226 height 24
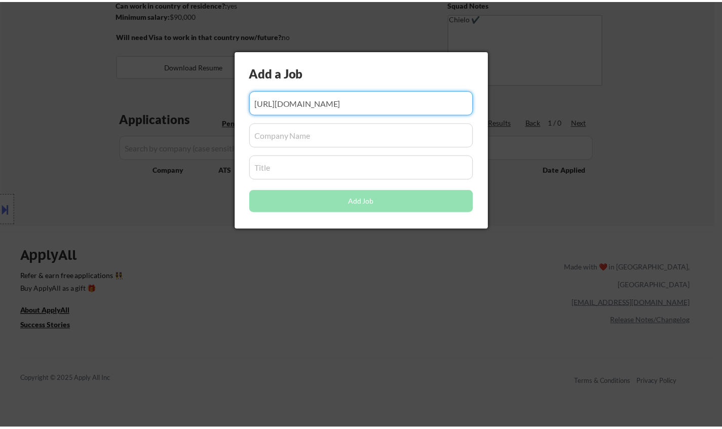
scroll to position [0, 0]
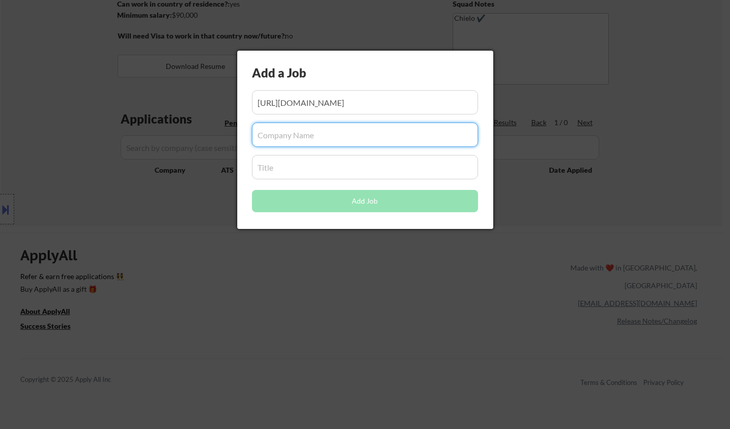
click at [299, 135] on input "input" at bounding box center [365, 135] width 226 height 24
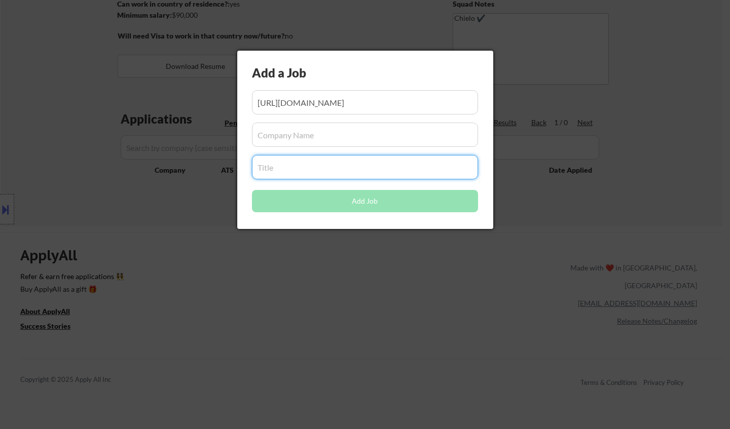
click at [293, 169] on input "input" at bounding box center [365, 167] width 226 height 24
paste input "Principal Recruiter - Remote"
type input "Principal Recruiter - Remote"
click at [408, 135] on input "input" at bounding box center [365, 135] width 226 height 24
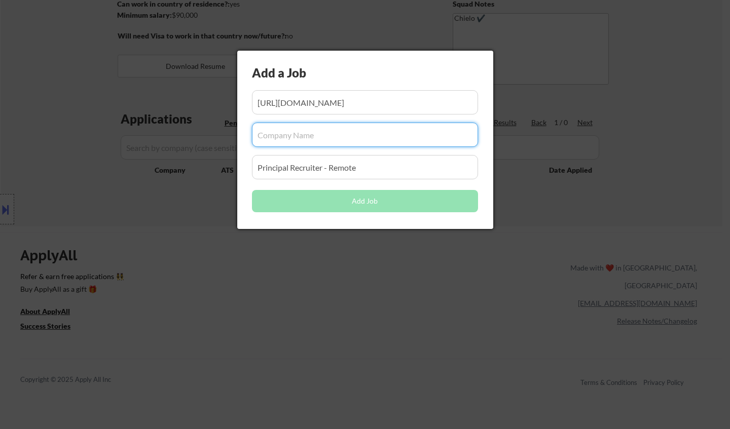
click at [333, 137] on input "input" at bounding box center [365, 135] width 226 height 24
paste input "capsule"
click at [262, 136] on input "input" at bounding box center [365, 135] width 226 height 24
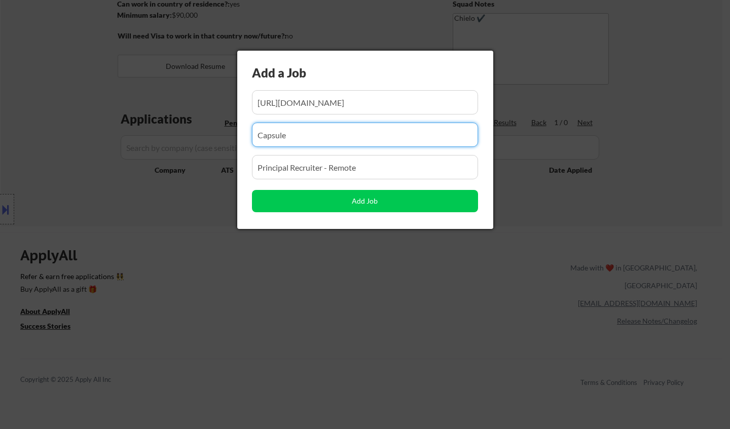
type input "Capsule"
click at [366, 85] on div "Add a Job" at bounding box center [348, 75] width 192 height 22
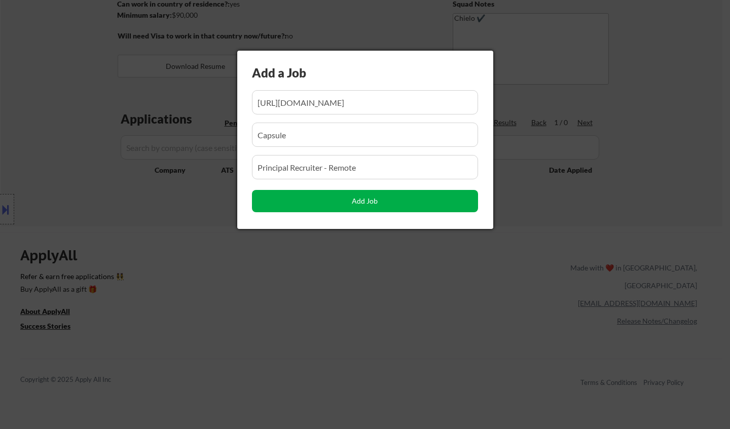
click at [365, 202] on button "Add Job" at bounding box center [365, 201] width 226 height 22
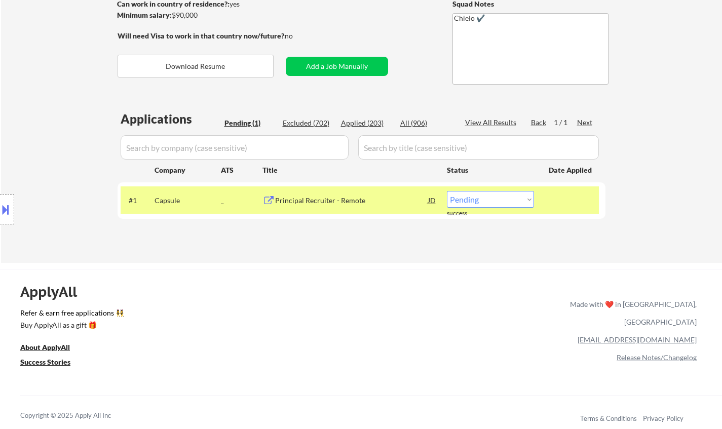
click at [480, 201] on select "Choose an option... Pending Applied Excluded (Questions) Excluded (Expired) Exc…" at bounding box center [490, 199] width 87 height 17
select select ""applied""
click at [447, 191] on select "Choose an option... Pending Applied Excluded (Questions) Excluded (Expired) Exc…" at bounding box center [490, 199] width 87 height 17
